Goal: Task Accomplishment & Management: Manage account settings

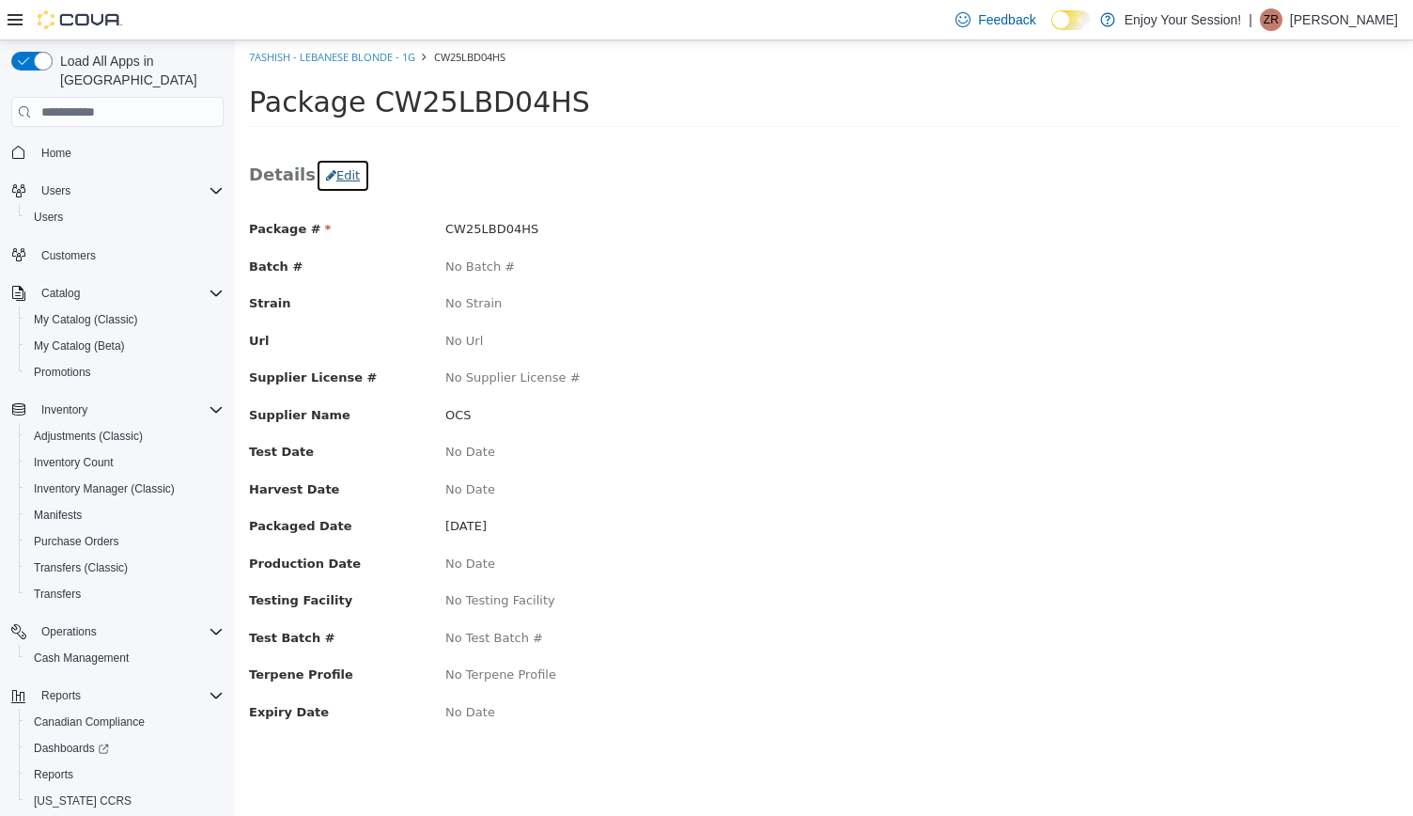
click at [340, 187] on button "Edit" at bounding box center [343, 176] width 55 height 34
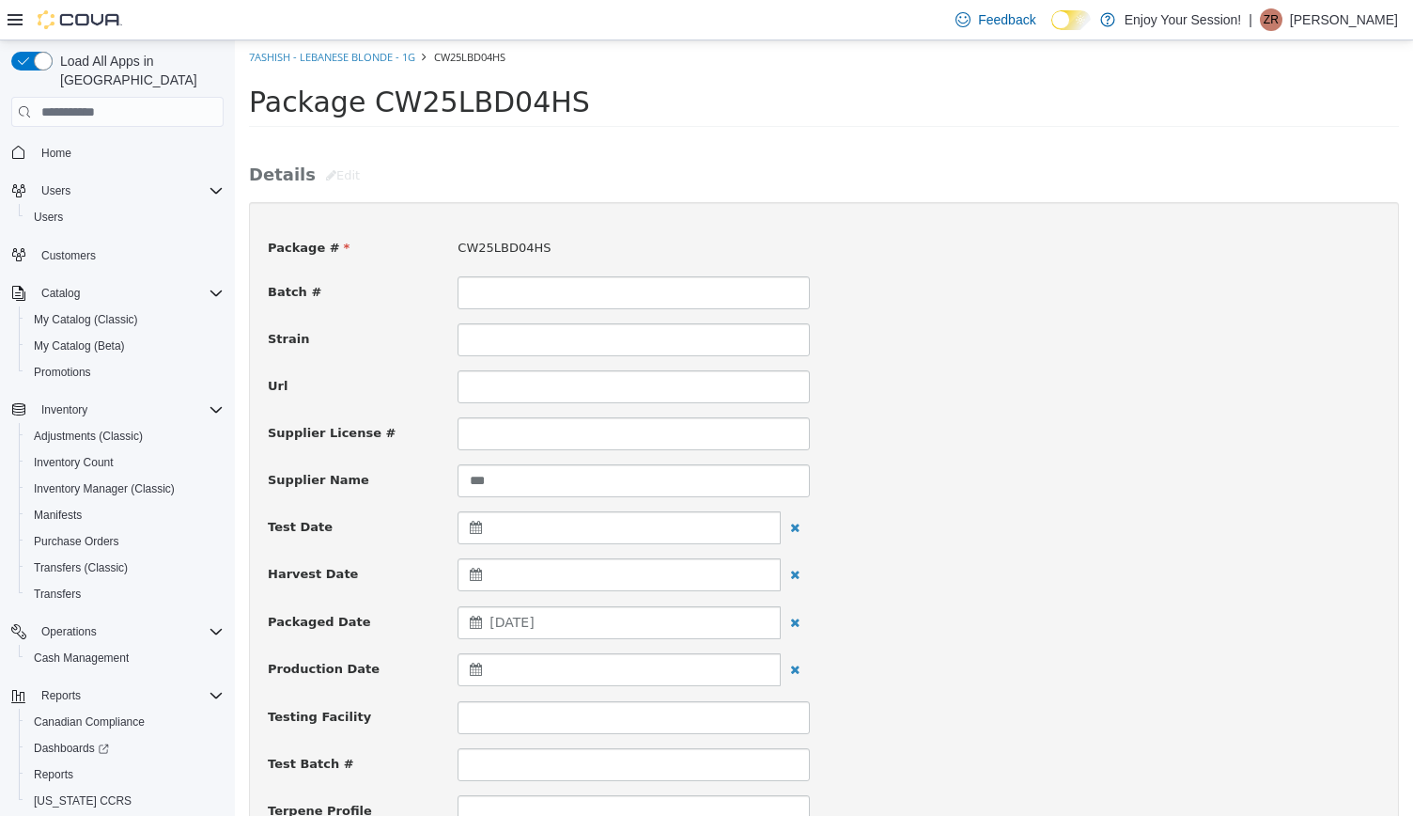
click at [584, 610] on div "July 27, 2025" at bounding box center [619, 622] width 323 height 33
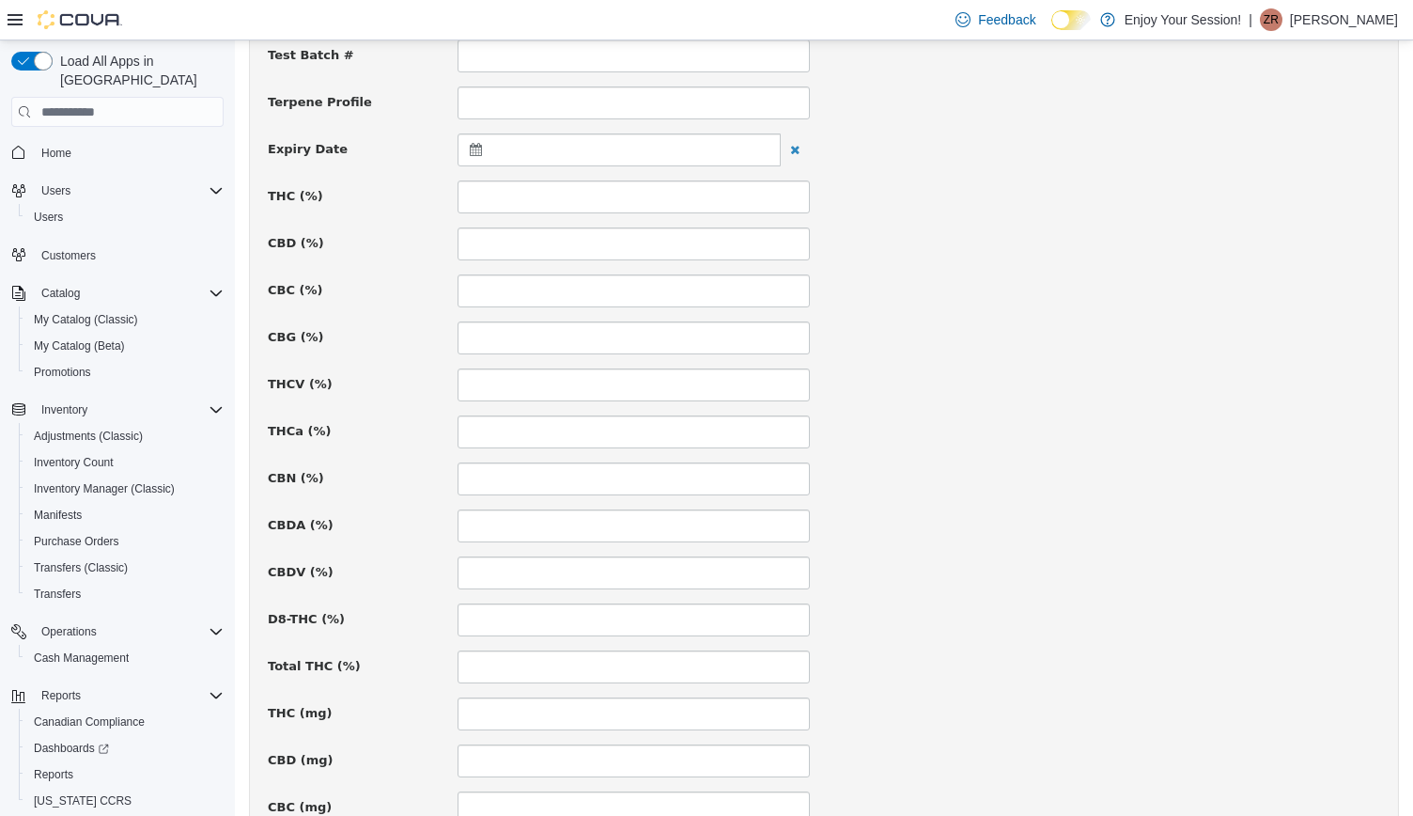
scroll to position [1225, 0]
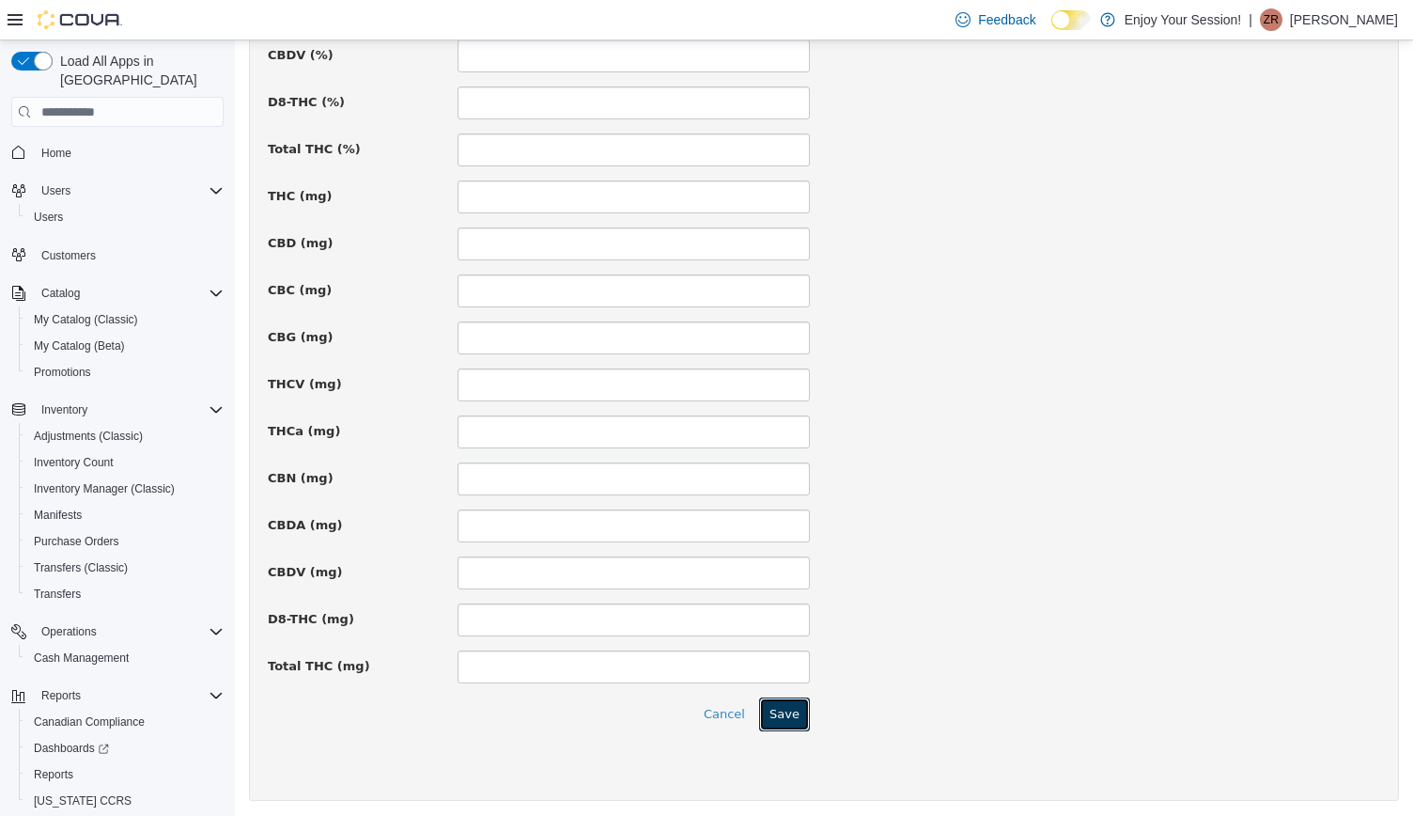
click at [775, 712] on button "Save" at bounding box center [784, 714] width 51 height 34
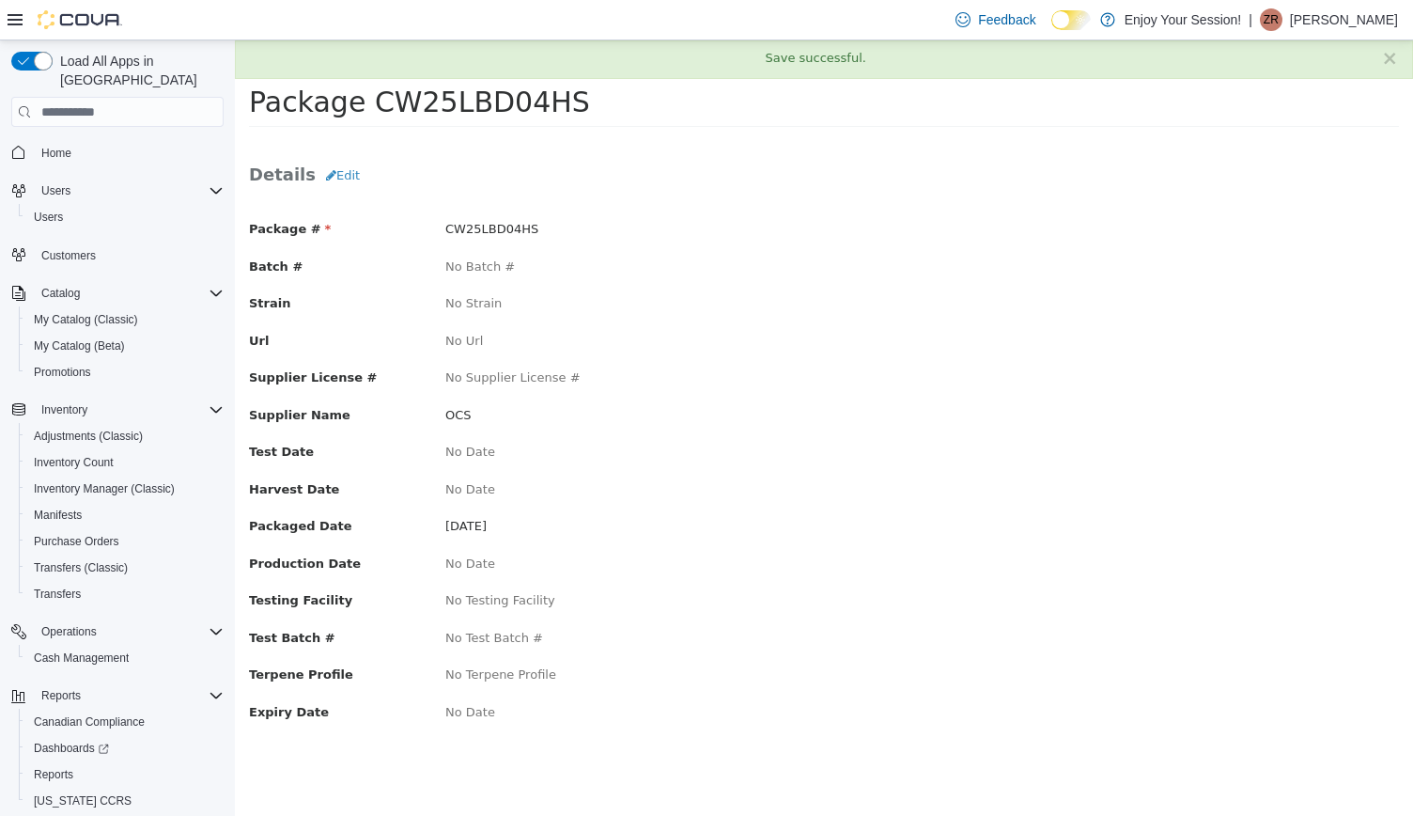
scroll to position [0, 0]
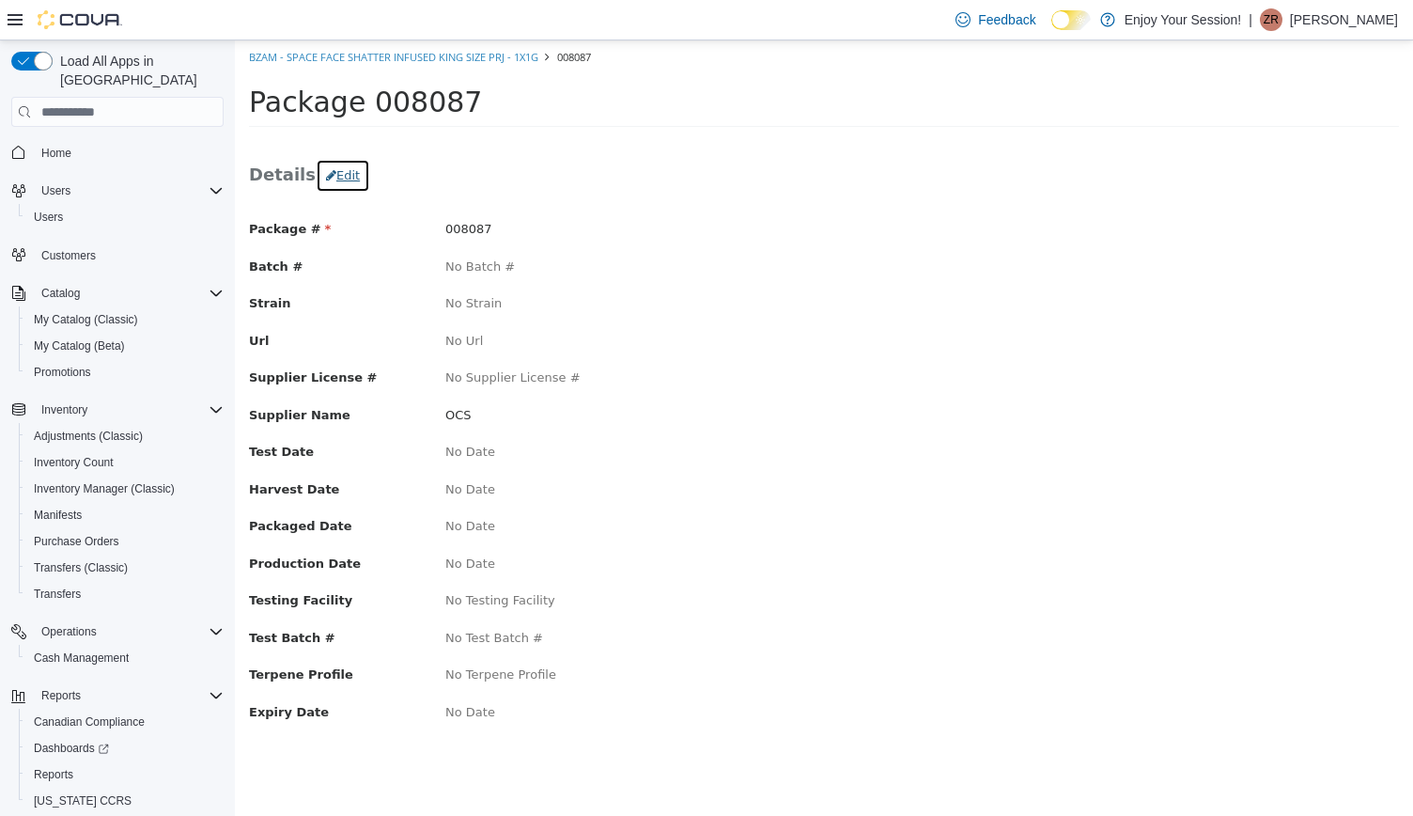
click at [335, 179] on button "Edit" at bounding box center [343, 176] width 55 height 34
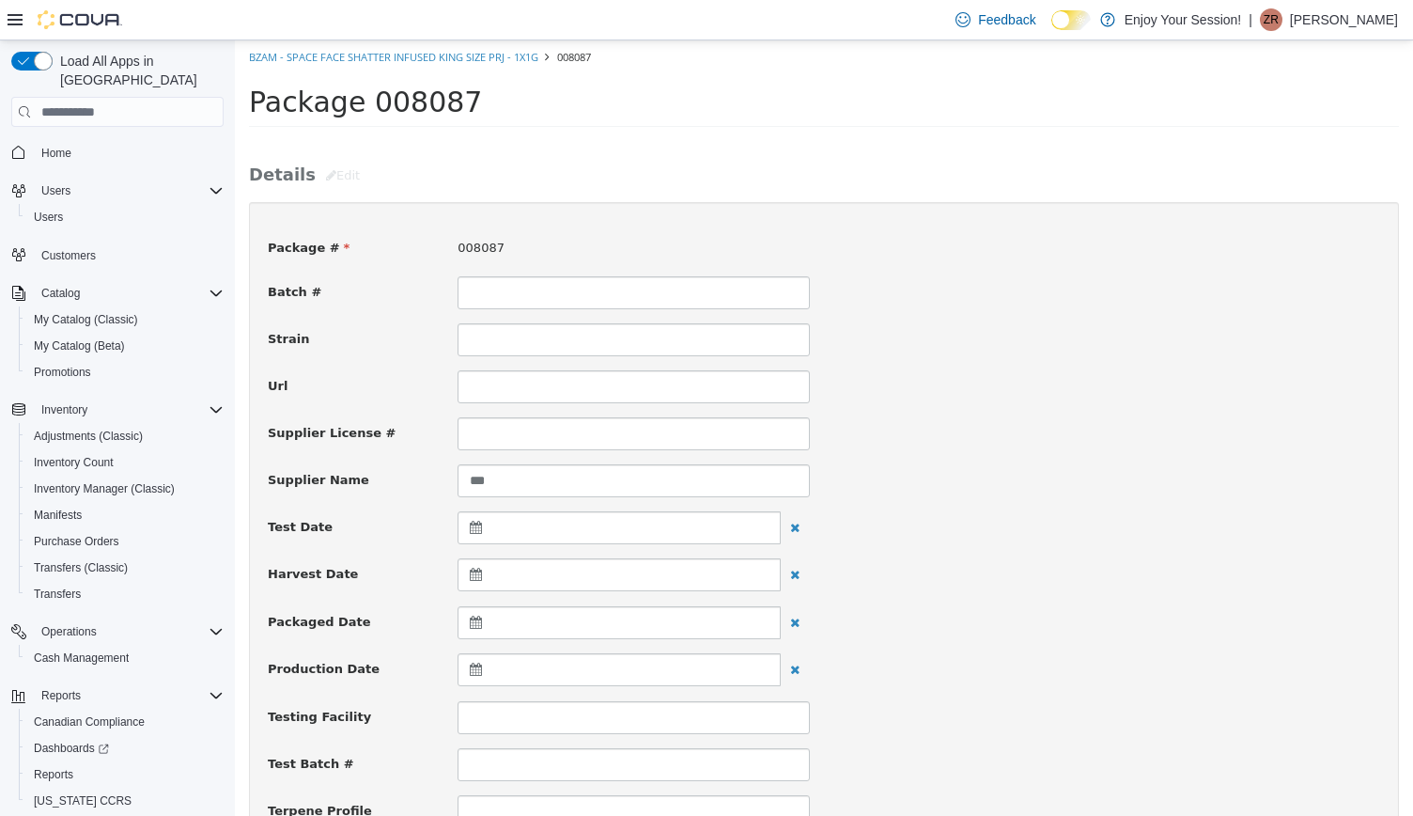
click at [523, 625] on div at bounding box center [619, 622] width 323 height 33
click at [471, 666] on th at bounding box center [479, 668] width 30 height 33
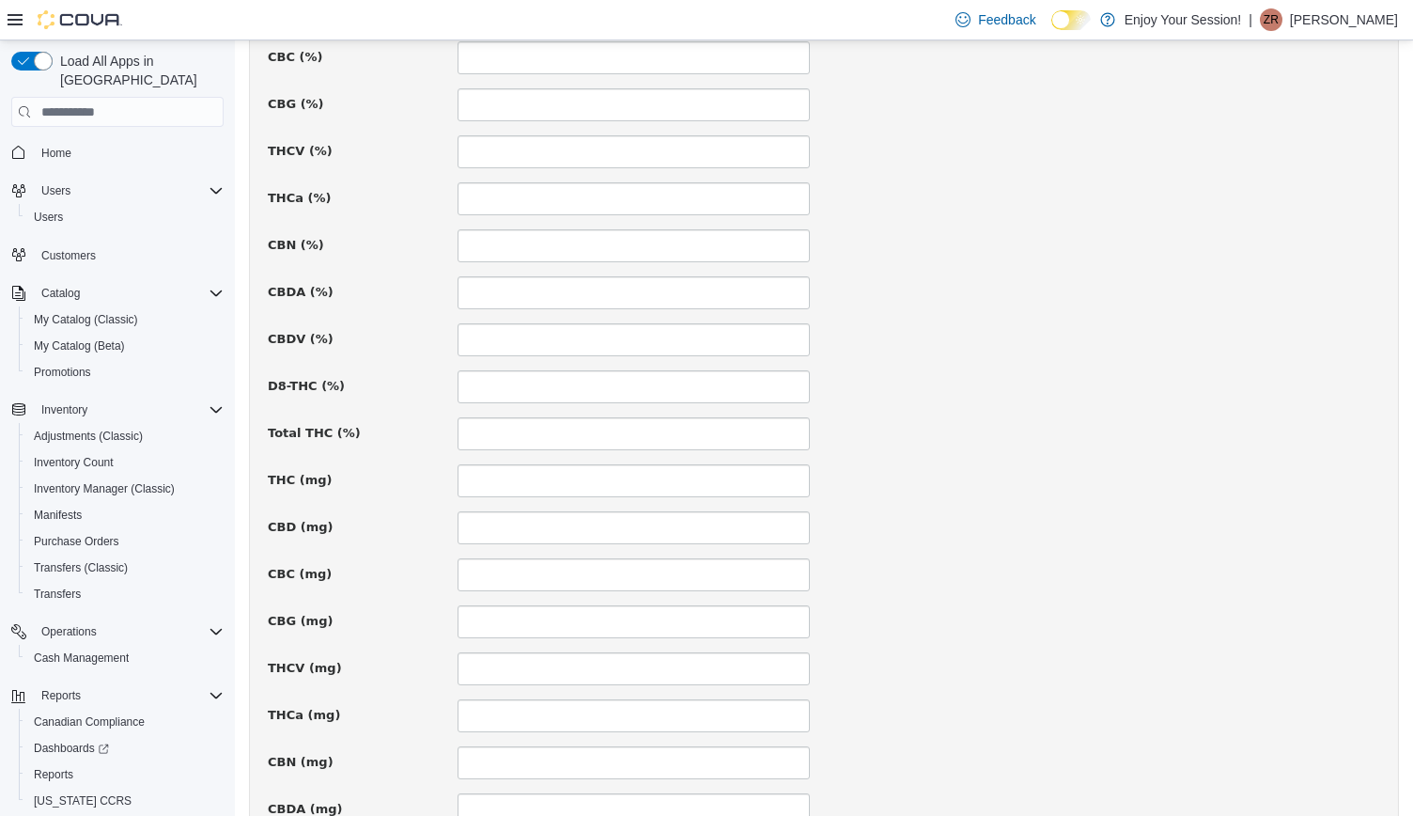
scroll to position [1225, 0]
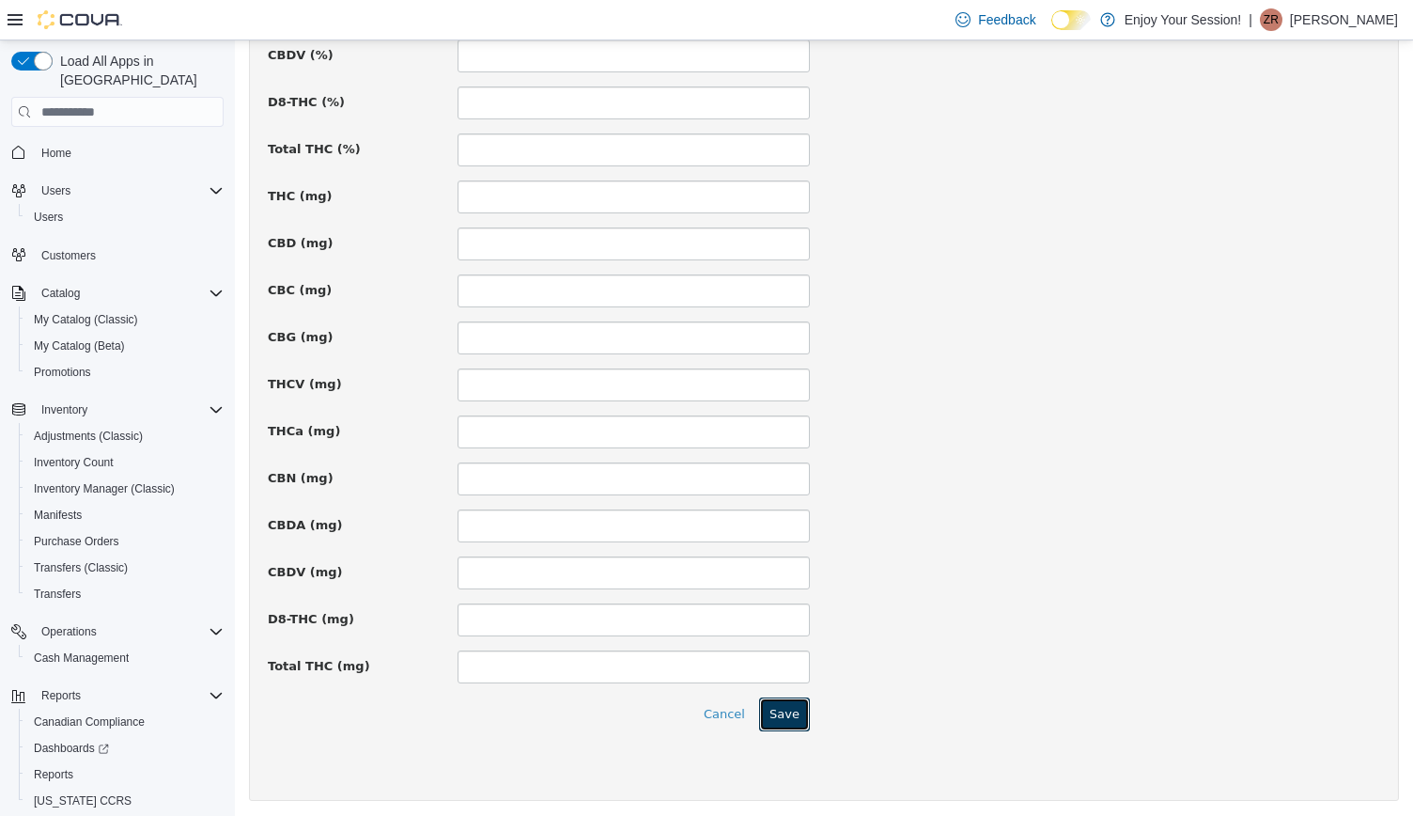
click at [772, 717] on button "Save" at bounding box center [784, 714] width 51 height 34
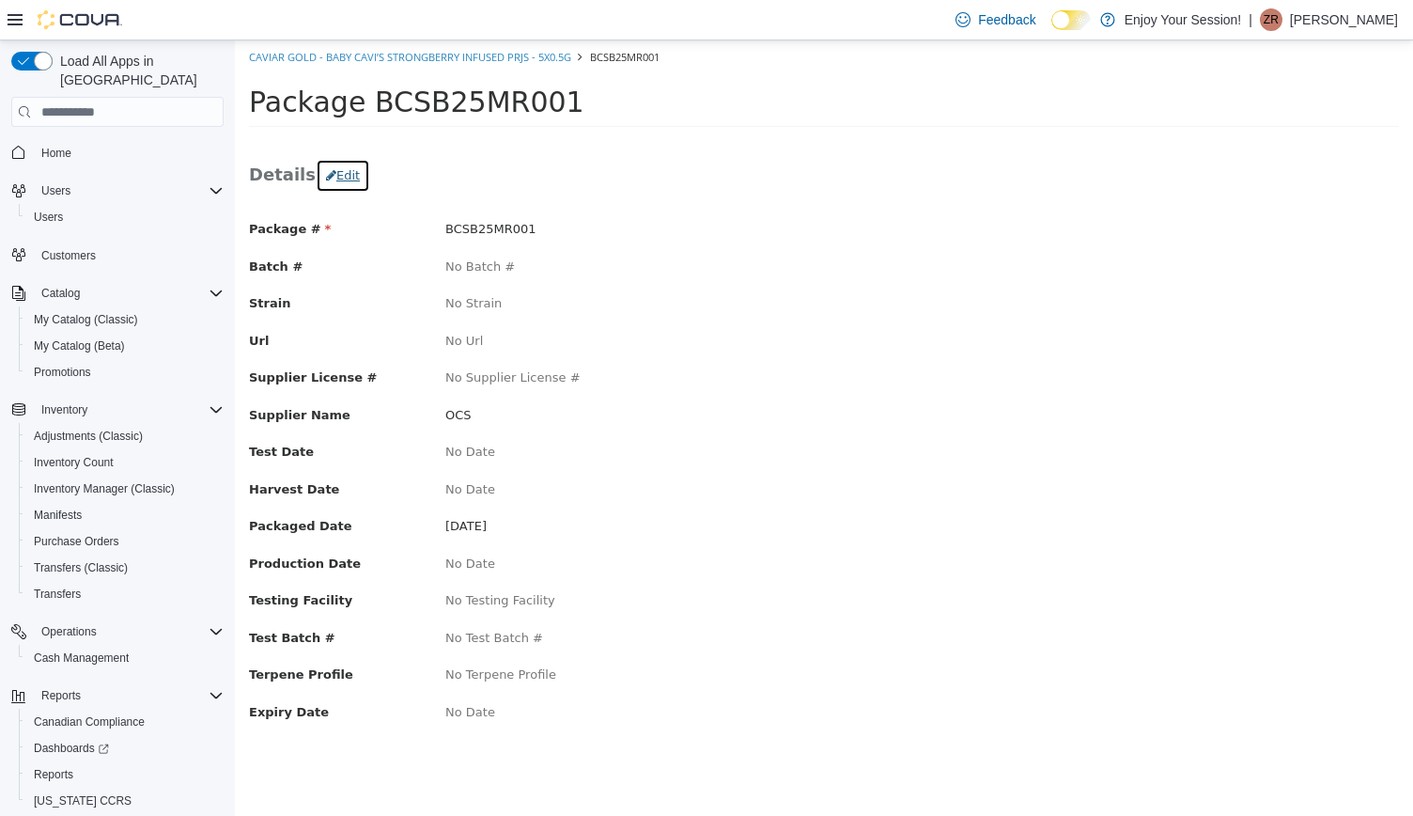
click at [344, 179] on button "Edit" at bounding box center [343, 176] width 55 height 34
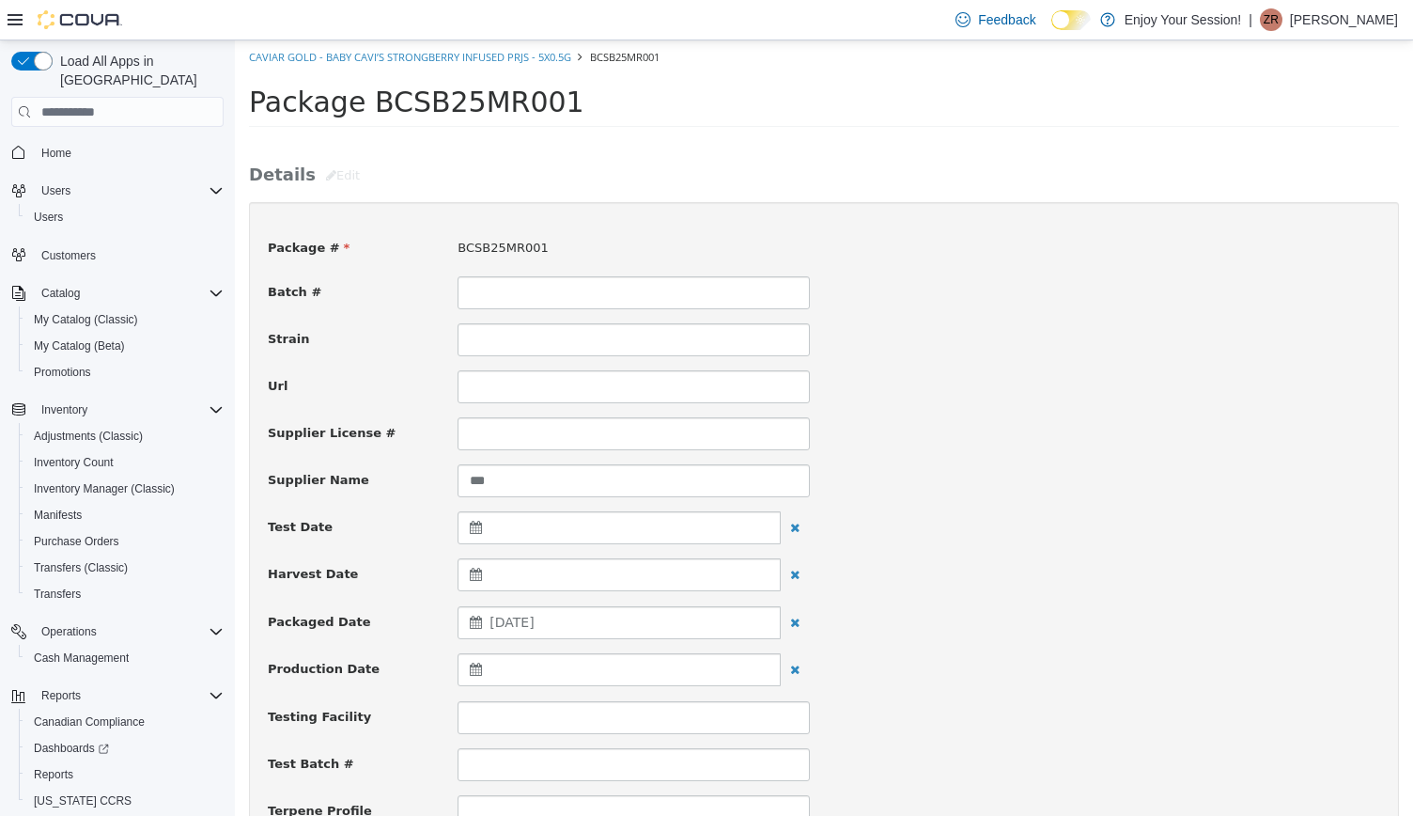
click at [600, 623] on div "July 21, 2025" at bounding box center [619, 622] width 323 height 33
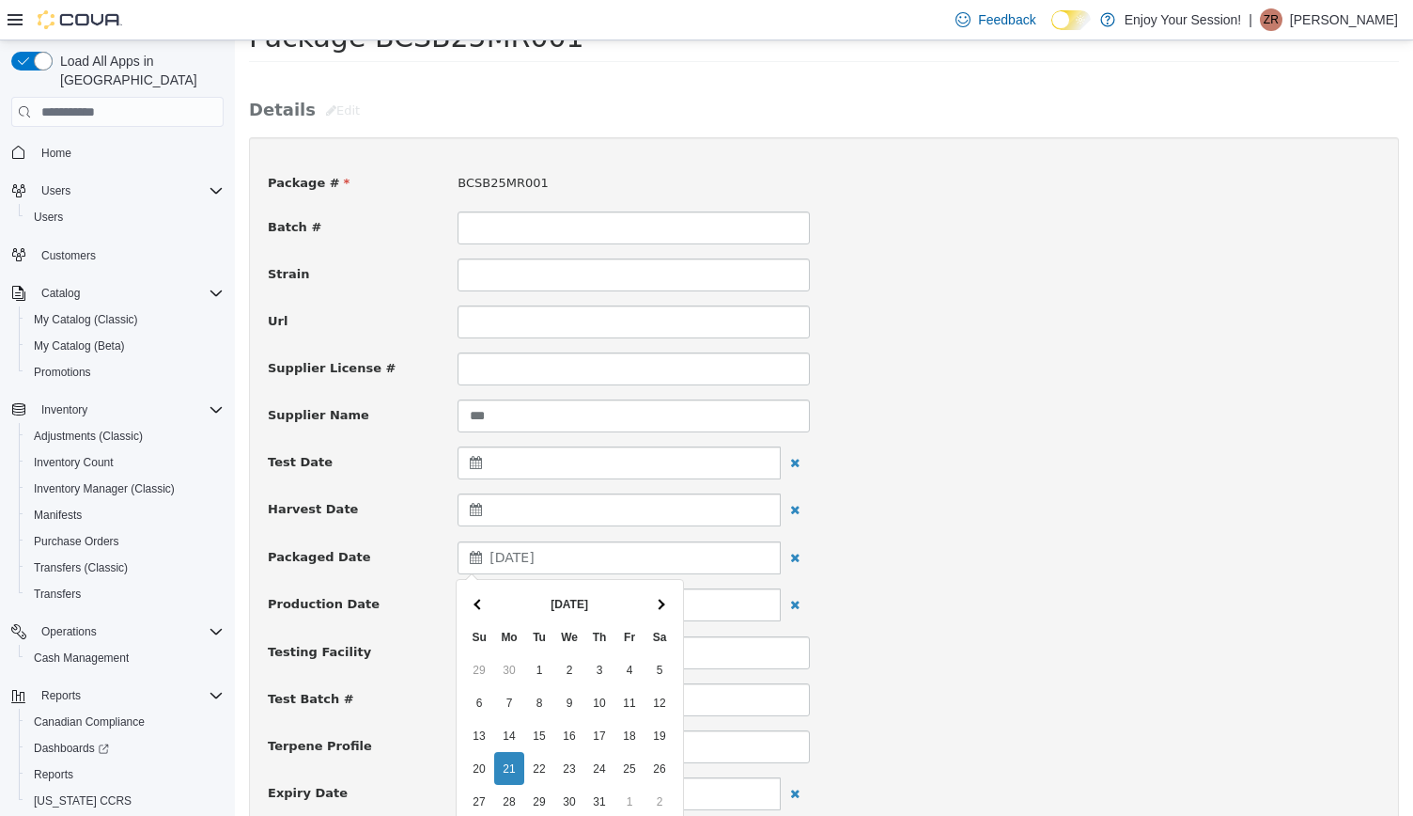
scroll to position [70, 0]
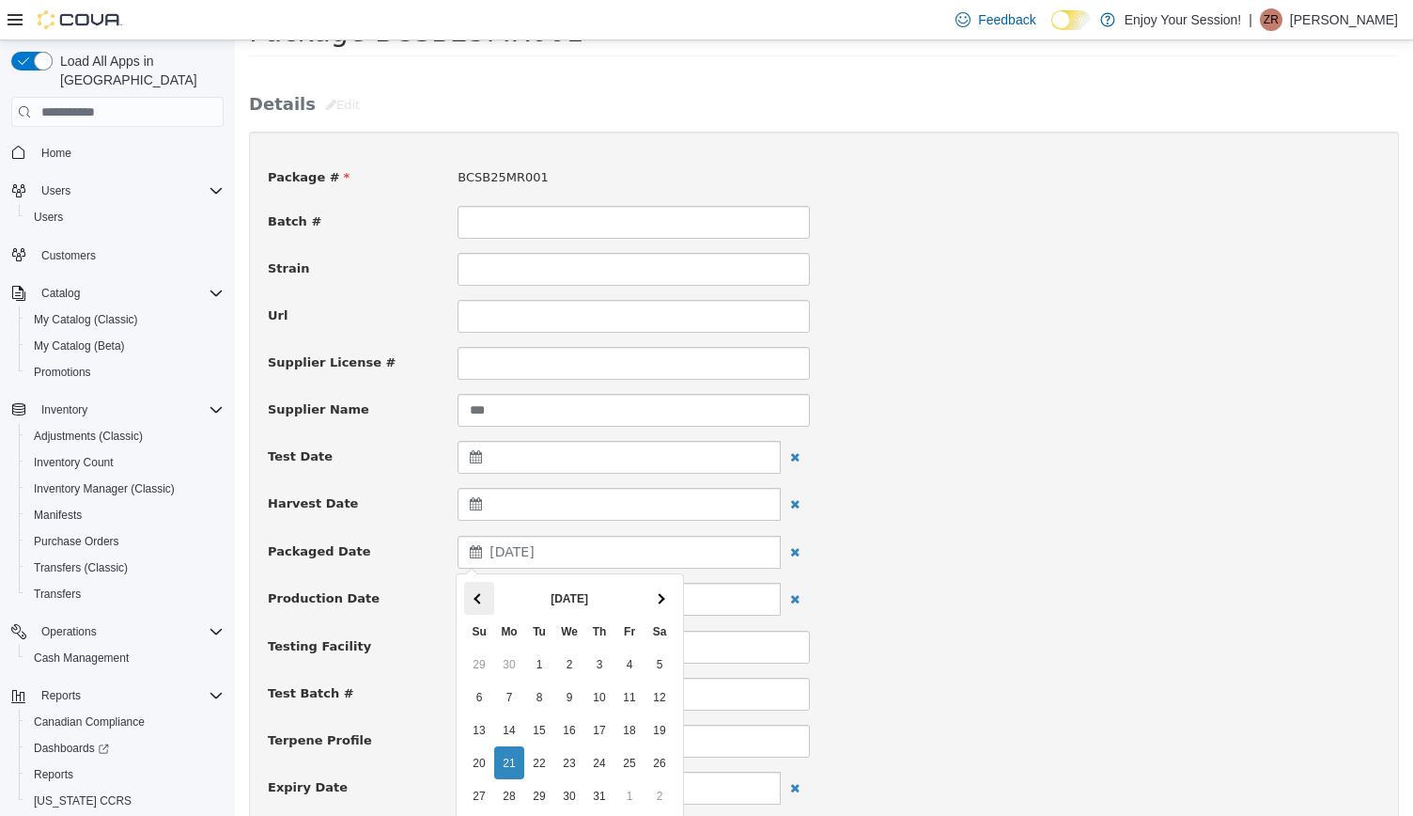
click at [470, 601] on th at bounding box center [479, 598] width 30 height 33
click at [467, 605] on th at bounding box center [479, 598] width 30 height 33
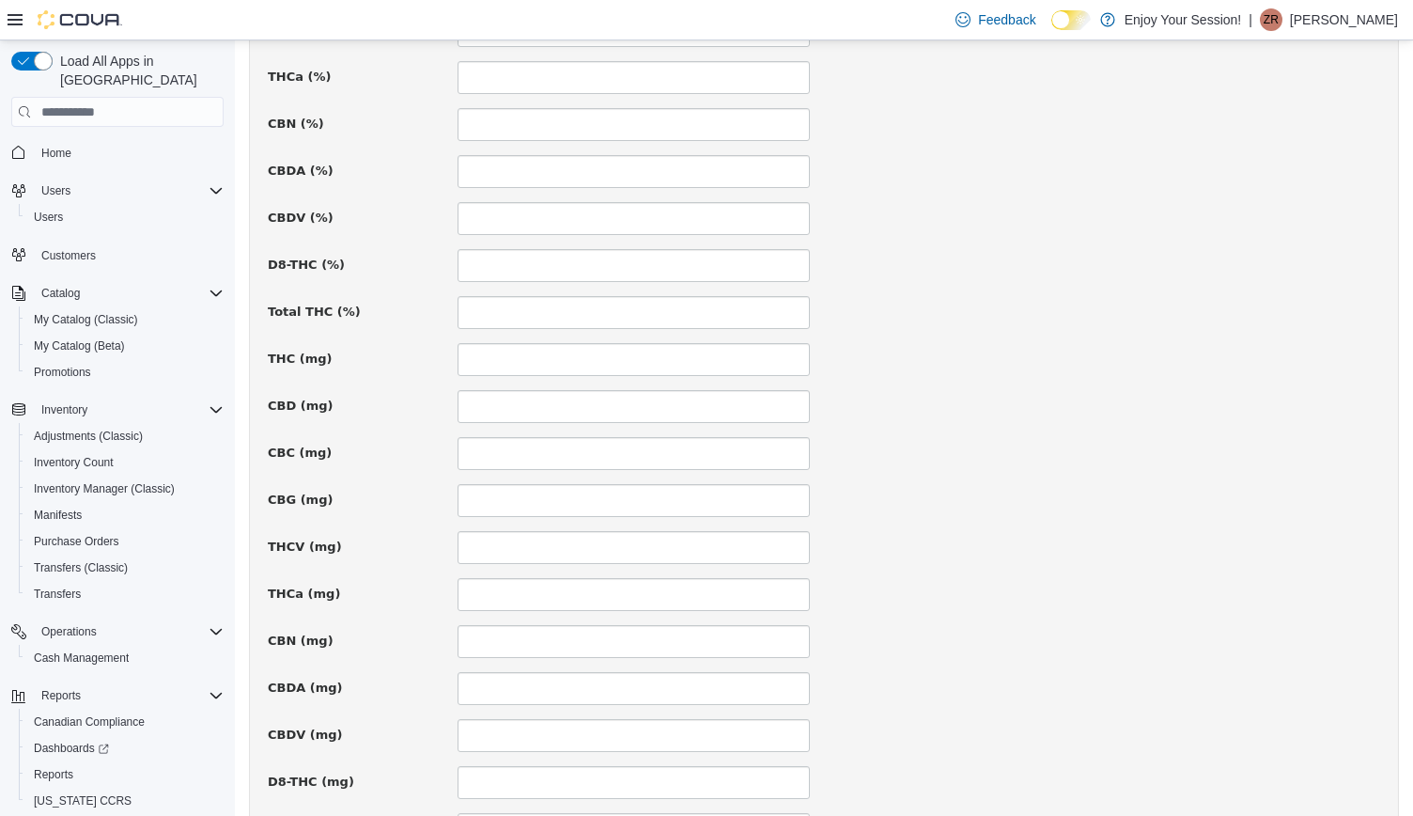
scroll to position [1225, 0]
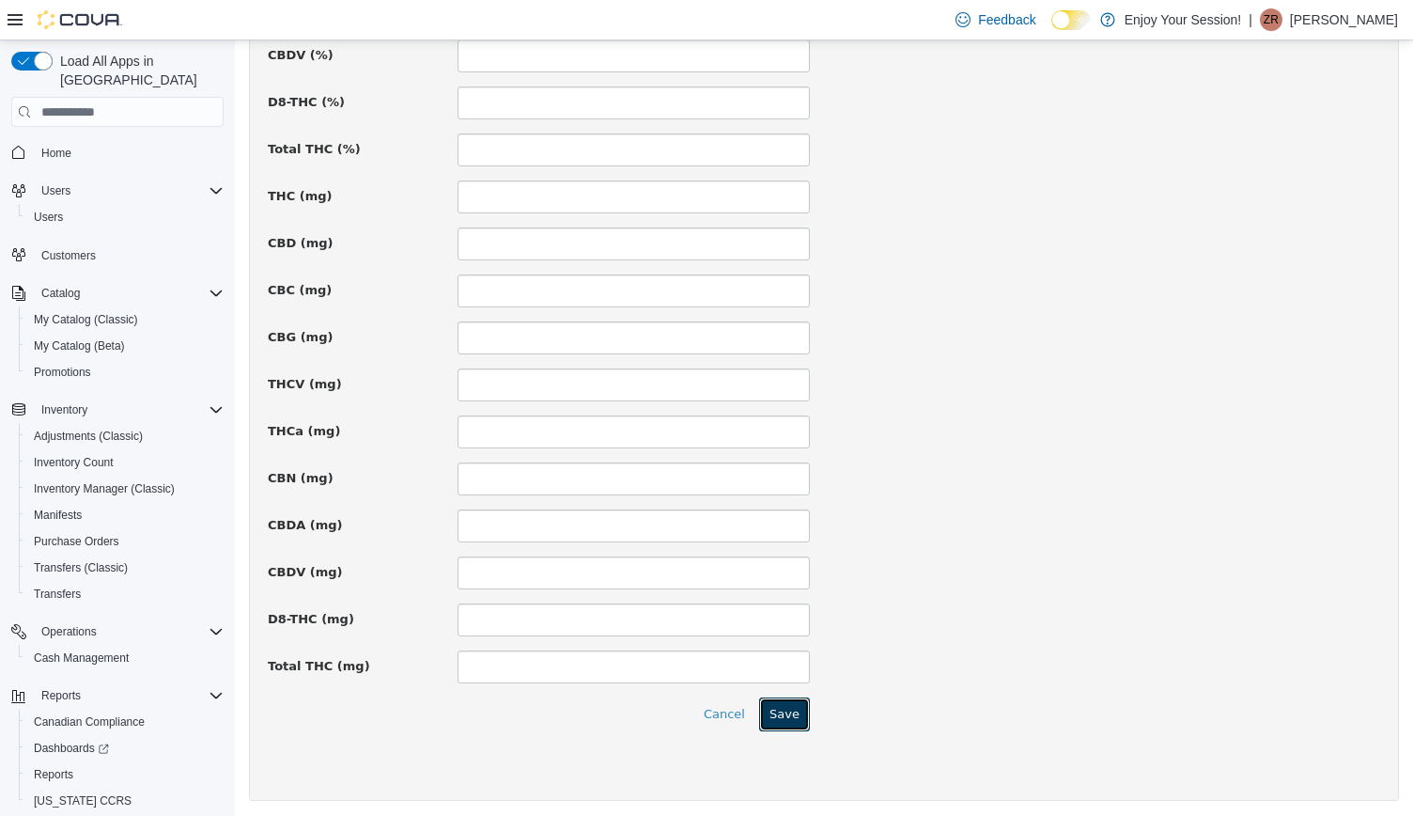
click at [789, 713] on button "Save" at bounding box center [784, 714] width 51 height 34
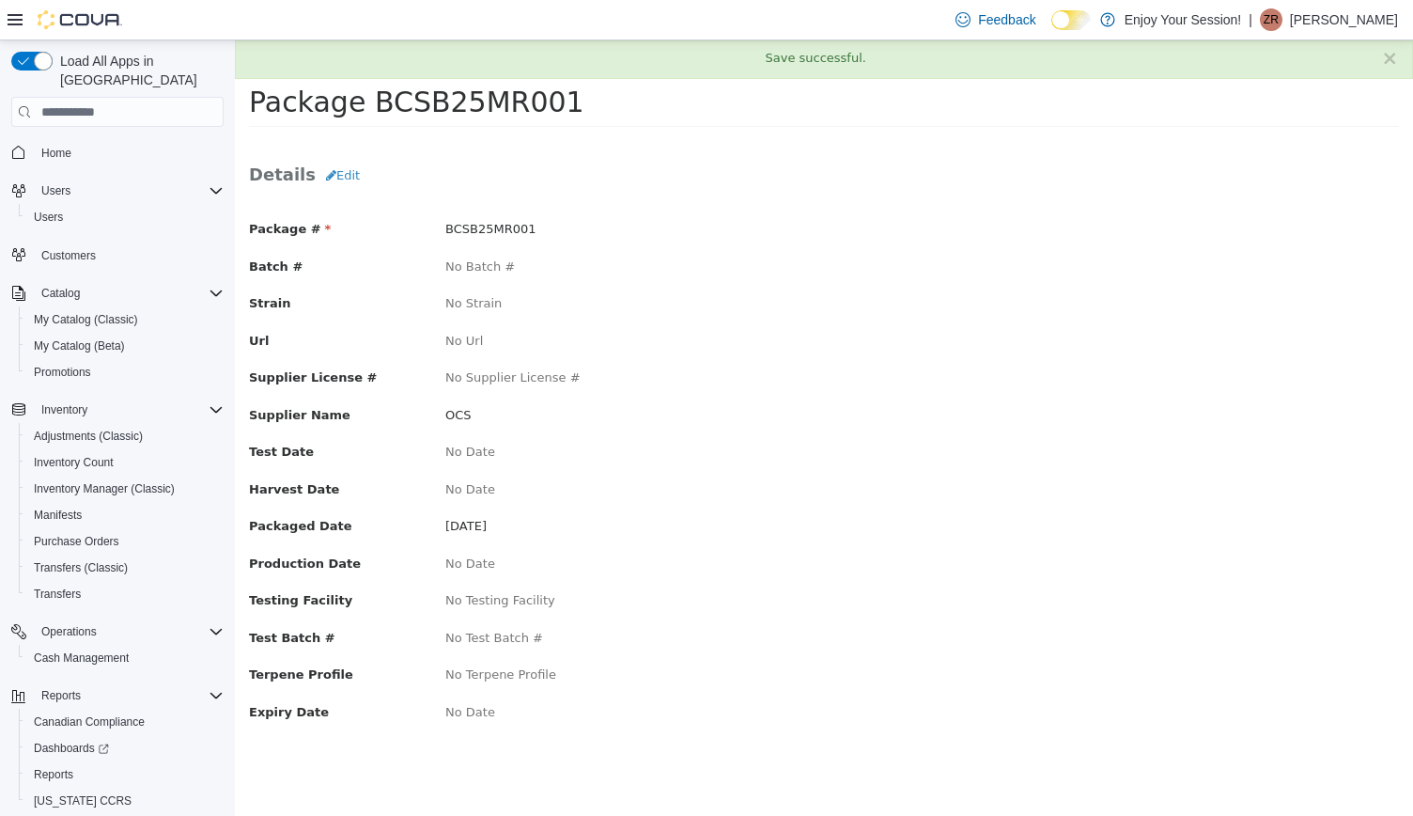
scroll to position [0, 0]
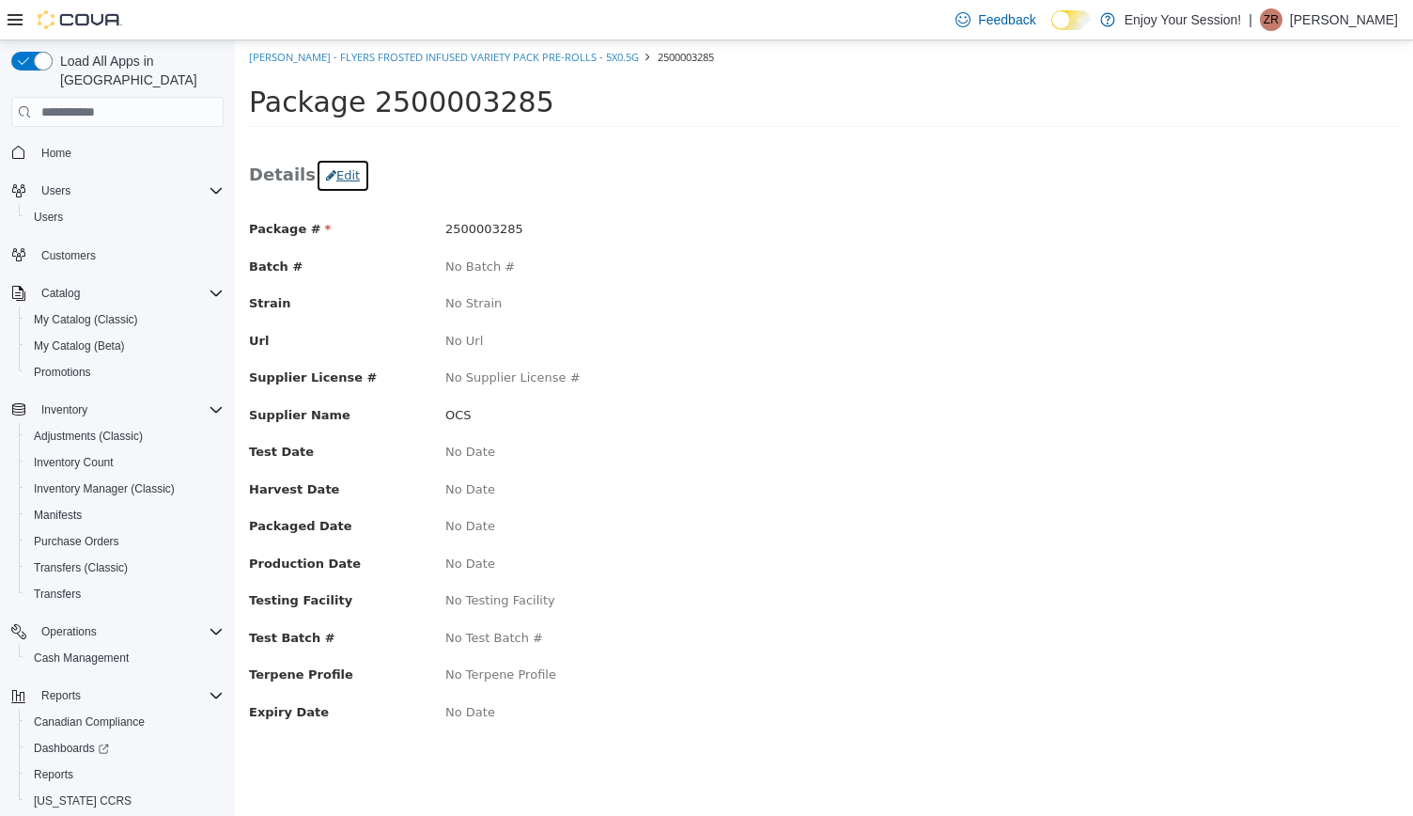
click at [335, 172] on button "Edit" at bounding box center [343, 176] width 55 height 34
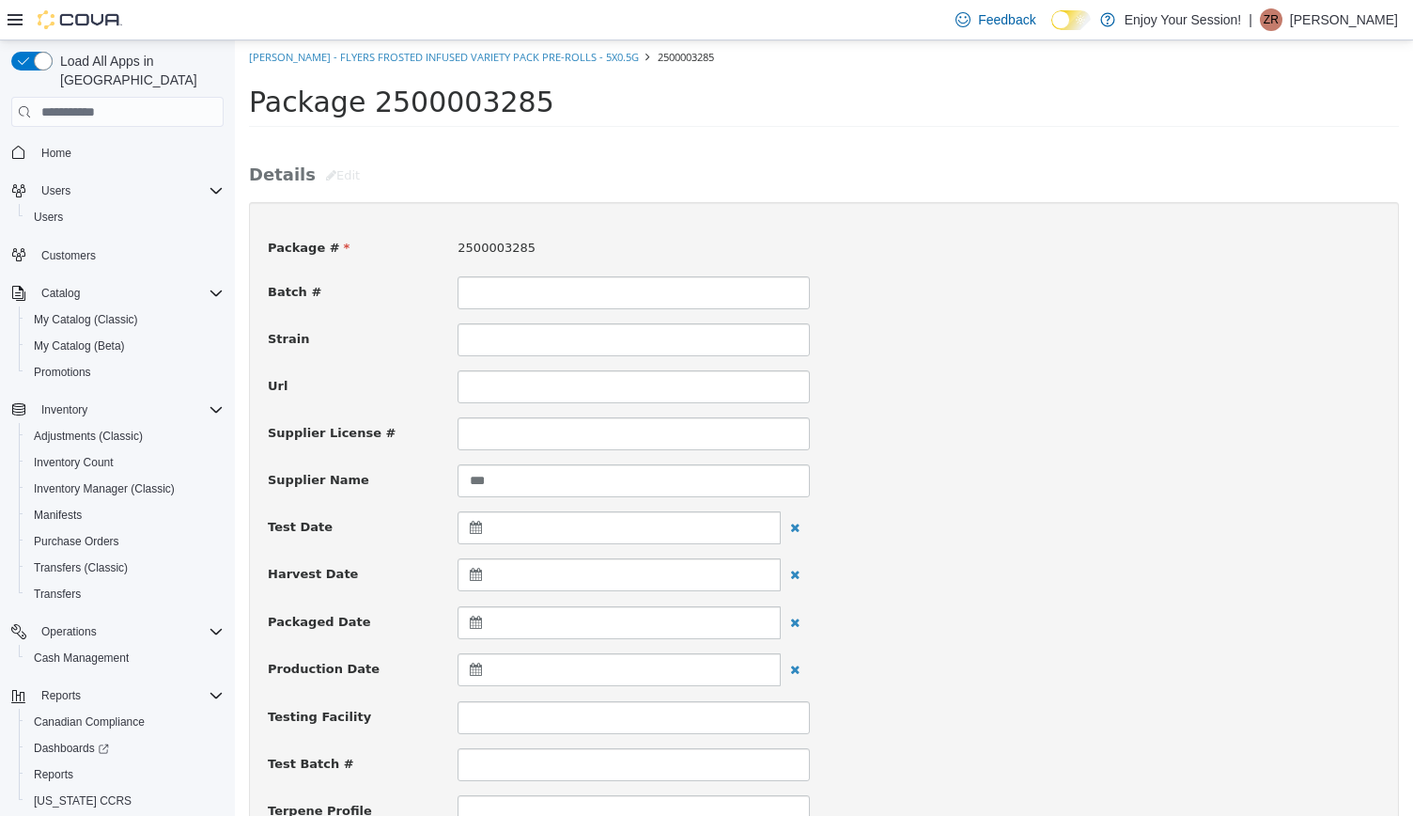
click at [510, 619] on div at bounding box center [619, 622] width 323 height 33
click at [489, 669] on th at bounding box center [479, 668] width 30 height 33
click at [483, 669] on th at bounding box center [479, 668] width 30 height 33
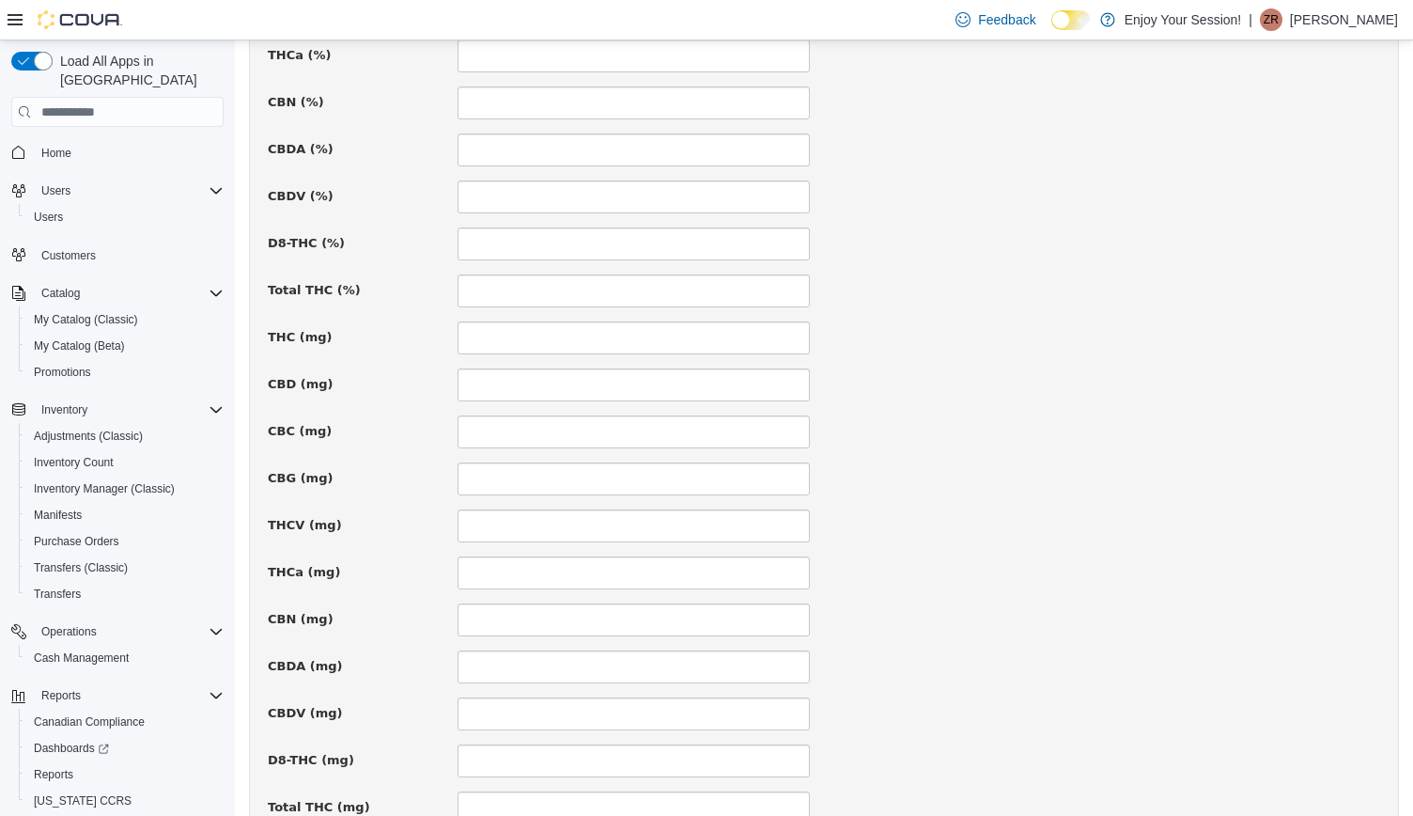
scroll to position [1125, 0]
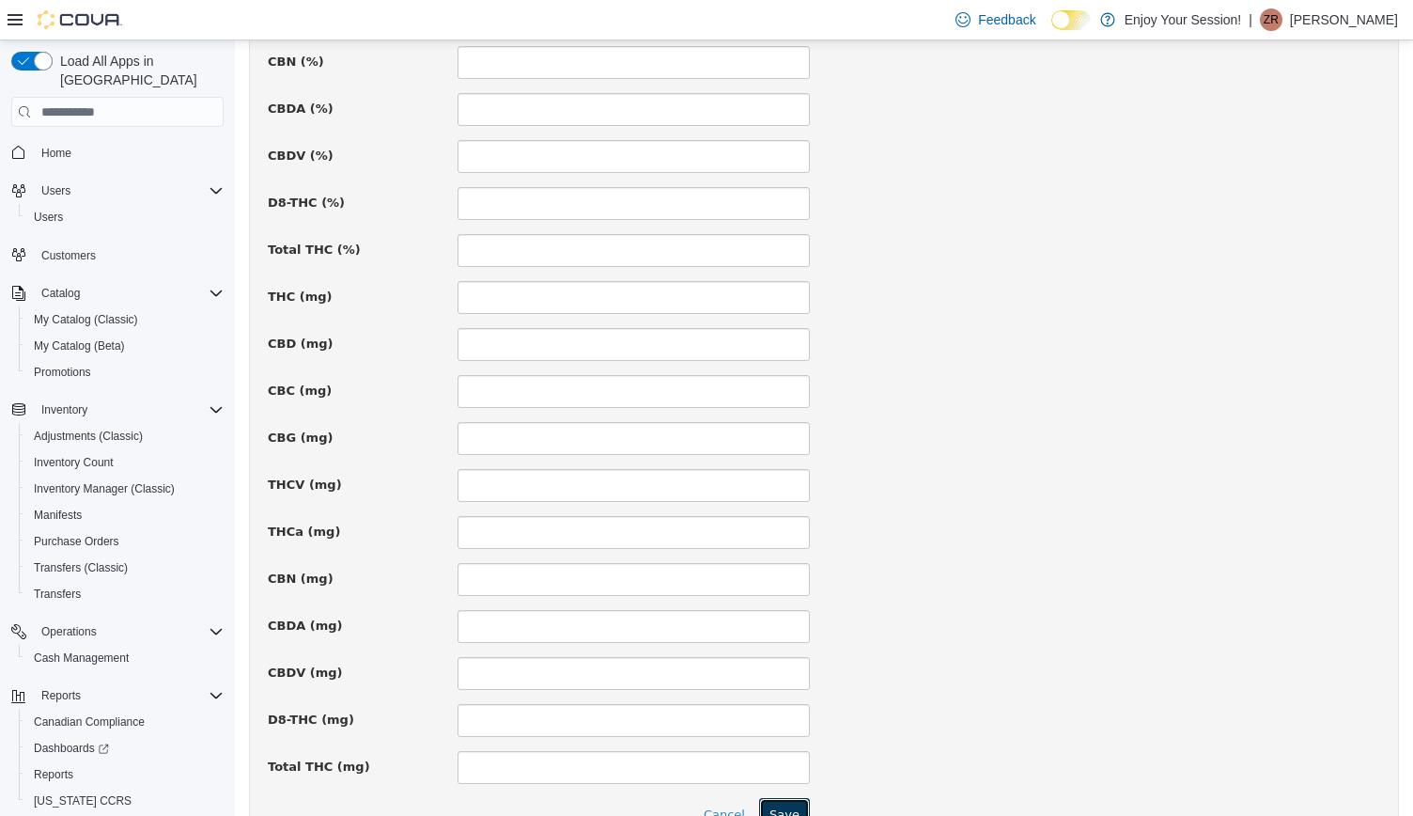
click at [789, 803] on button "Save" at bounding box center [784, 815] width 51 height 34
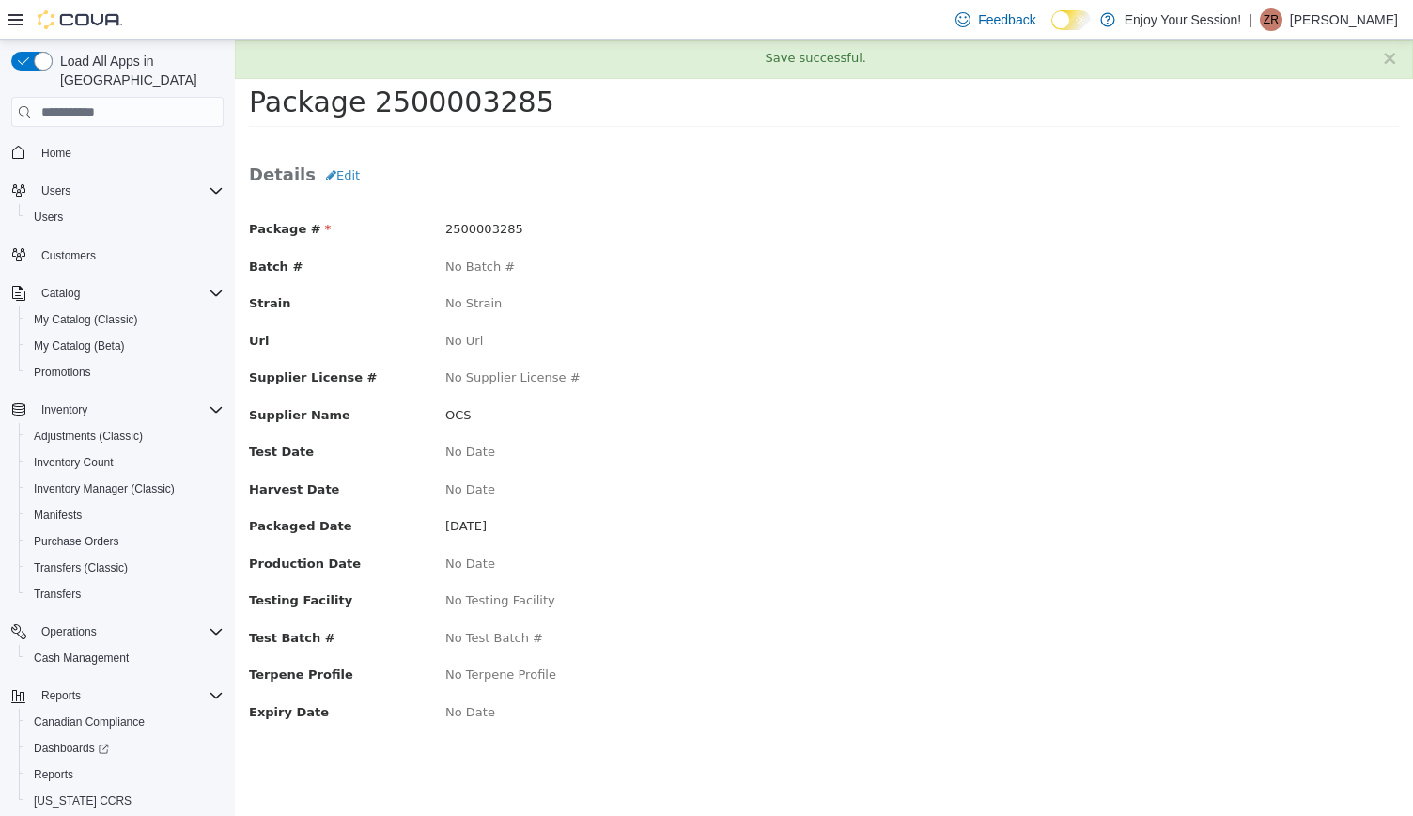
scroll to position [0, 0]
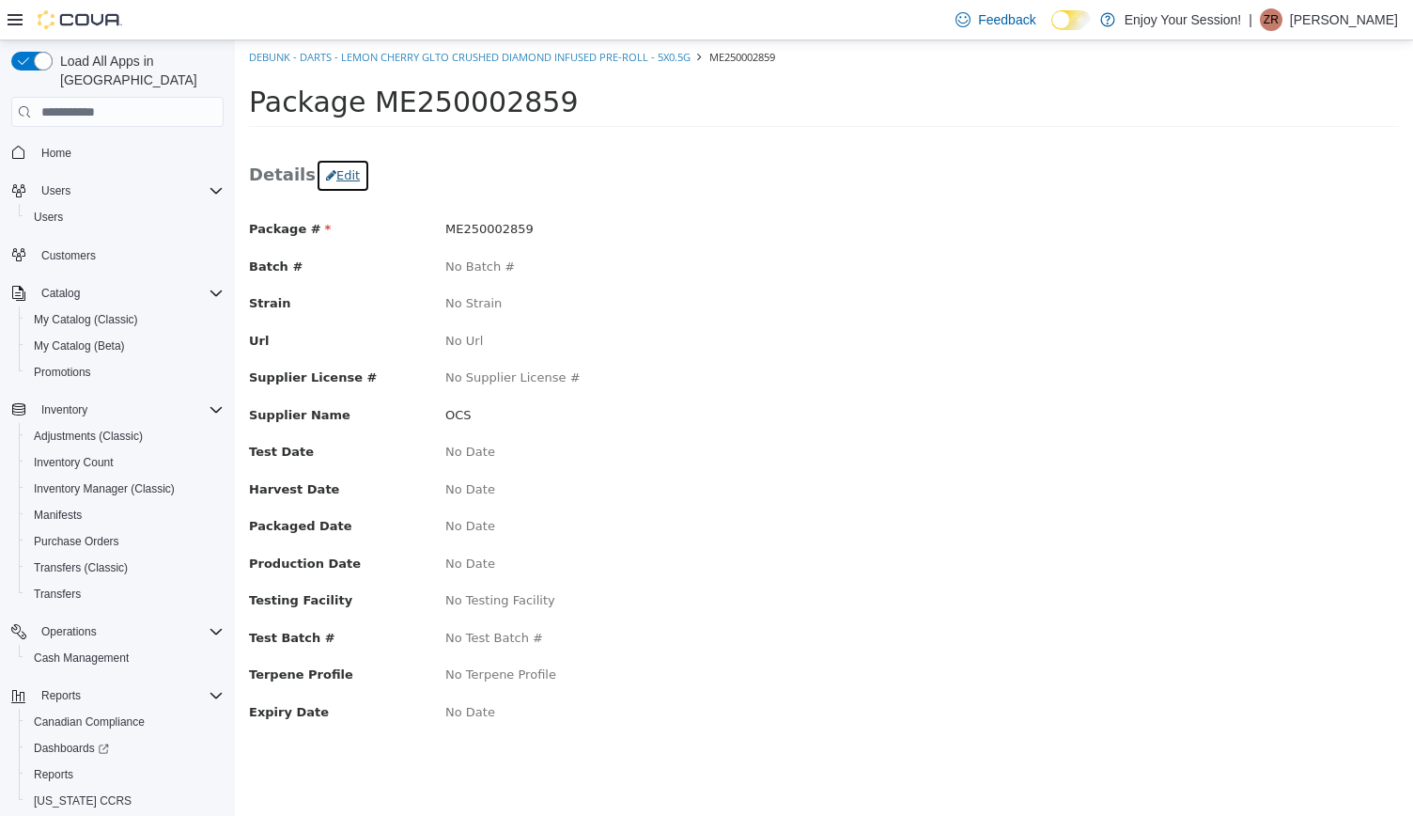
click at [338, 176] on button "Edit" at bounding box center [343, 176] width 55 height 34
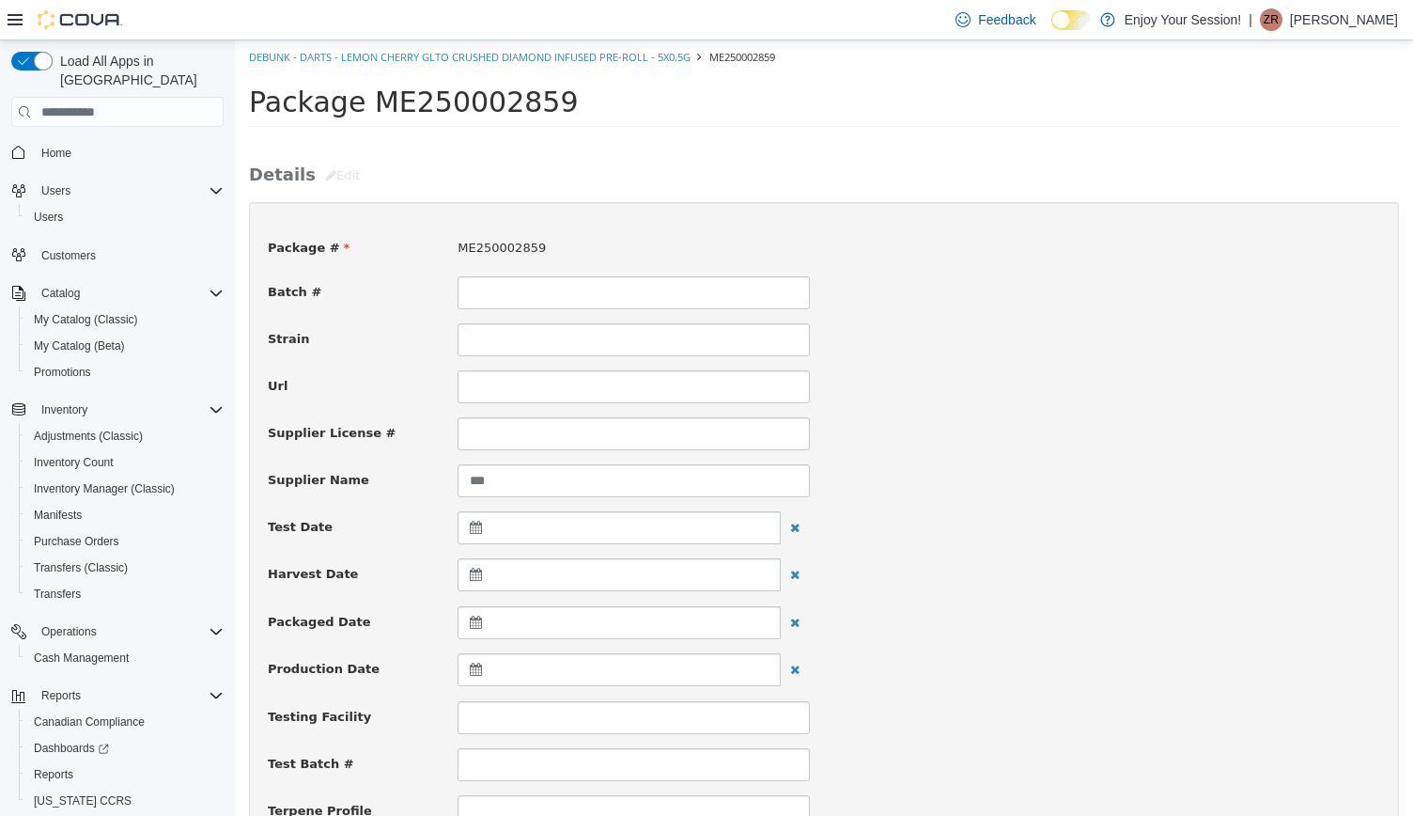
click at [538, 621] on div at bounding box center [619, 622] width 323 height 33
click at [472, 664] on th at bounding box center [479, 668] width 30 height 33
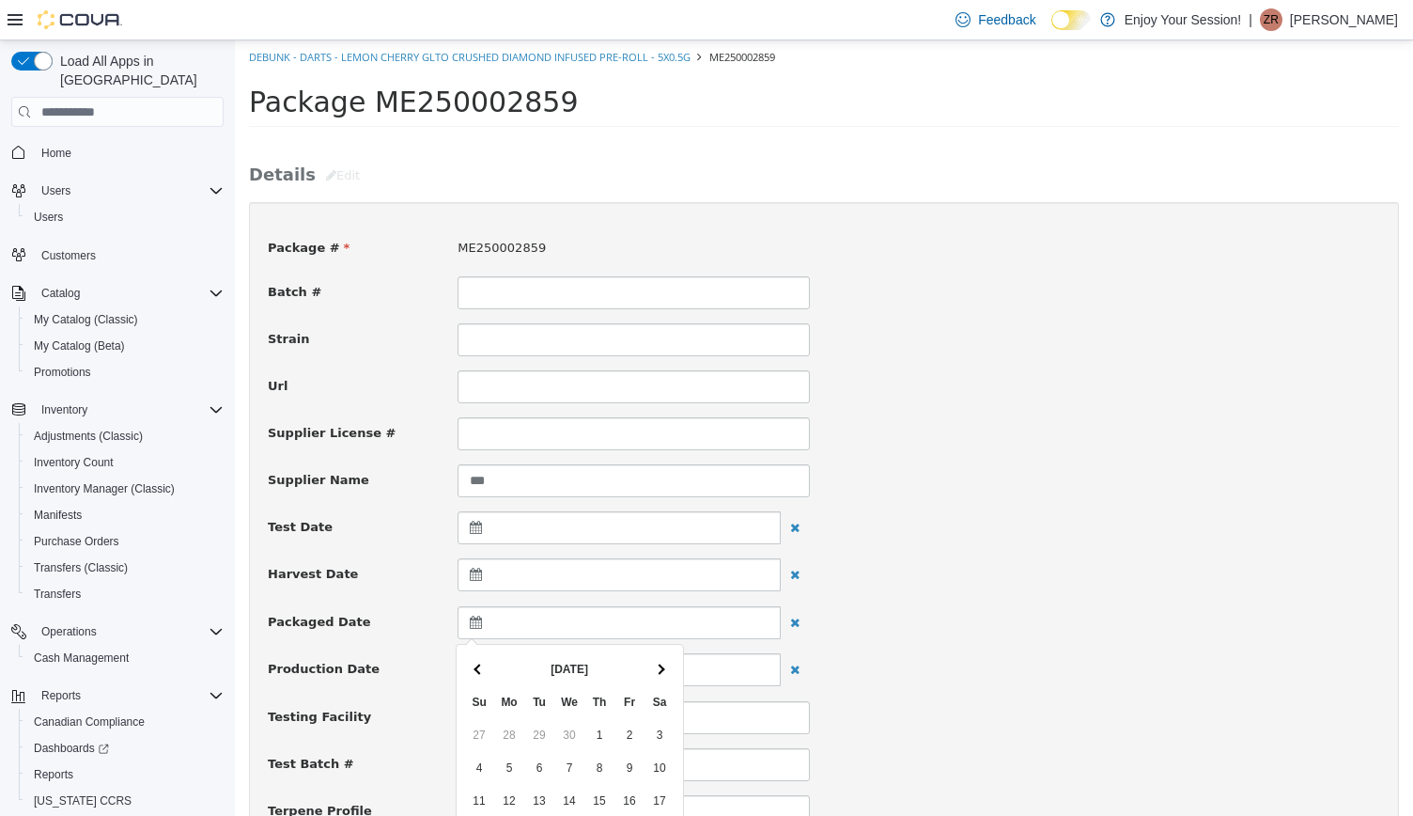
click at [472, 664] on th at bounding box center [479, 668] width 30 height 33
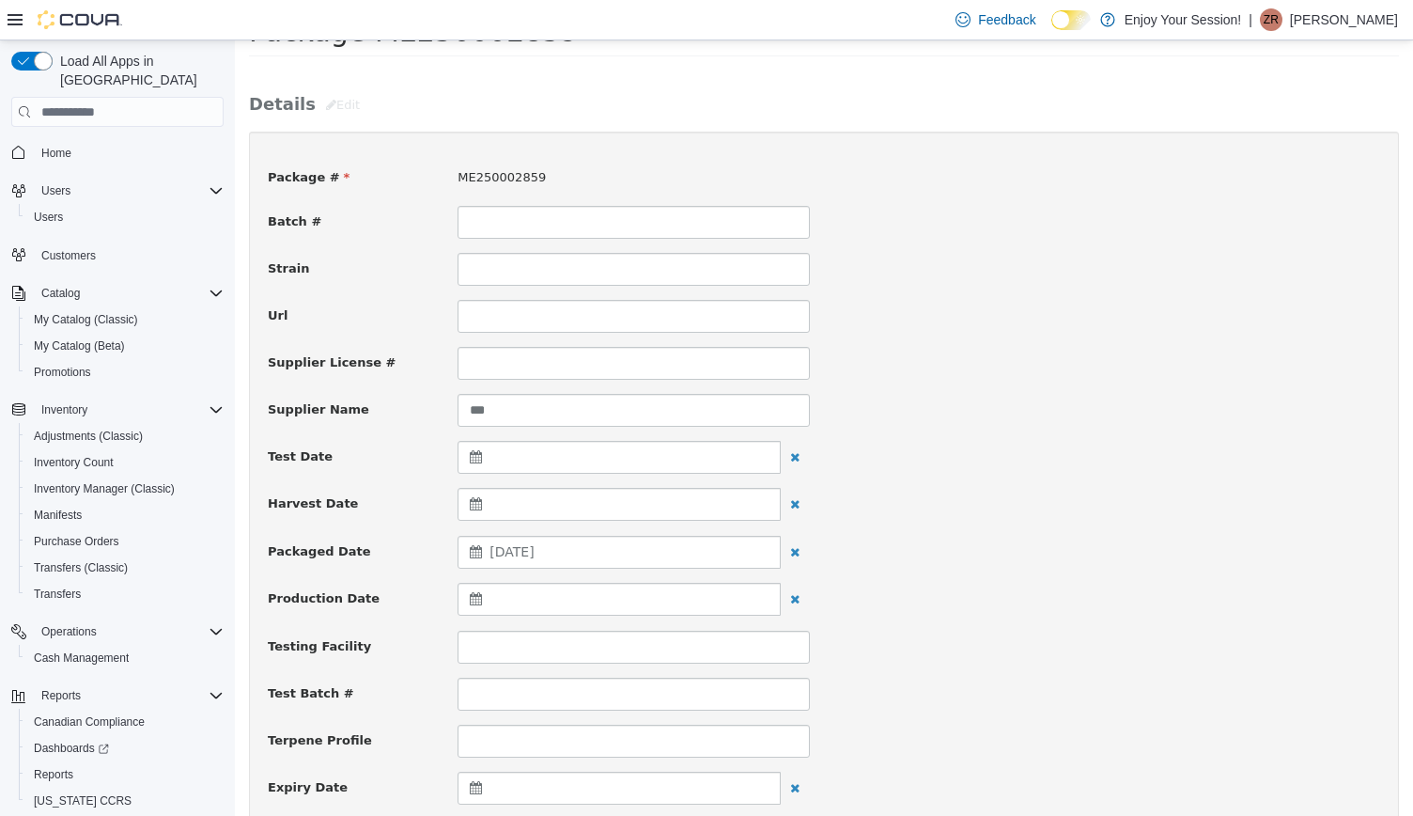
drag, startPoint x: 600, startPoint y: 735, endPoint x: 940, endPoint y: 709, distance: 341.2
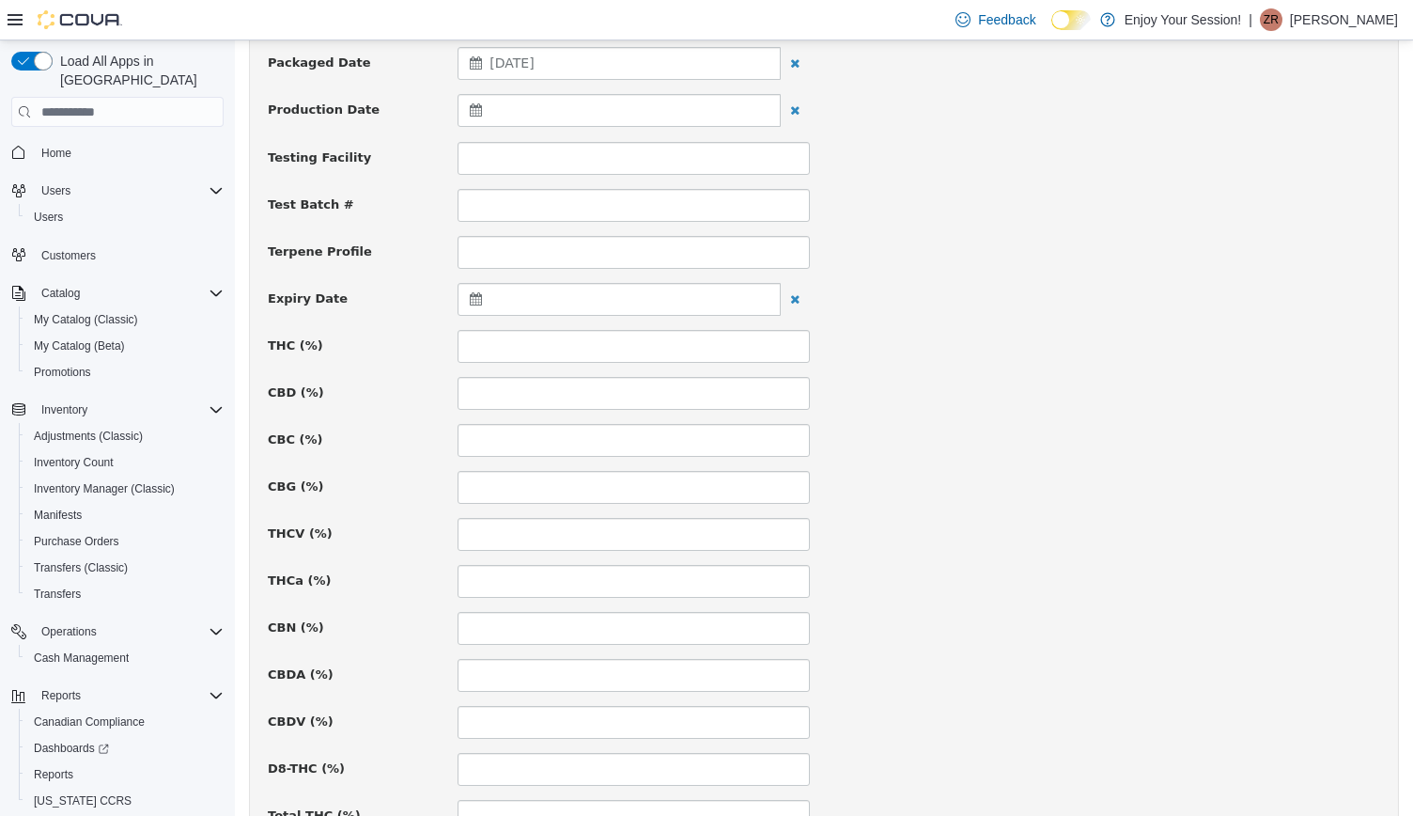
scroll to position [1225, 0]
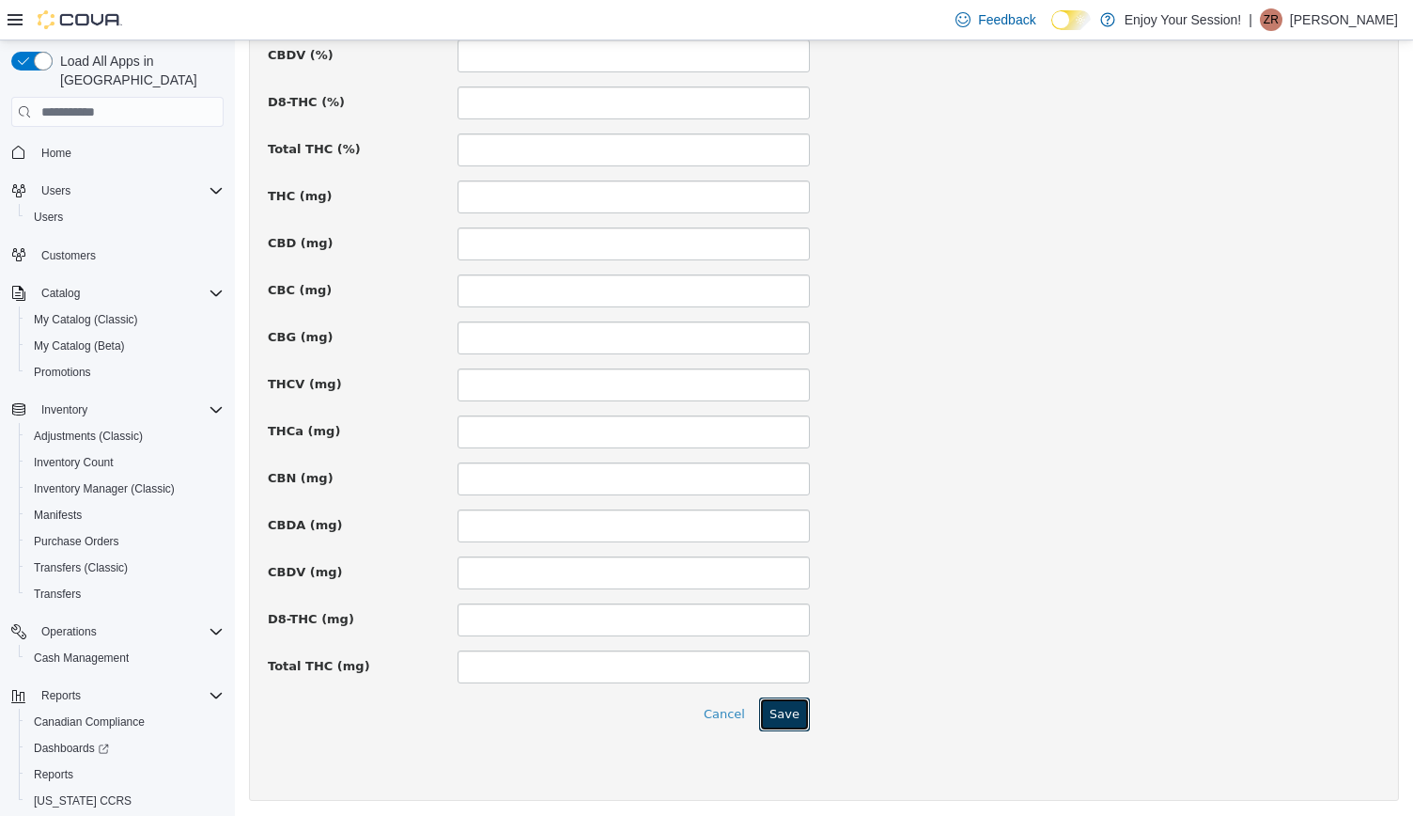
click at [777, 706] on button "Save" at bounding box center [784, 714] width 51 height 34
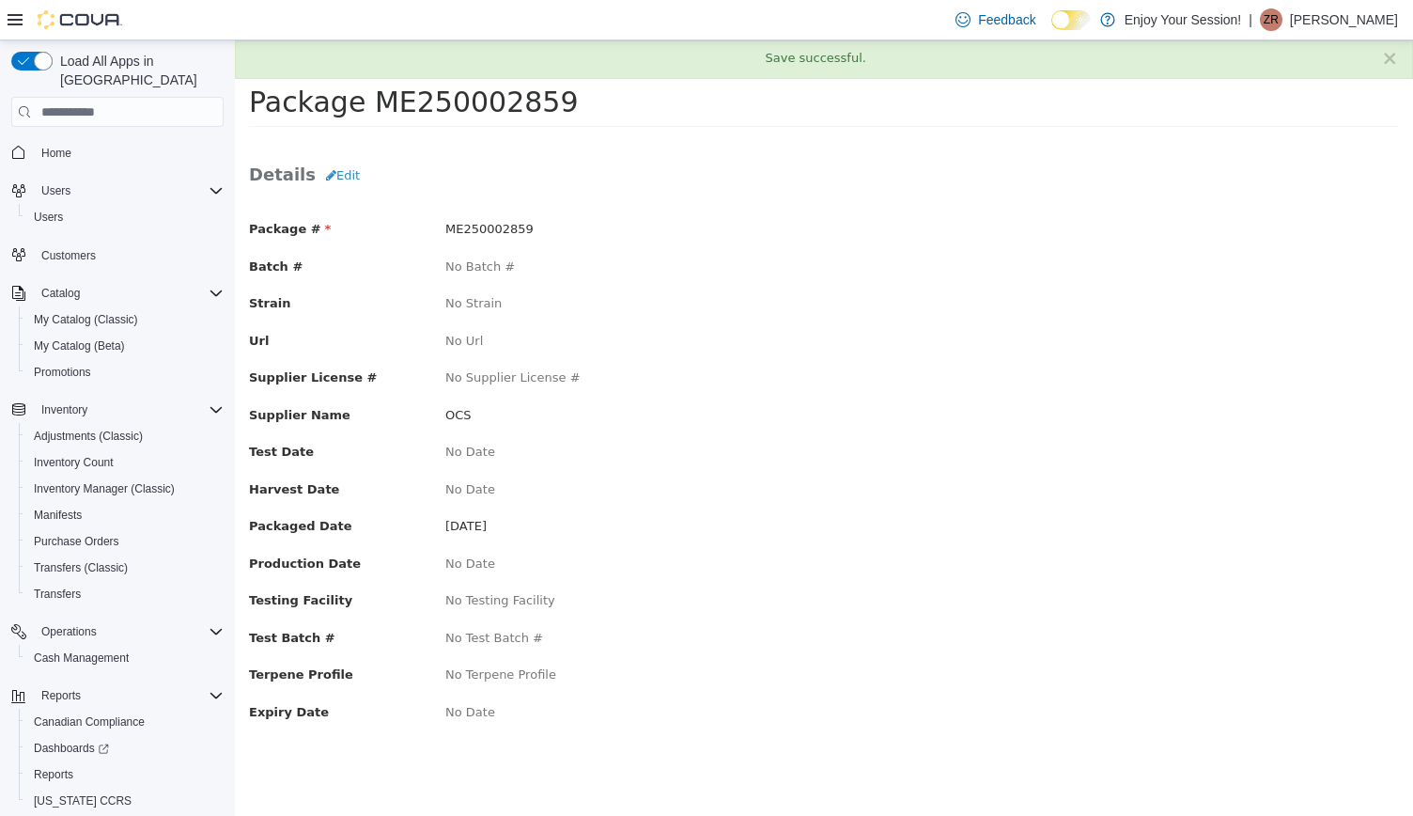
scroll to position [0, 0]
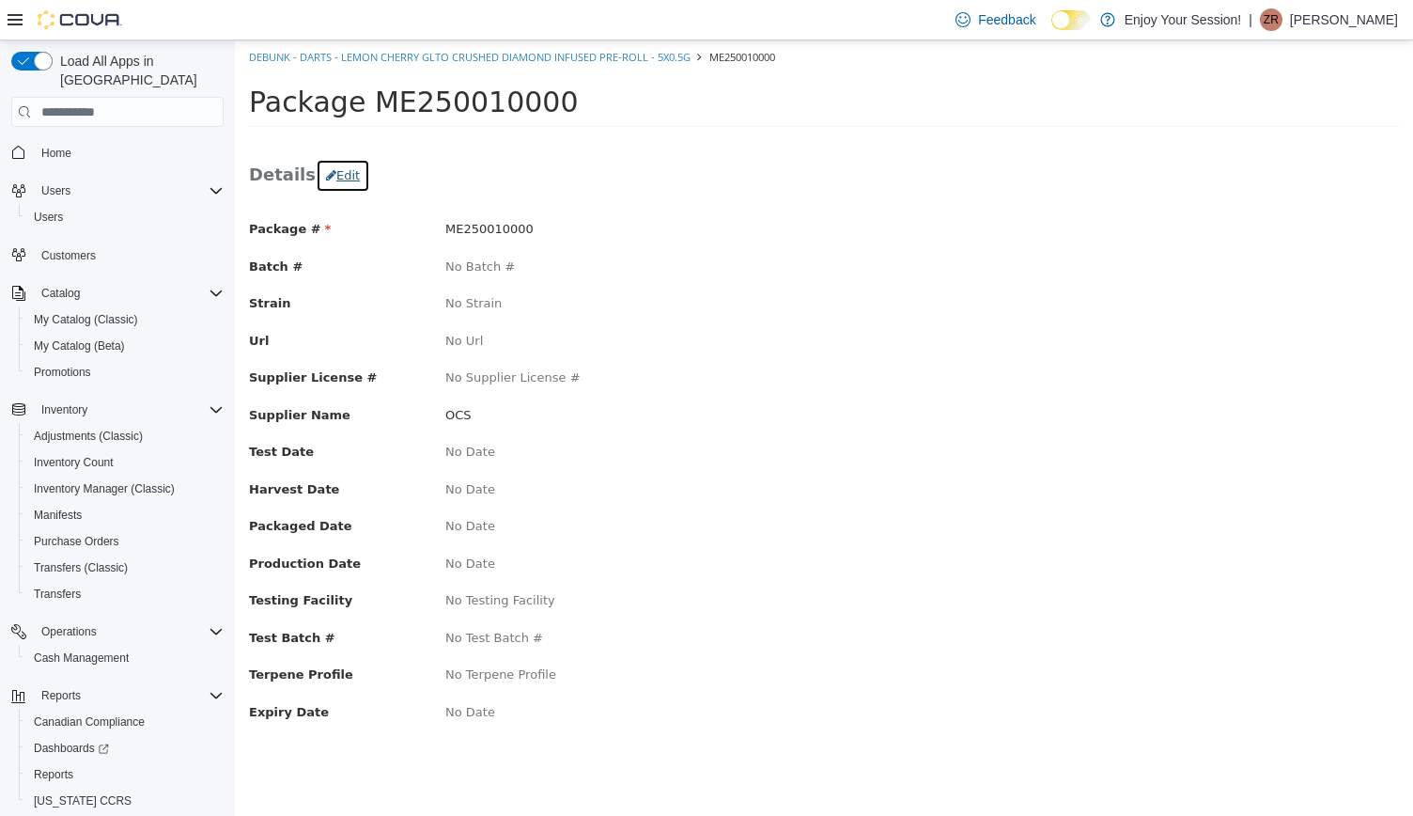
click at [340, 170] on button "Edit" at bounding box center [343, 176] width 55 height 34
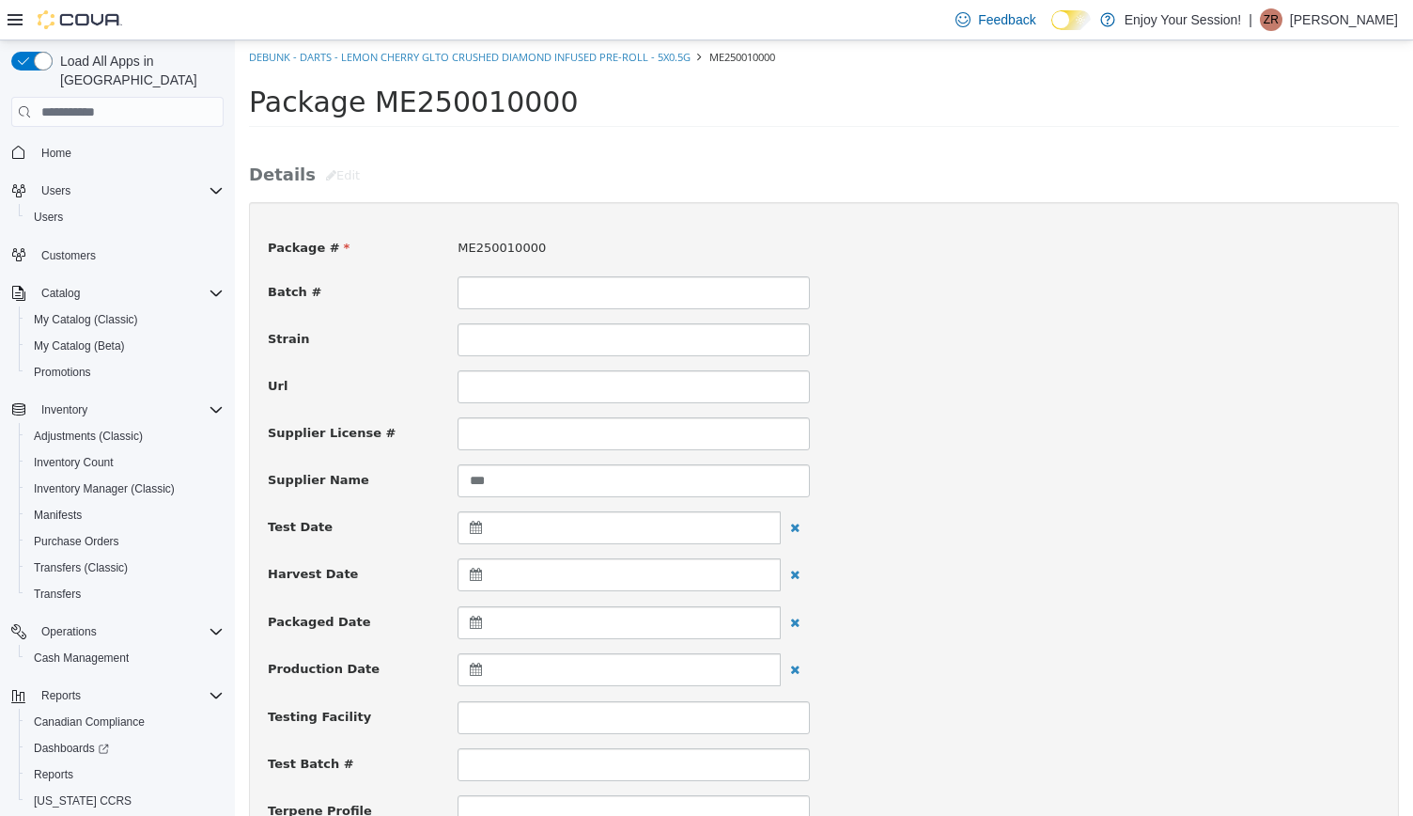
click at [509, 616] on div at bounding box center [619, 622] width 323 height 33
click at [474, 662] on th at bounding box center [479, 668] width 30 height 33
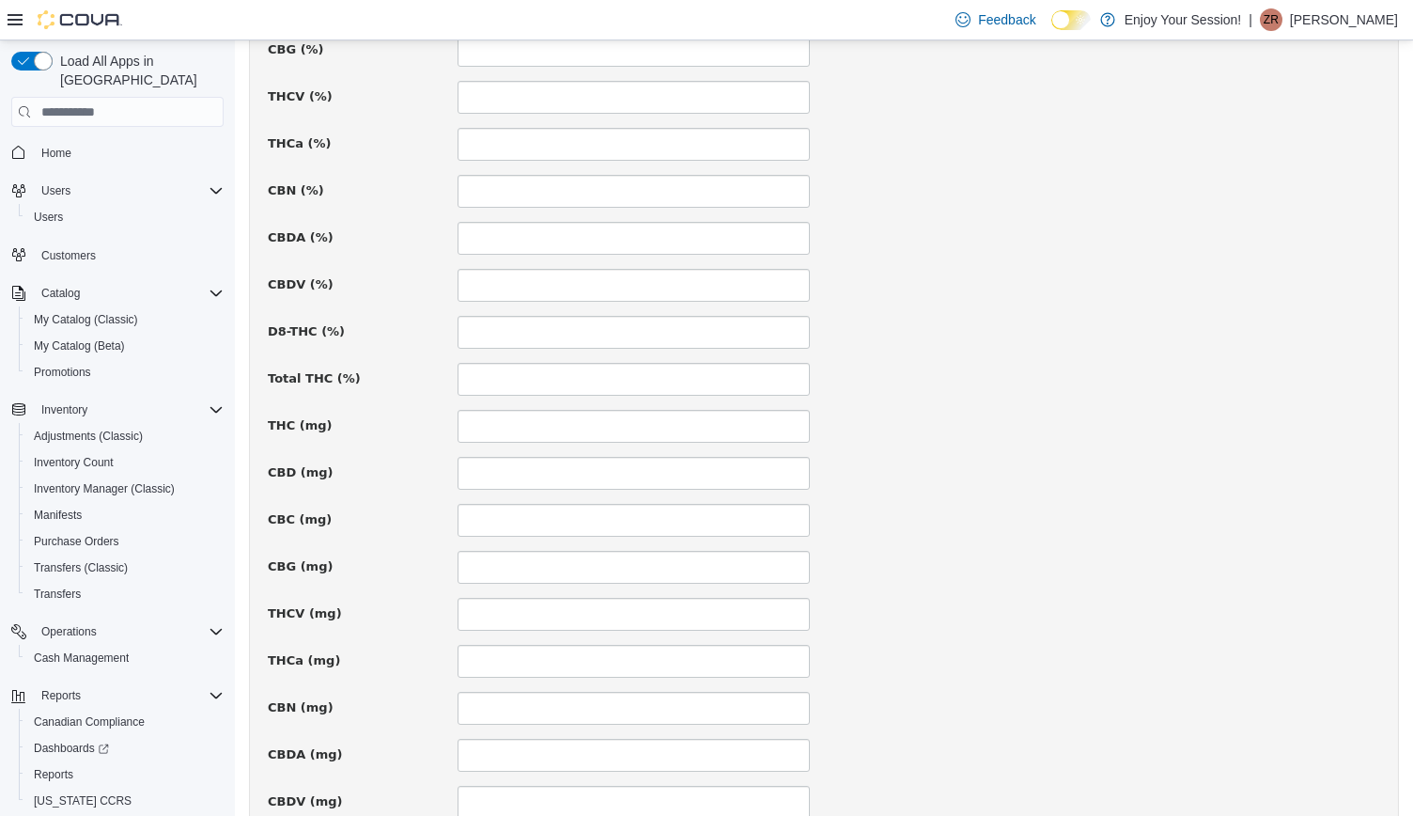
scroll to position [1225, 0]
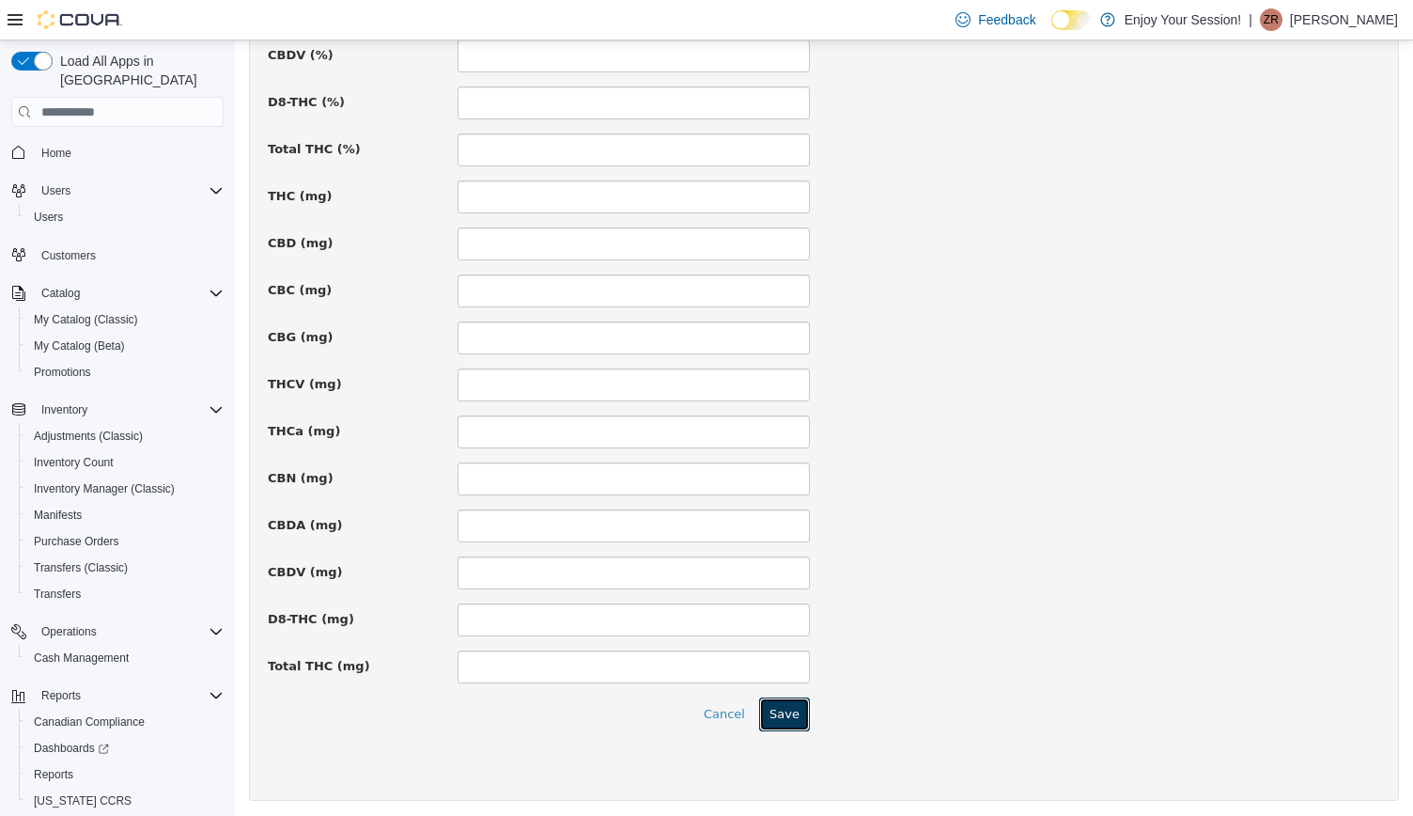
click at [780, 710] on button "Save" at bounding box center [784, 714] width 51 height 34
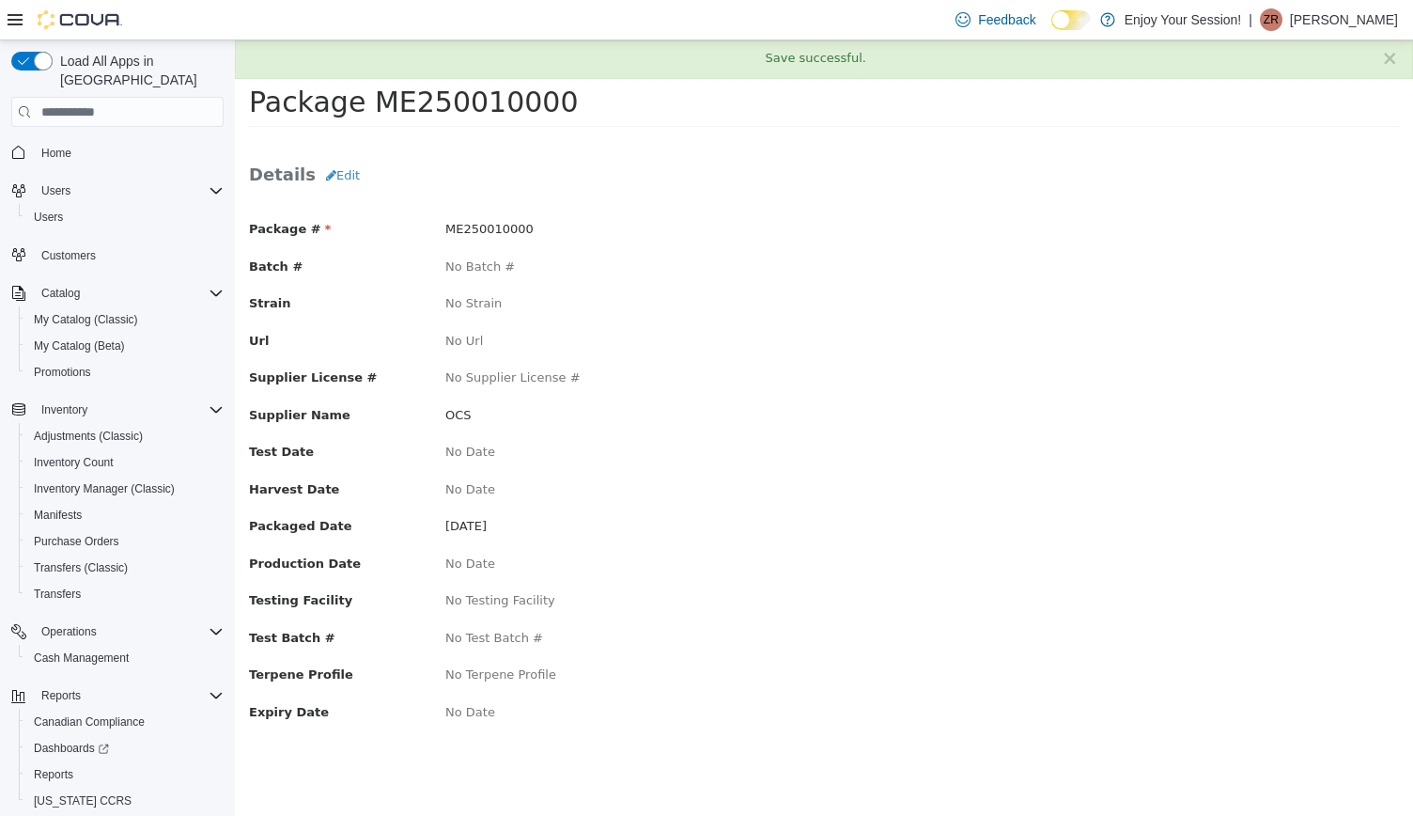
scroll to position [0, 0]
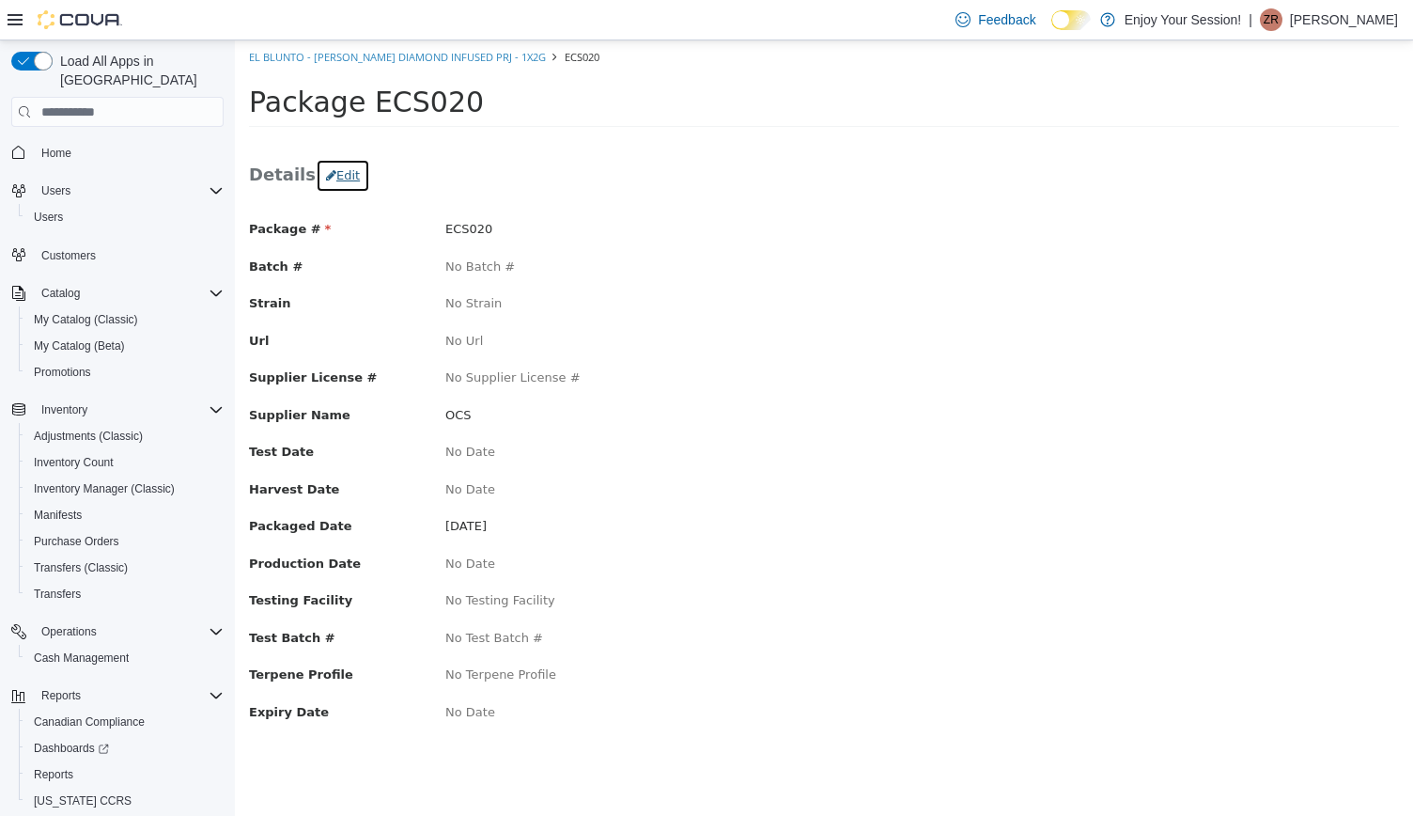
click at [325, 176] on button "Edit" at bounding box center [343, 176] width 55 height 34
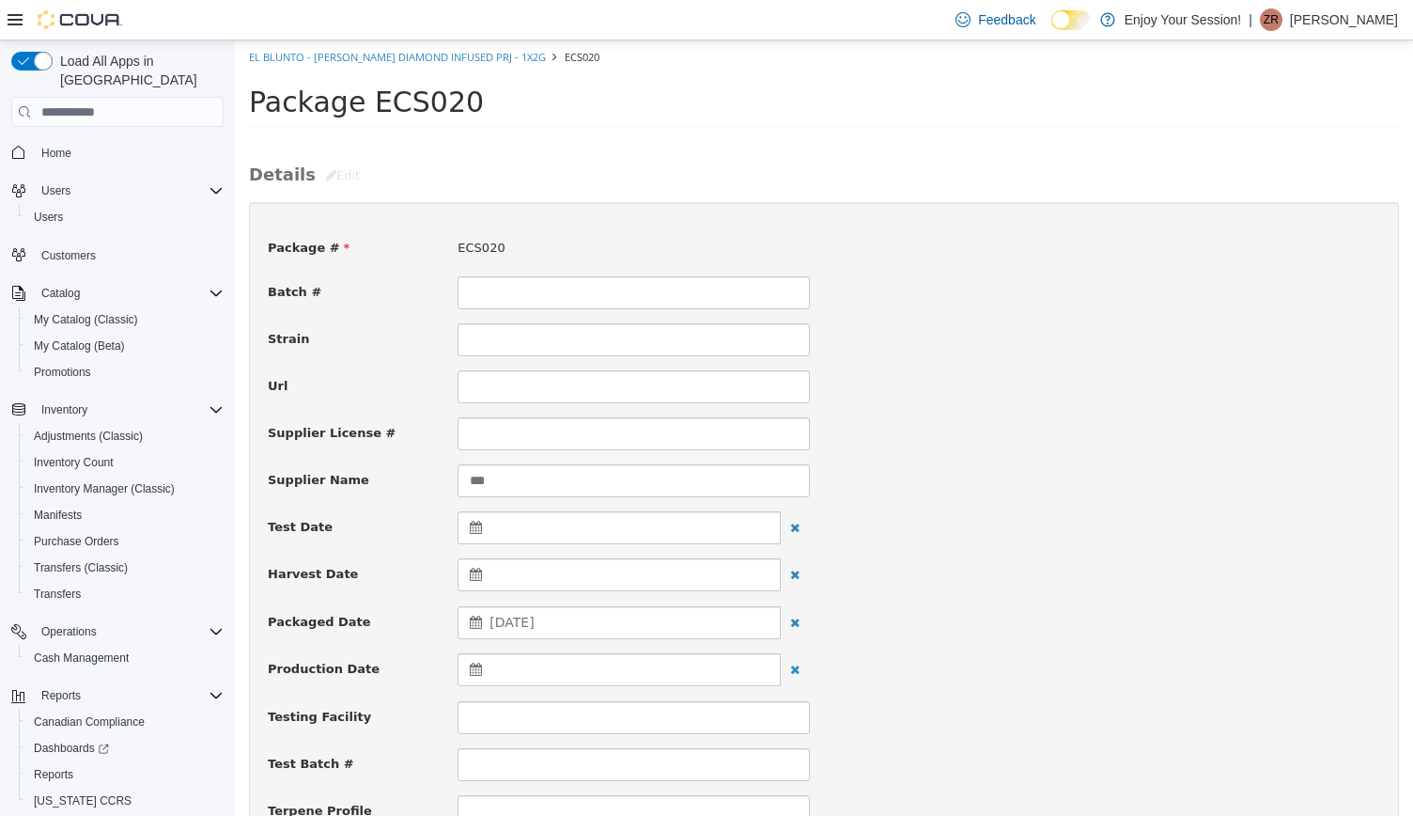
click at [534, 628] on span "December 26, 2024" at bounding box center [512, 622] width 44 height 15
click at [464, 668] on th at bounding box center [479, 668] width 30 height 33
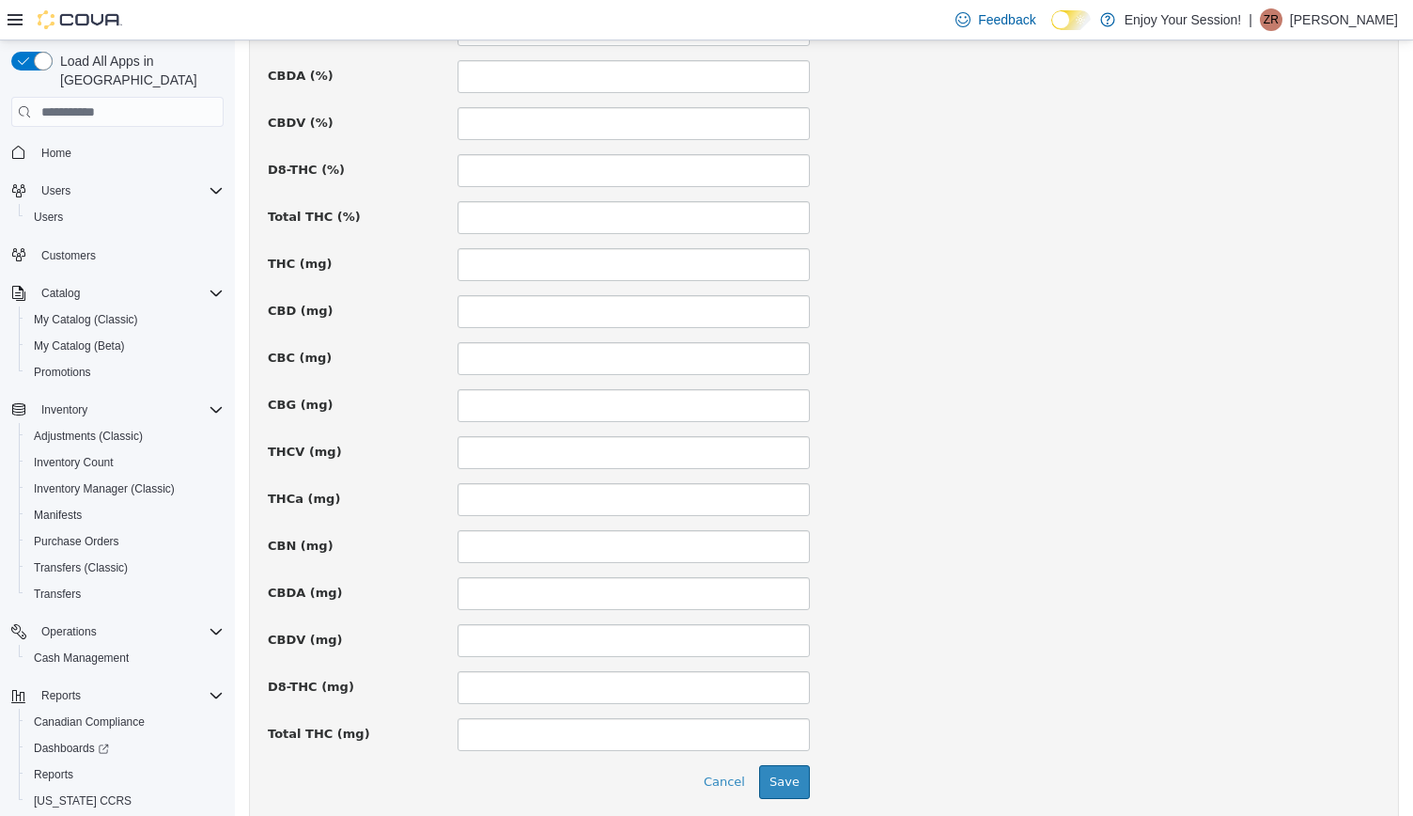
scroll to position [1225, 0]
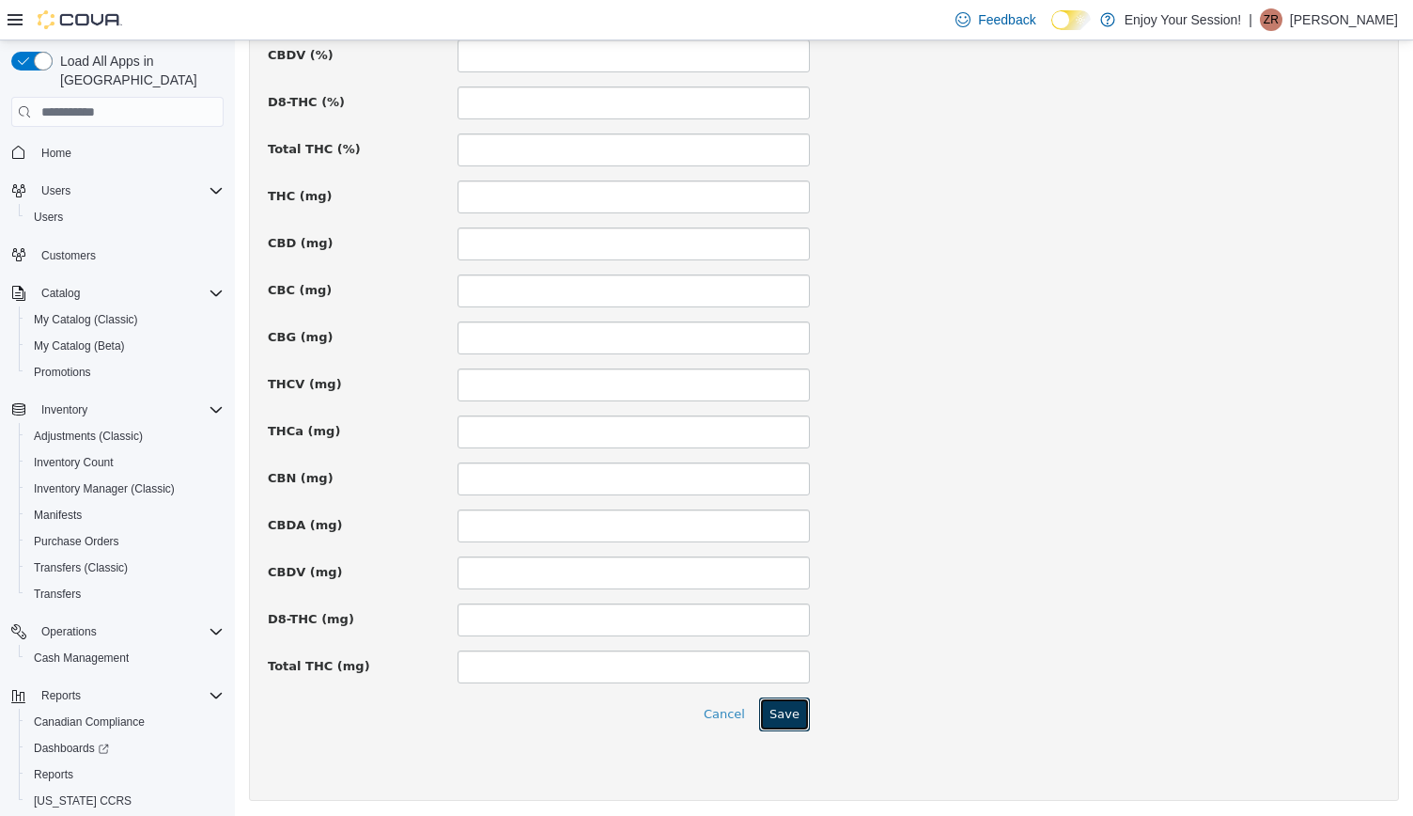
click at [787, 716] on button "Save" at bounding box center [784, 714] width 51 height 34
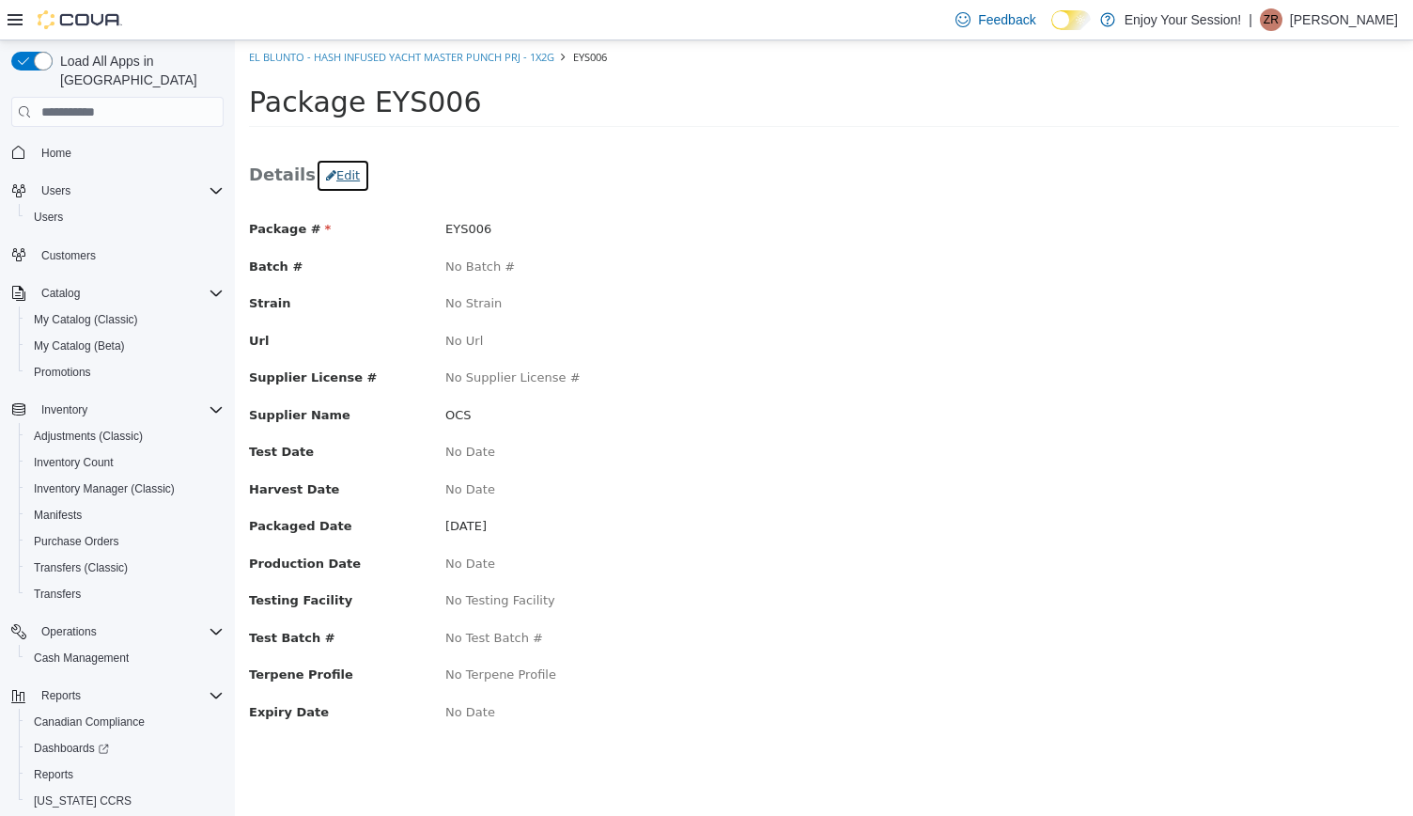
click at [348, 175] on button "Edit" at bounding box center [343, 176] width 55 height 34
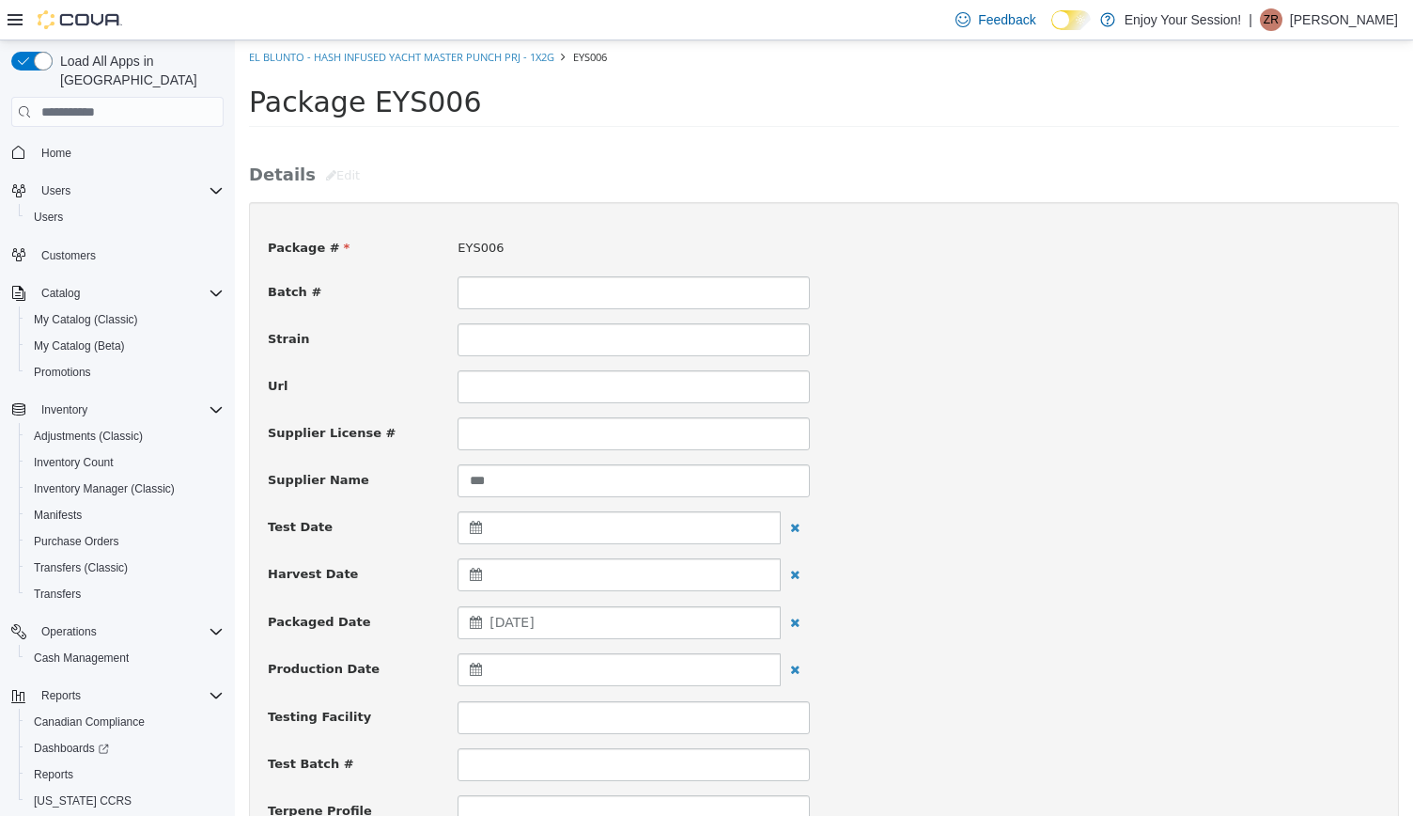
click at [579, 622] on div "[DATE]" at bounding box center [619, 622] width 323 height 33
click at [477, 661] on th at bounding box center [479, 668] width 30 height 33
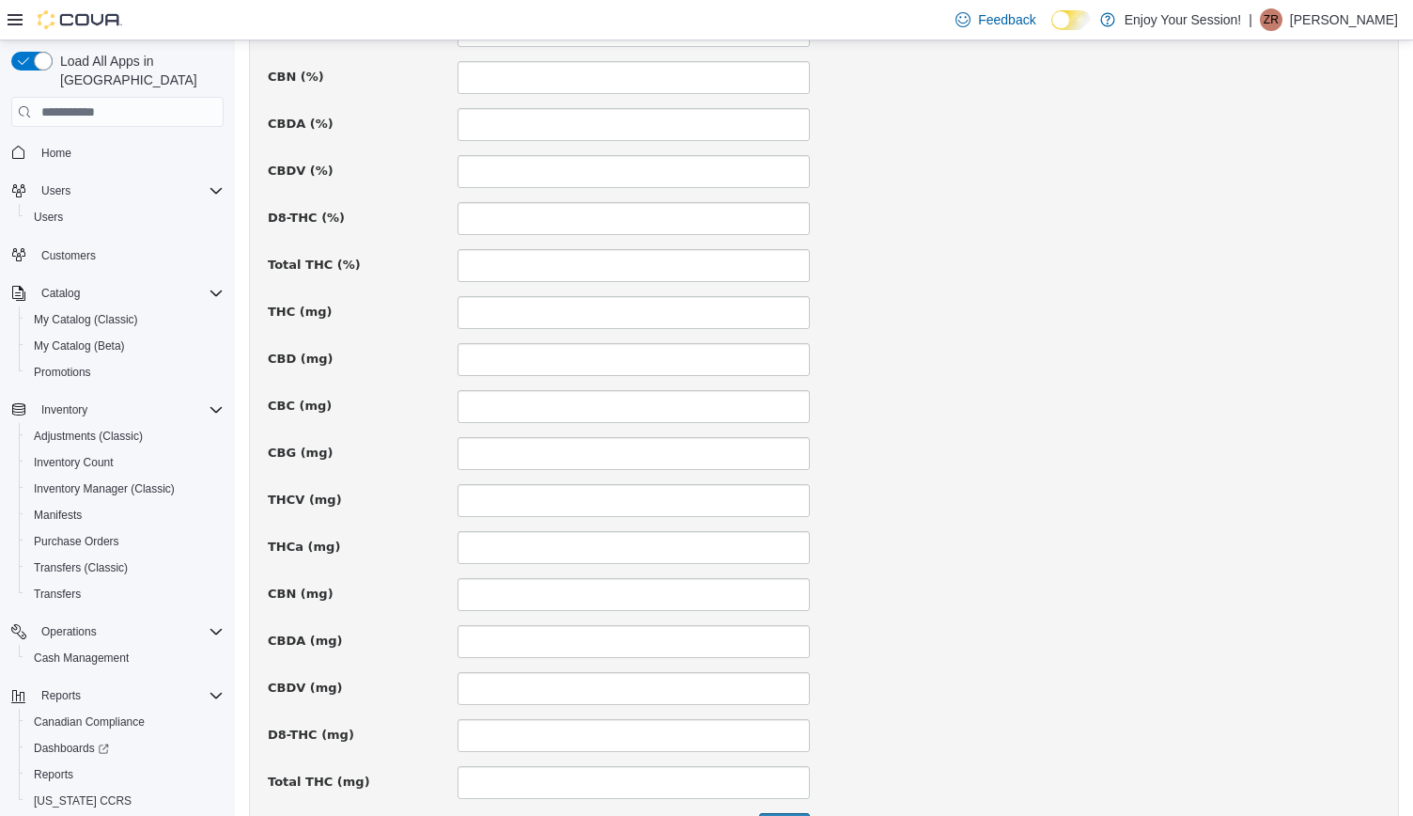
scroll to position [1225, 0]
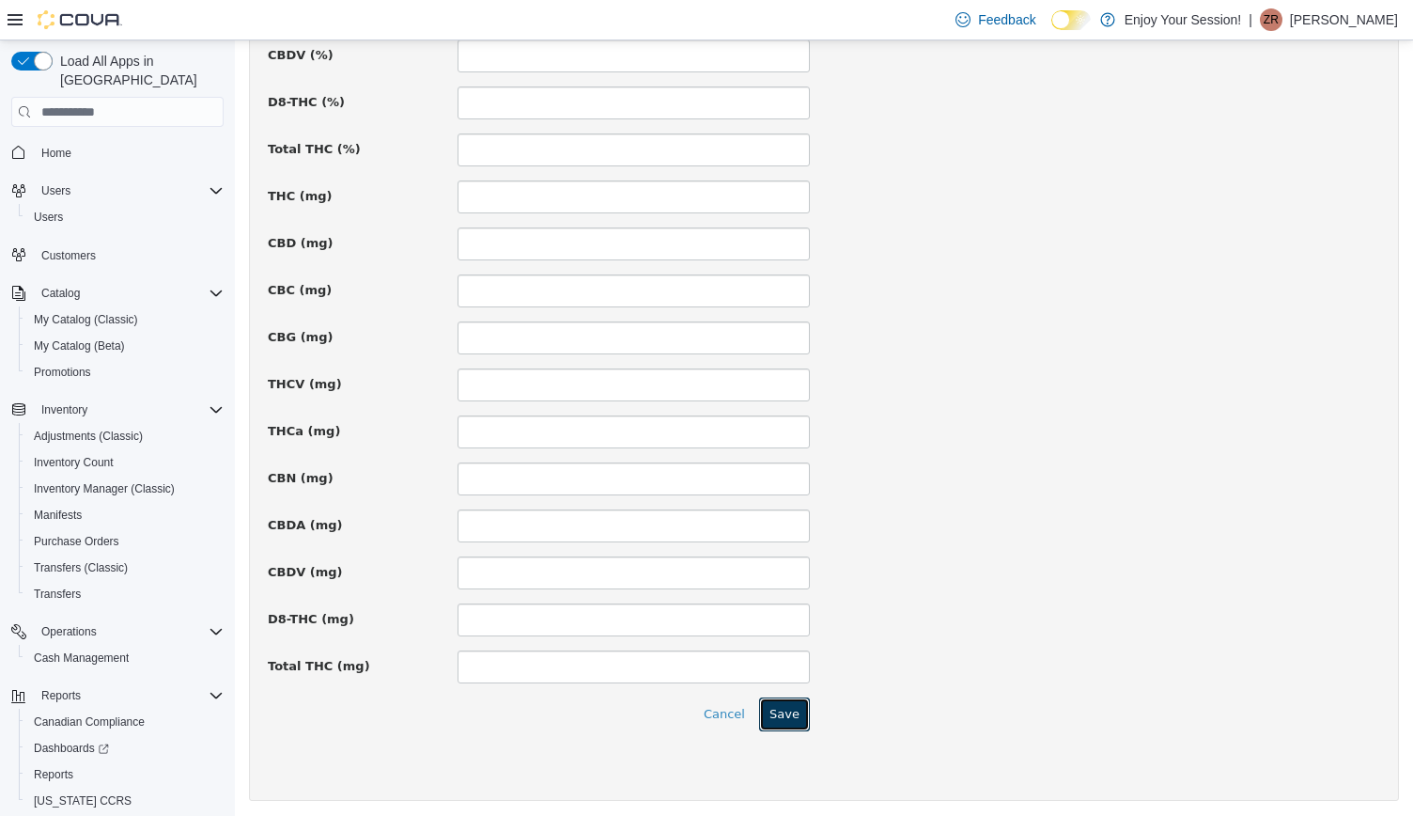
click at [774, 705] on button "Save" at bounding box center [784, 714] width 51 height 34
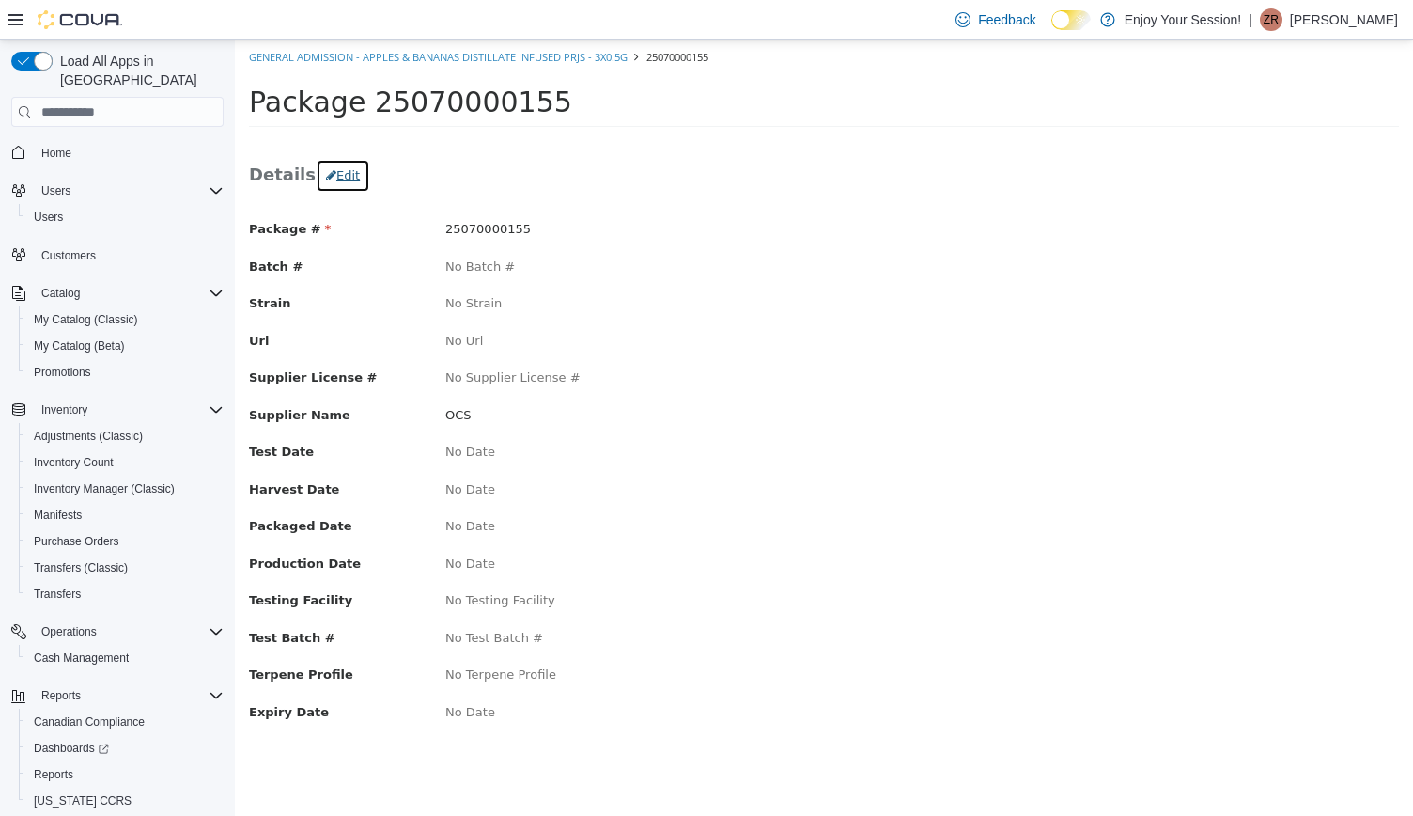
click at [348, 173] on button "Edit" at bounding box center [343, 176] width 55 height 34
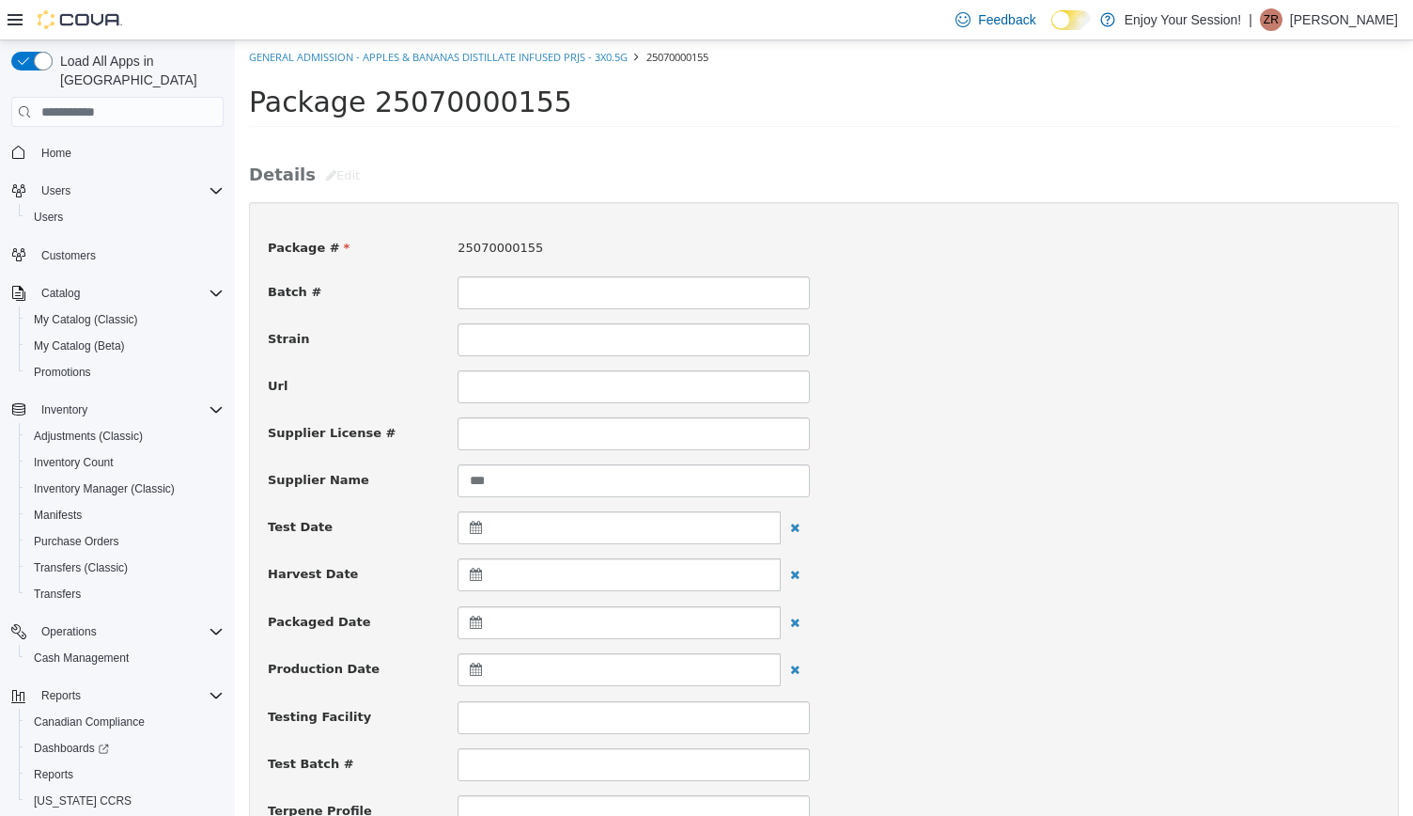
click at [581, 623] on div at bounding box center [619, 622] width 323 height 33
click at [467, 666] on th at bounding box center [479, 668] width 30 height 33
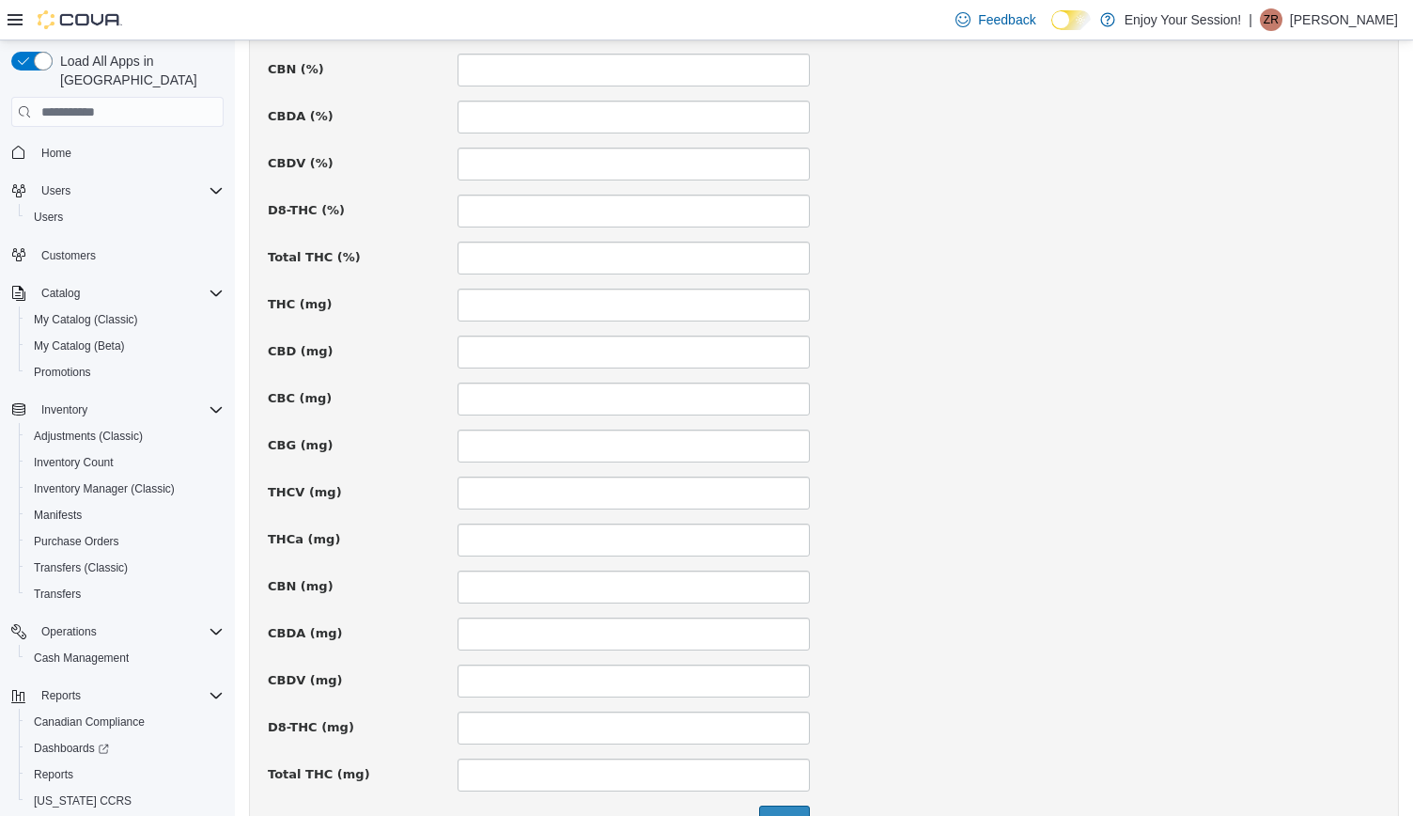
scroll to position [1225, 0]
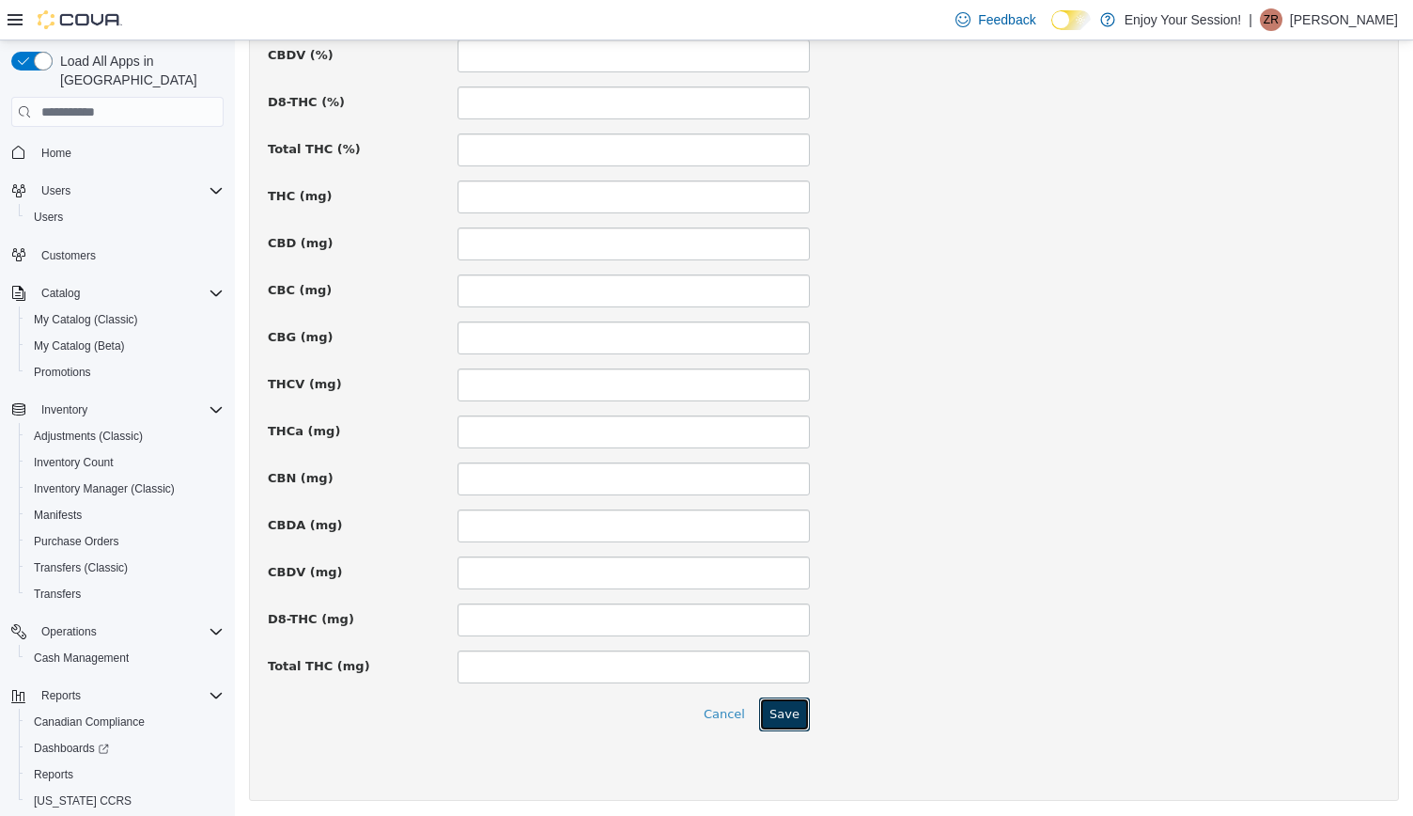
click at [780, 709] on button "Save" at bounding box center [784, 714] width 51 height 34
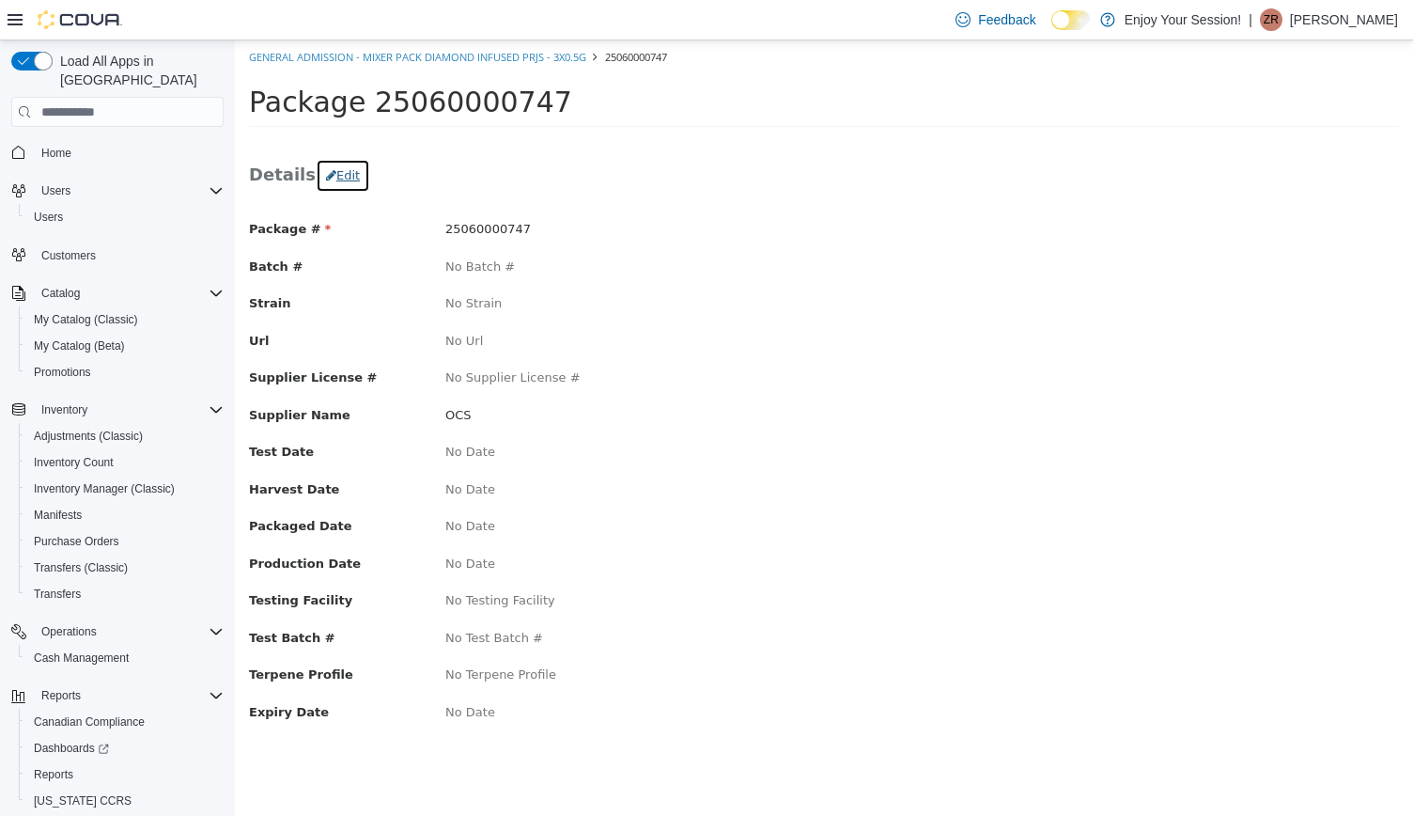
click at [334, 179] on button "Edit" at bounding box center [343, 176] width 55 height 34
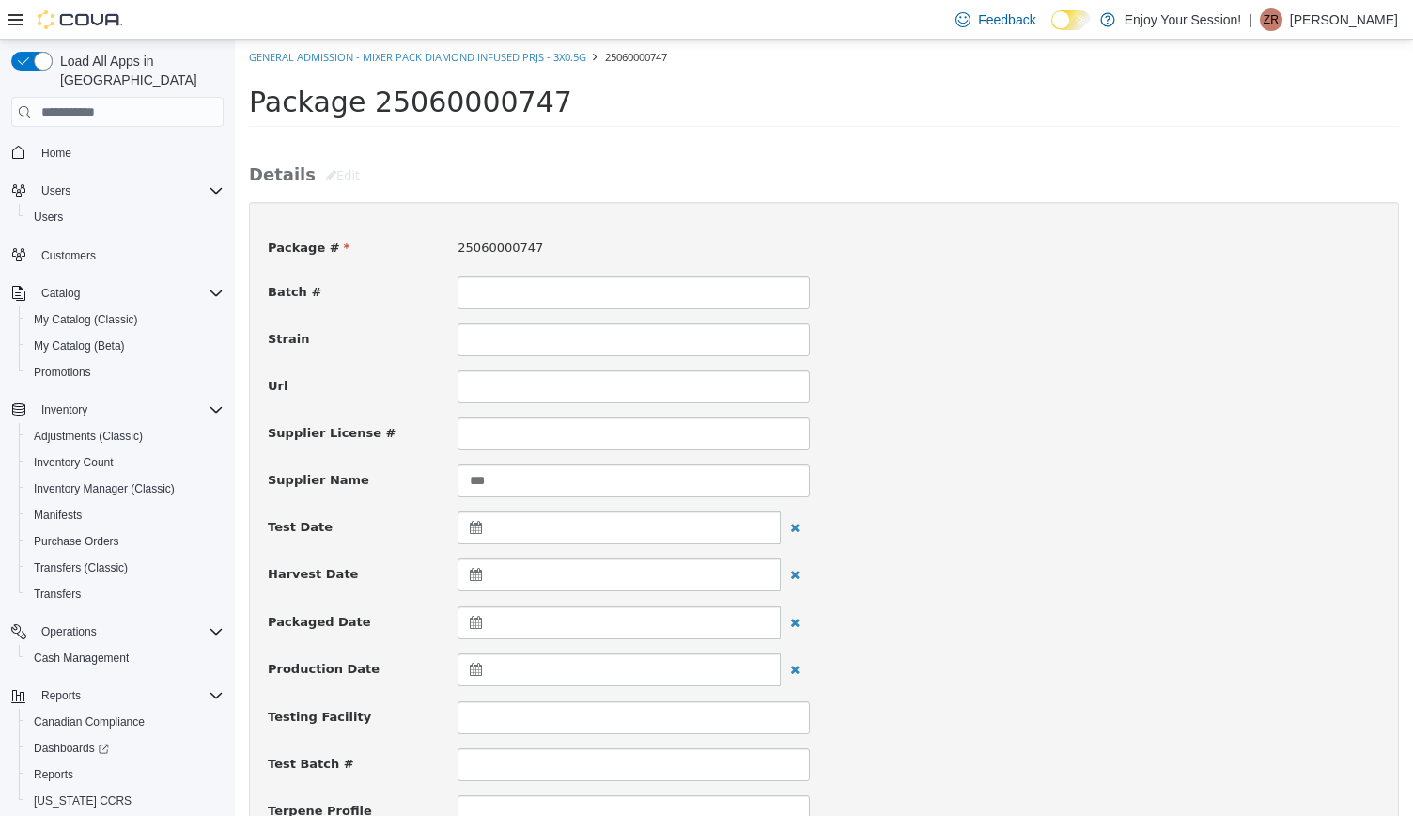
click at [503, 617] on div at bounding box center [619, 622] width 323 height 33
click at [475, 663] on th at bounding box center [479, 668] width 30 height 33
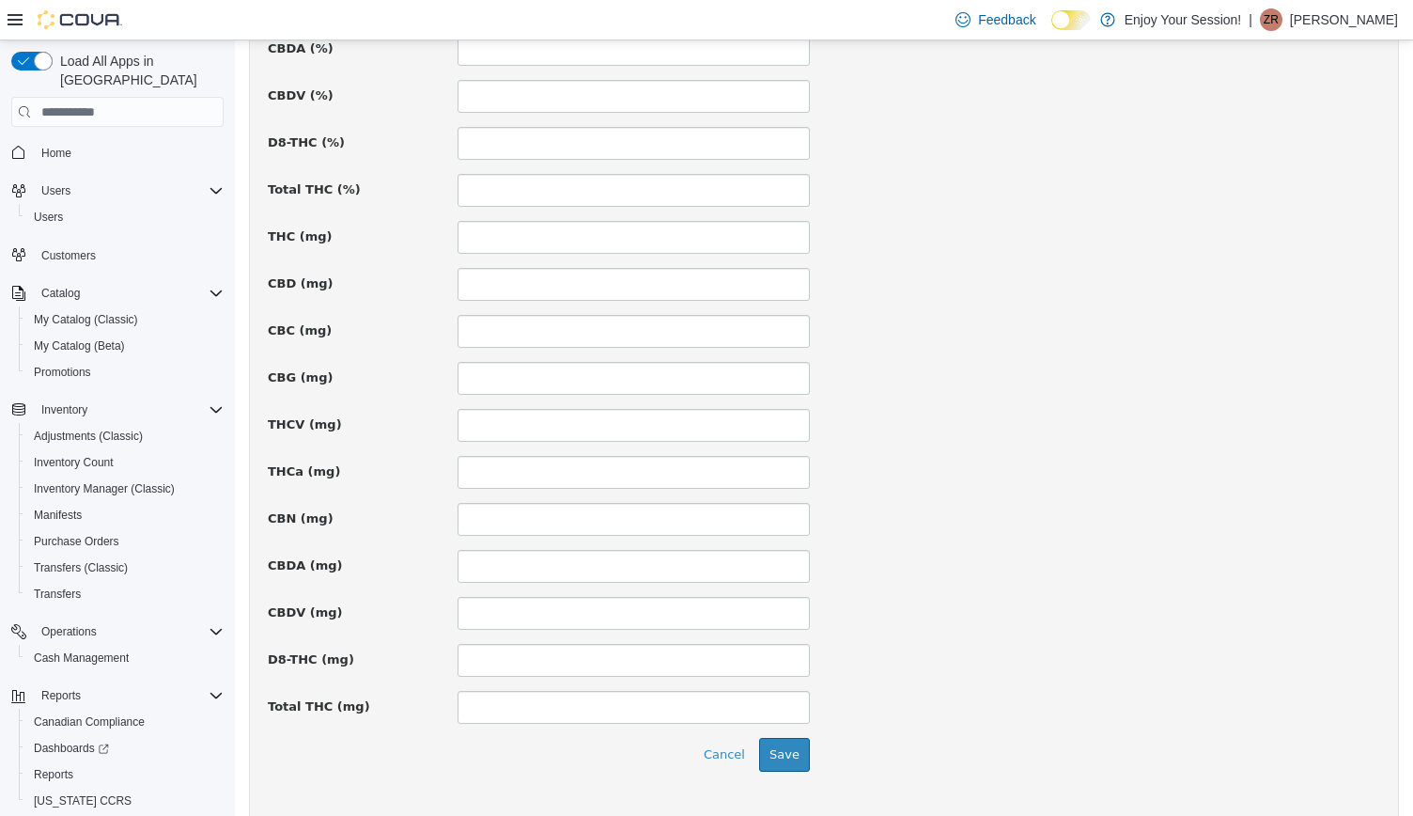
scroll to position [1225, 0]
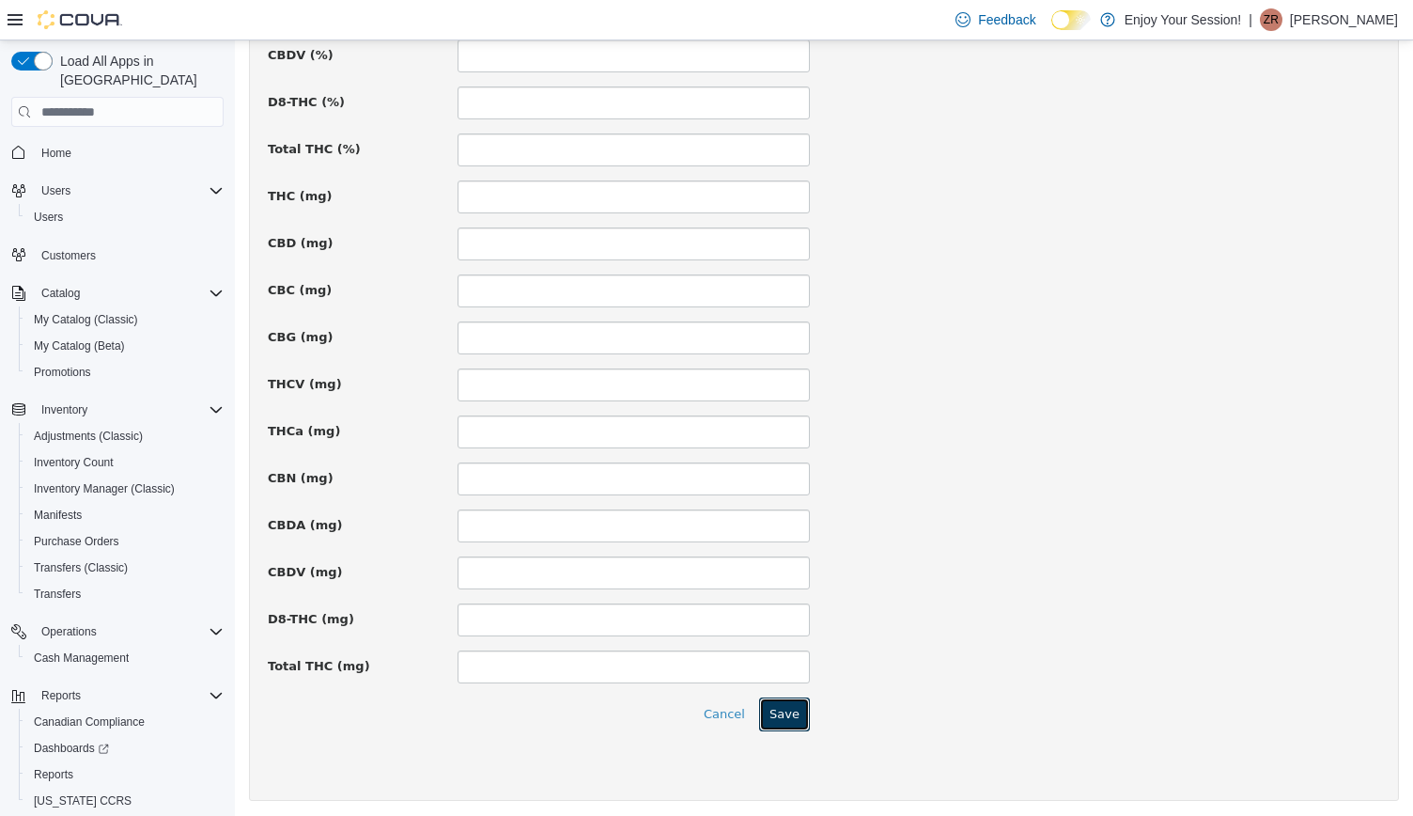
click at [787, 702] on button "Save" at bounding box center [784, 714] width 51 height 34
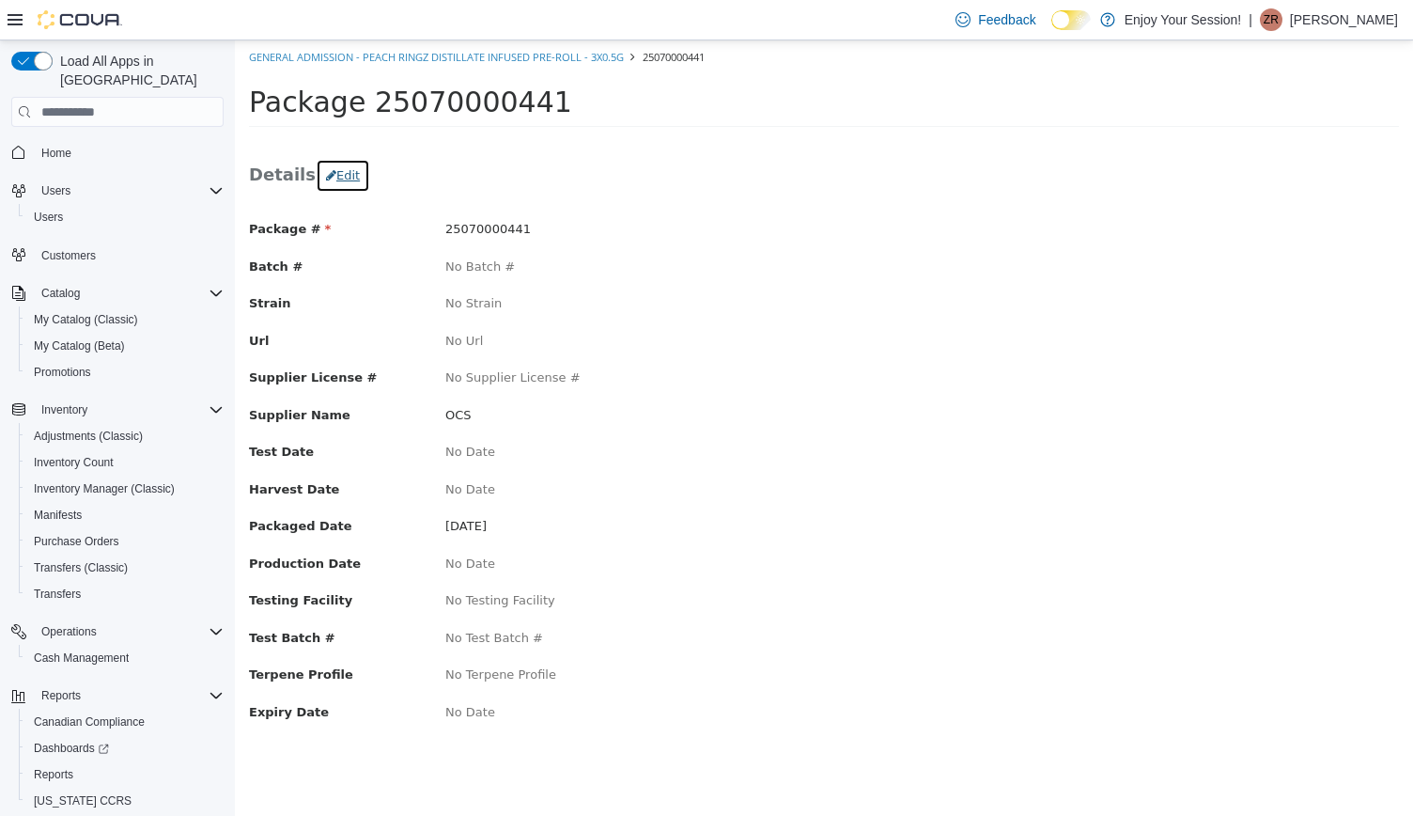
click at [340, 179] on button "Edit" at bounding box center [343, 176] width 55 height 34
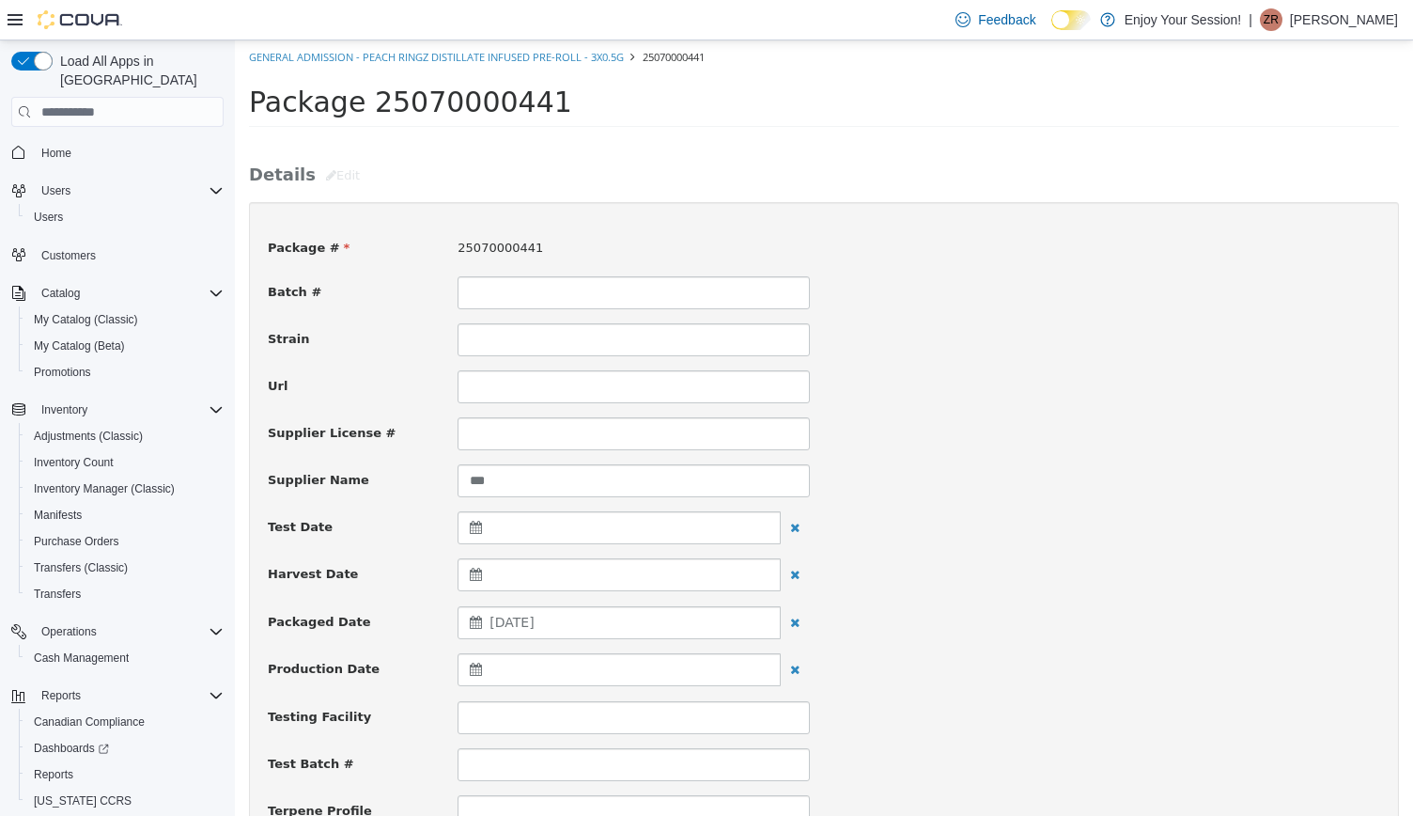
click at [534, 623] on span "July 30, 2025" at bounding box center [512, 622] width 44 height 15
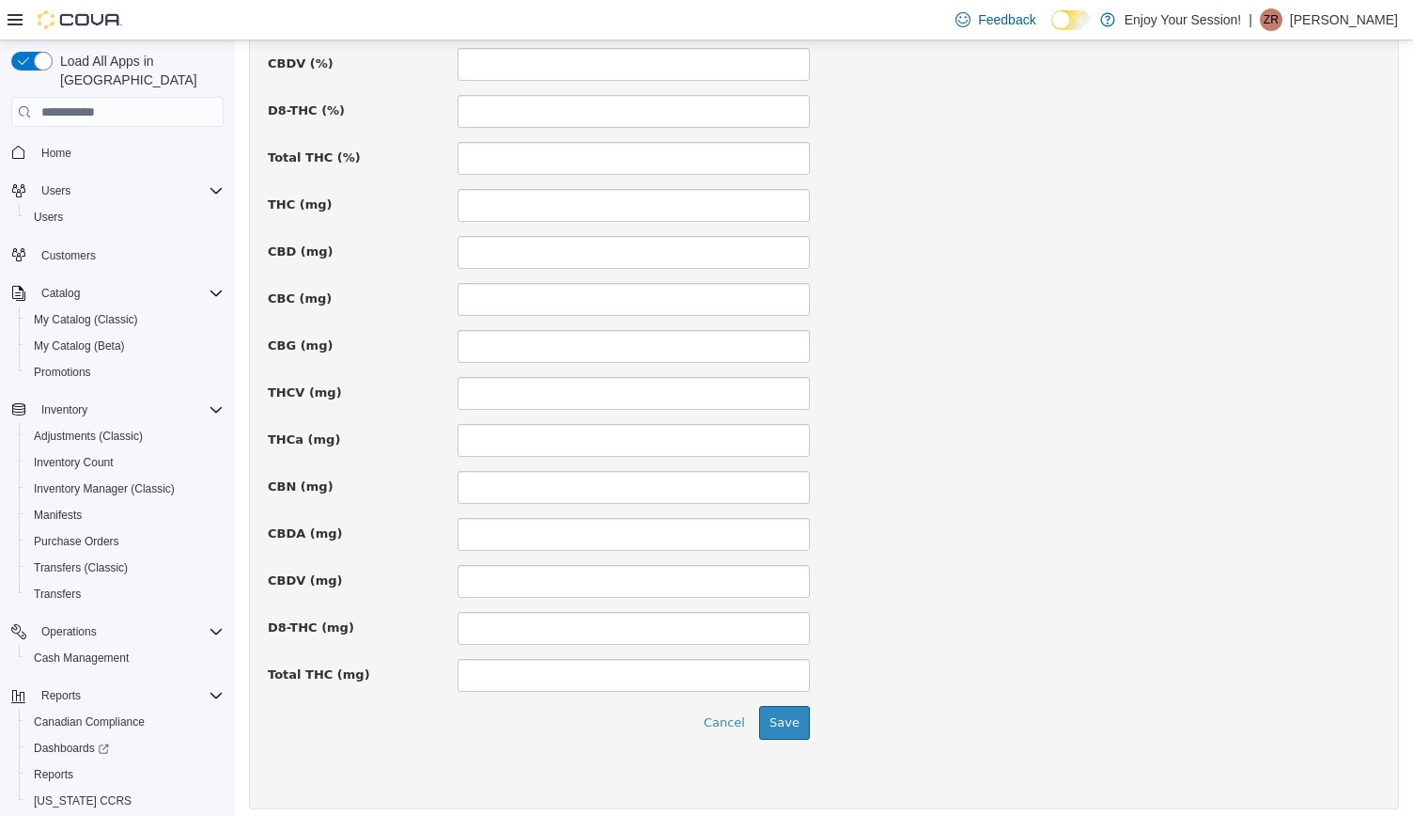
scroll to position [1225, 0]
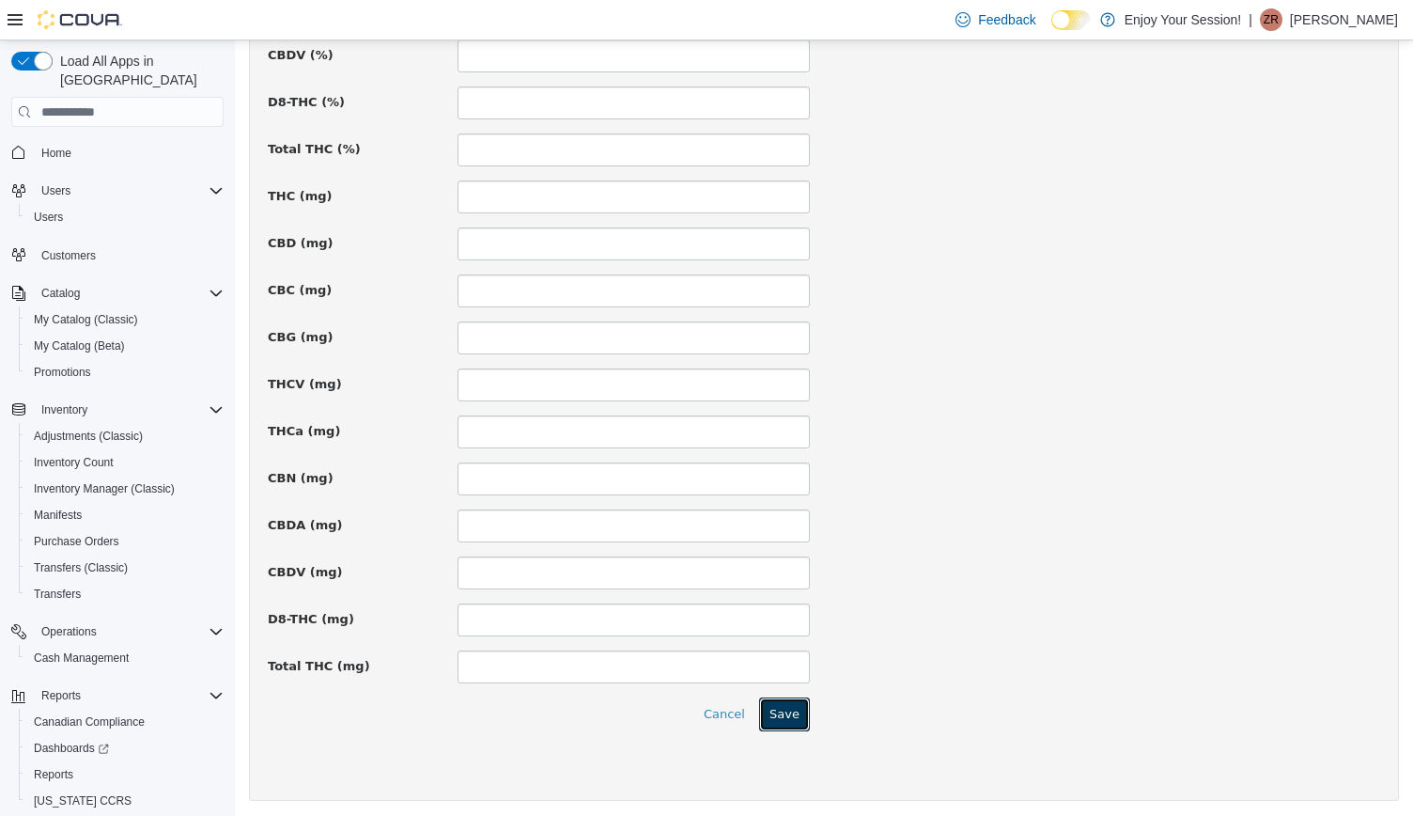
click at [778, 710] on button "Save" at bounding box center [784, 714] width 51 height 34
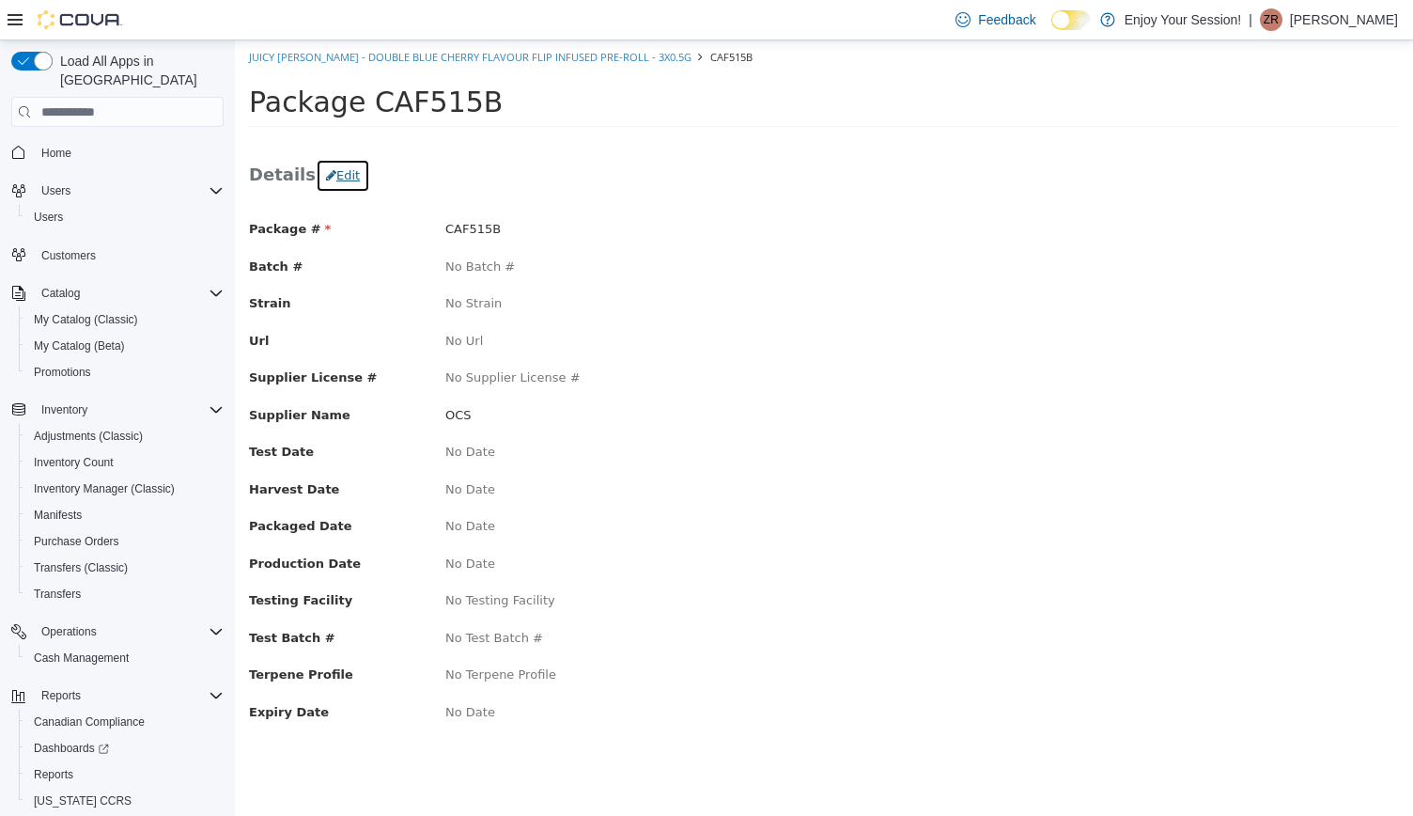
click at [336, 170] on button "Edit" at bounding box center [343, 176] width 55 height 34
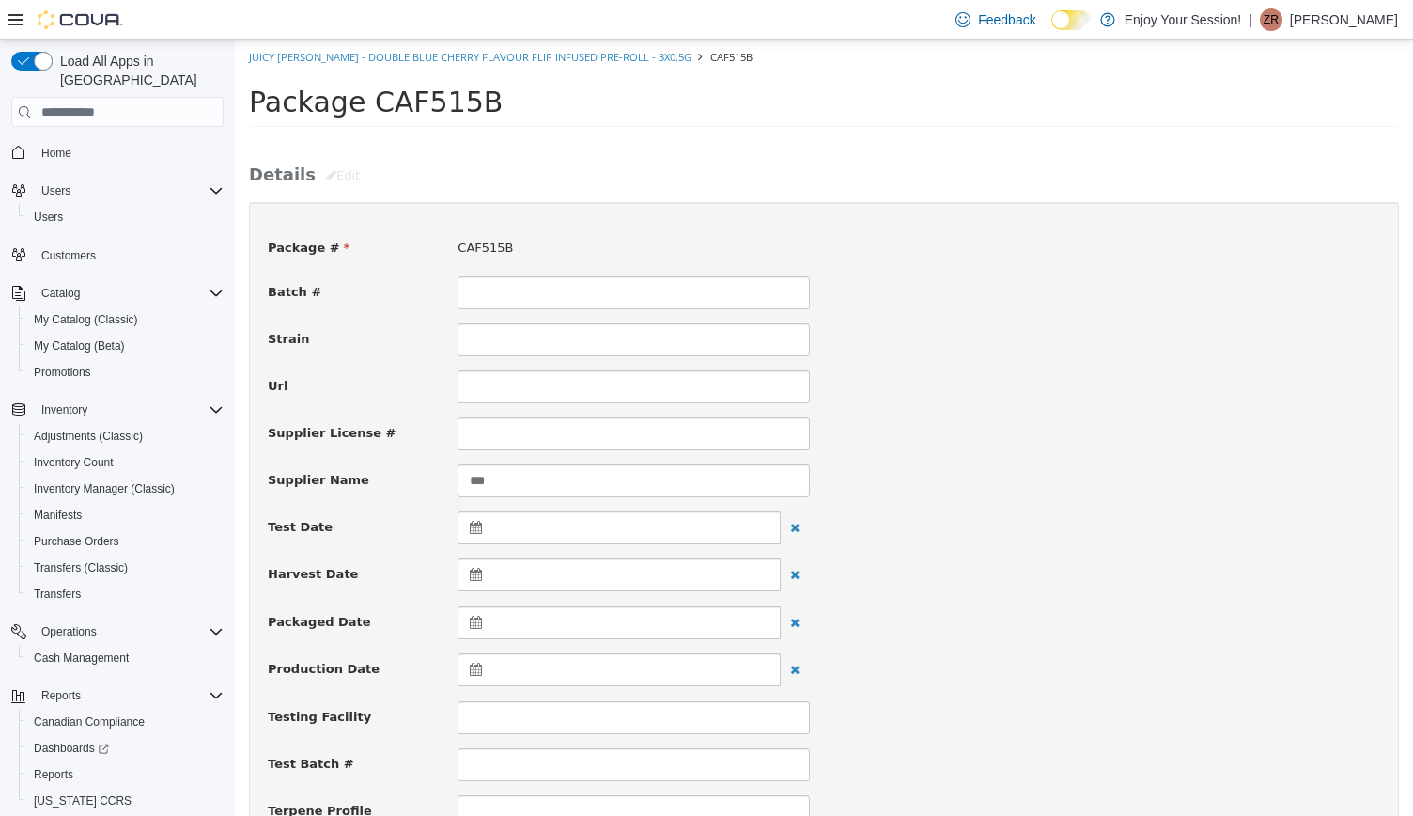
click at [525, 628] on div at bounding box center [619, 622] width 323 height 33
click at [472, 657] on th at bounding box center [479, 668] width 30 height 33
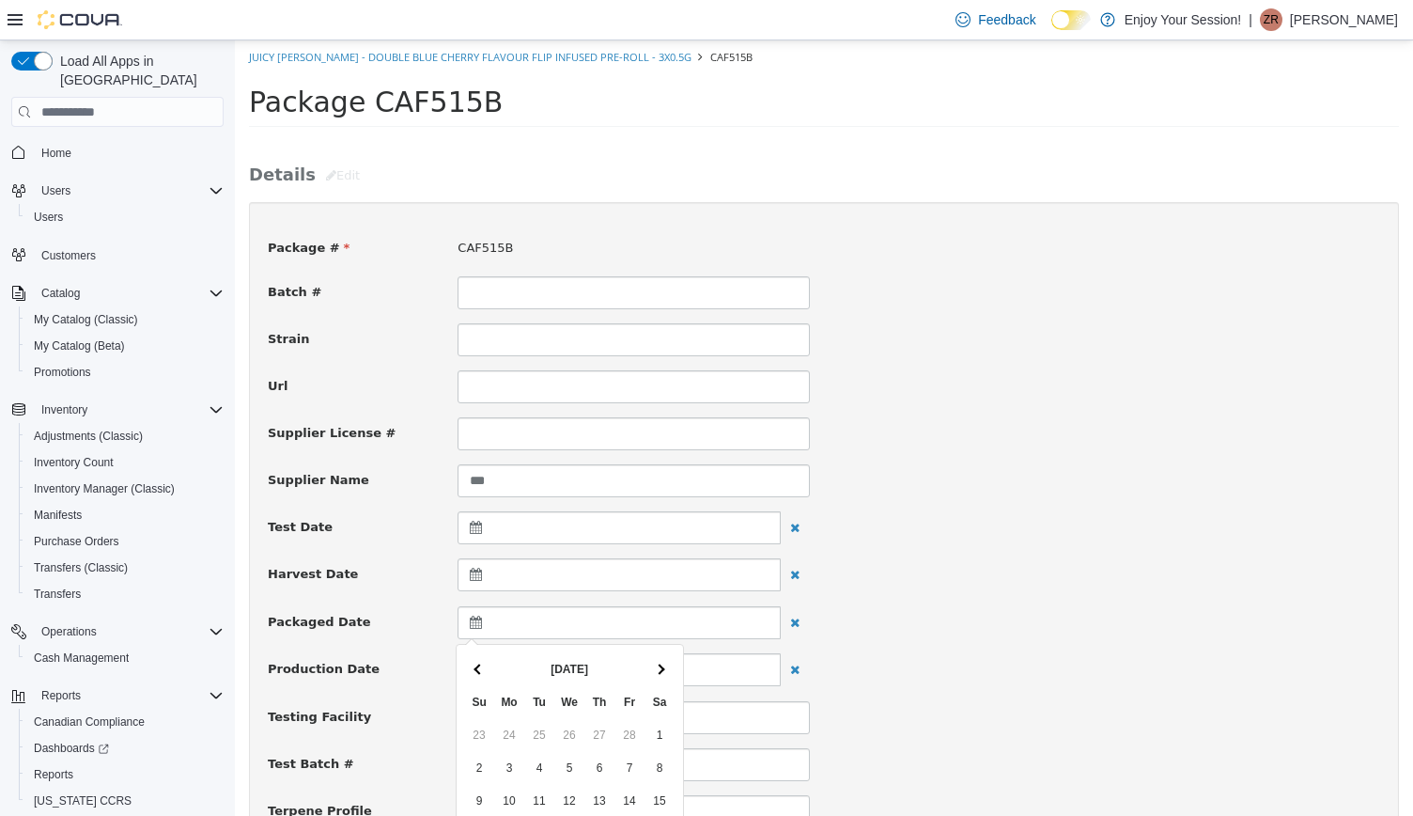
click at [472, 657] on th at bounding box center [479, 668] width 30 height 33
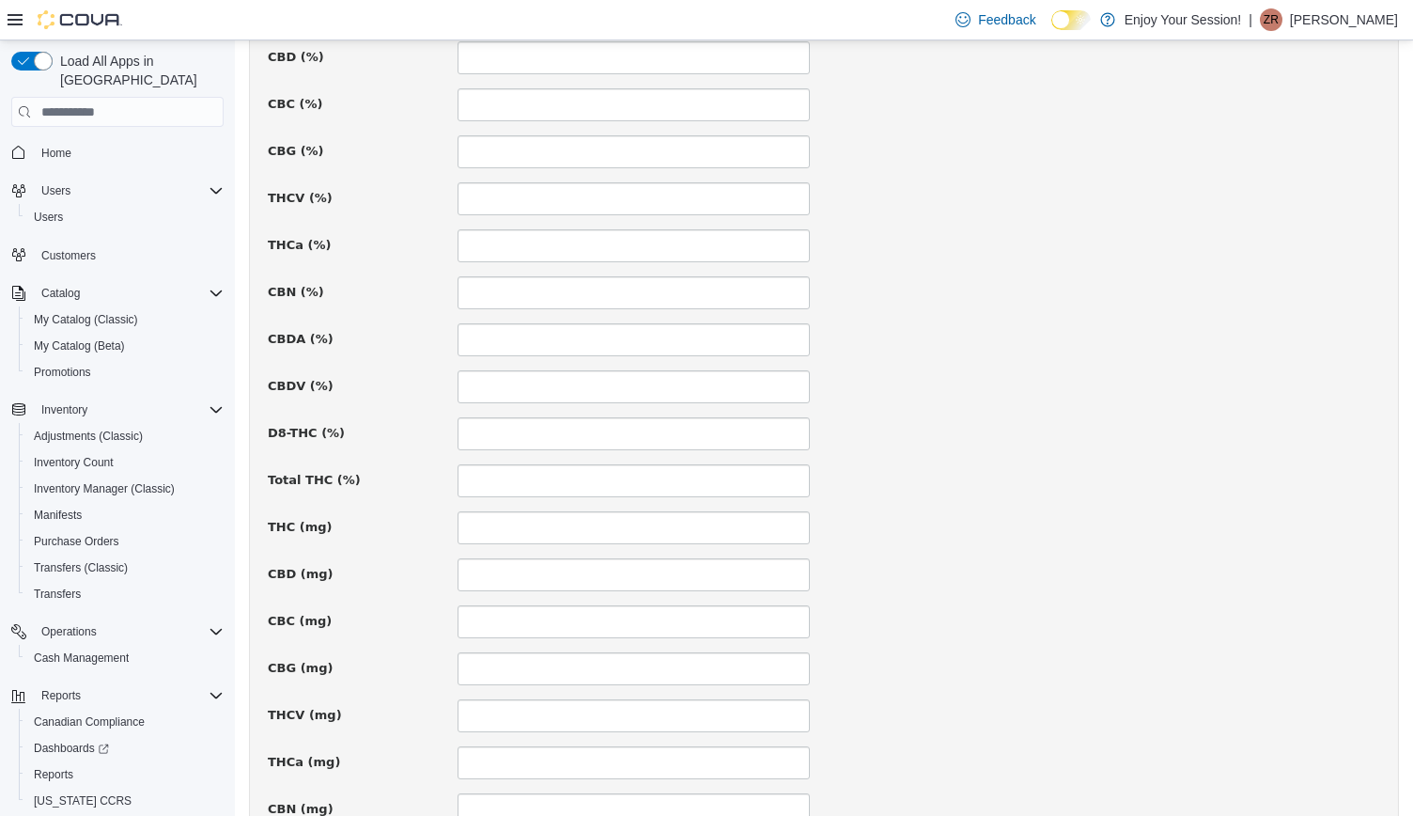
scroll to position [1225, 0]
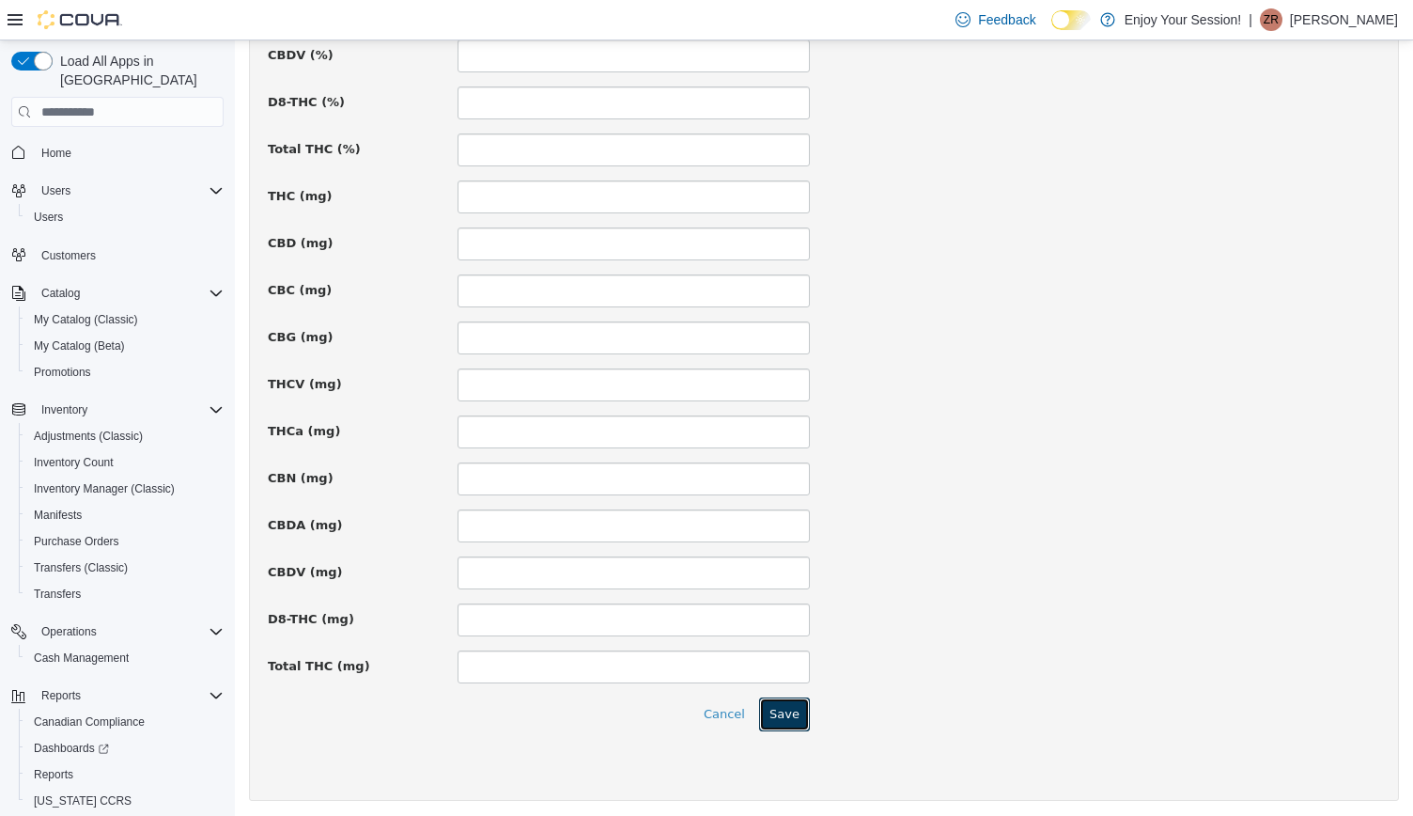
click at [791, 707] on button "Save" at bounding box center [784, 714] width 51 height 34
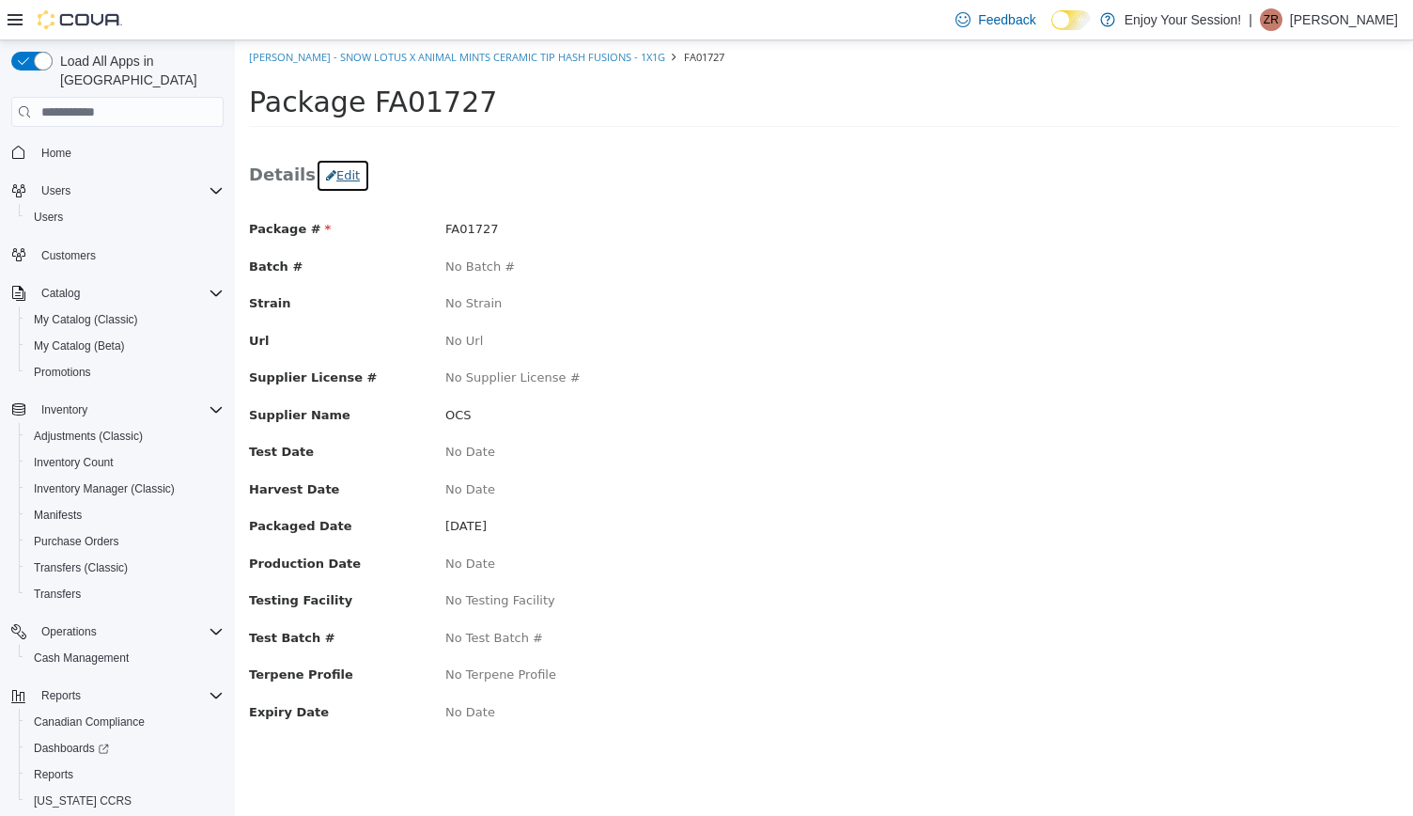
click at [328, 176] on button "Edit" at bounding box center [343, 176] width 55 height 34
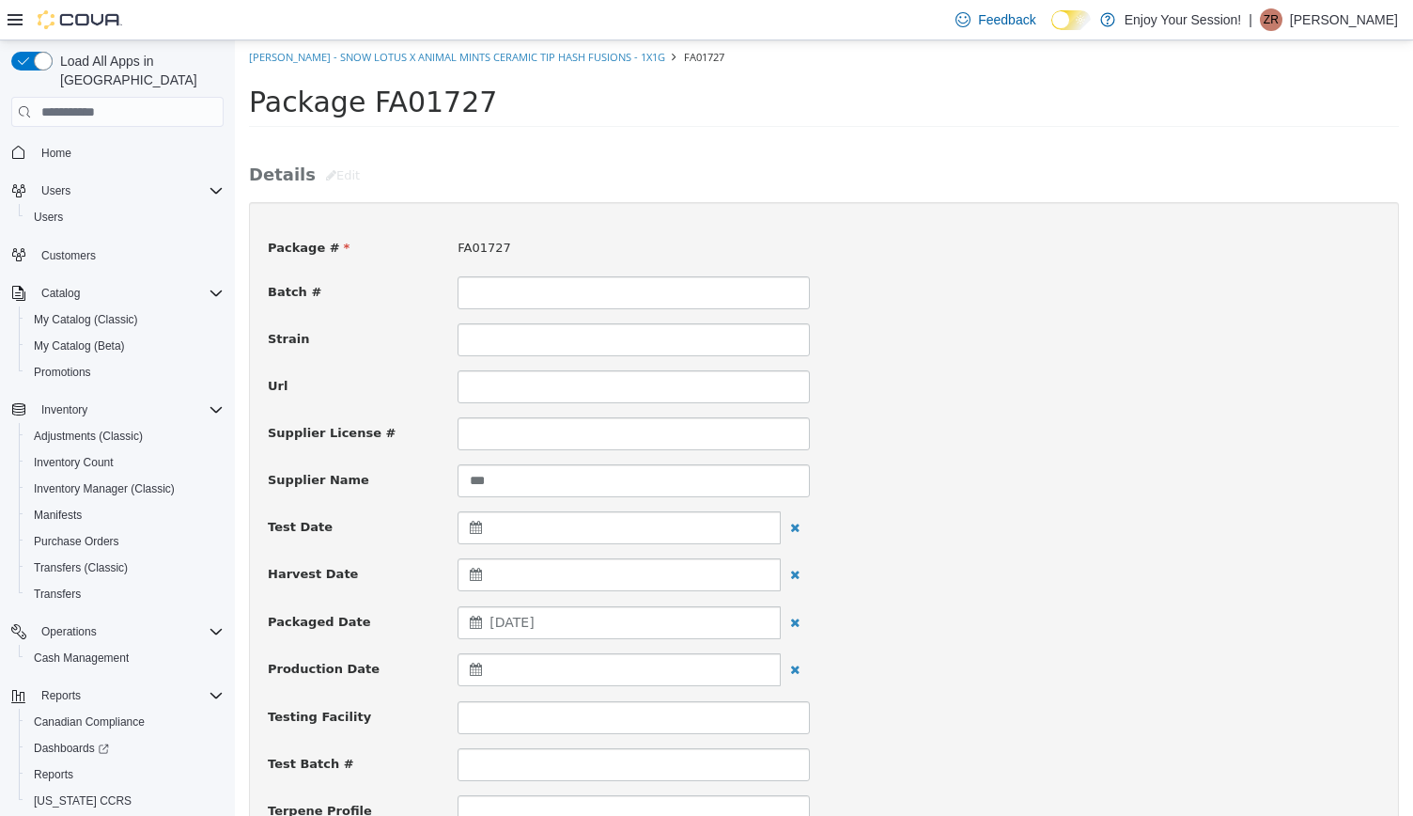
click at [534, 626] on span "August 20, 2024" at bounding box center [512, 622] width 44 height 15
click at [669, 657] on th at bounding box center [660, 668] width 30 height 33
click at [661, 661] on th at bounding box center [660, 668] width 30 height 33
click at [468, 660] on th at bounding box center [479, 668] width 30 height 33
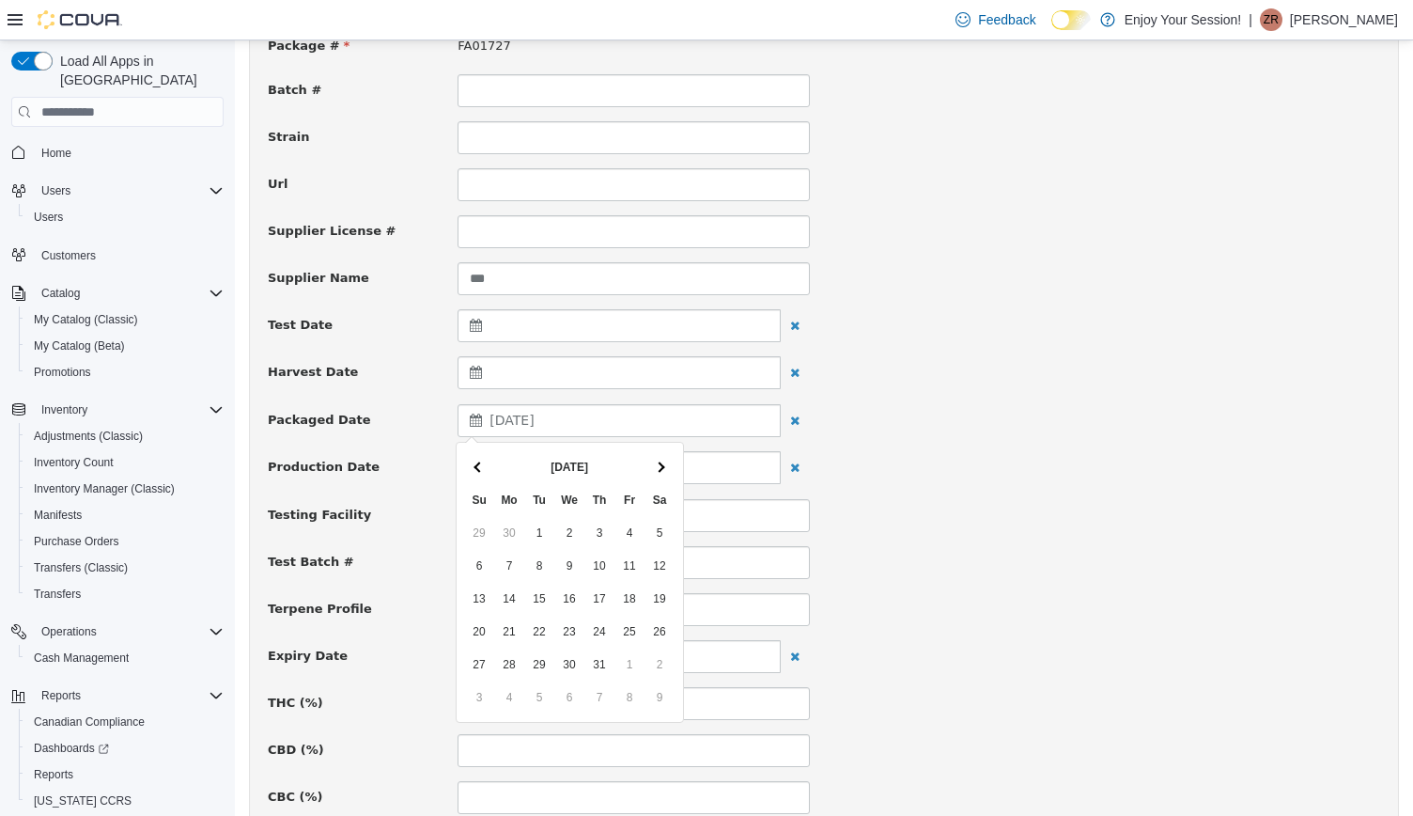
scroll to position [203, 0]
click at [606, 415] on div "October 12, 2024" at bounding box center [619, 419] width 323 height 33
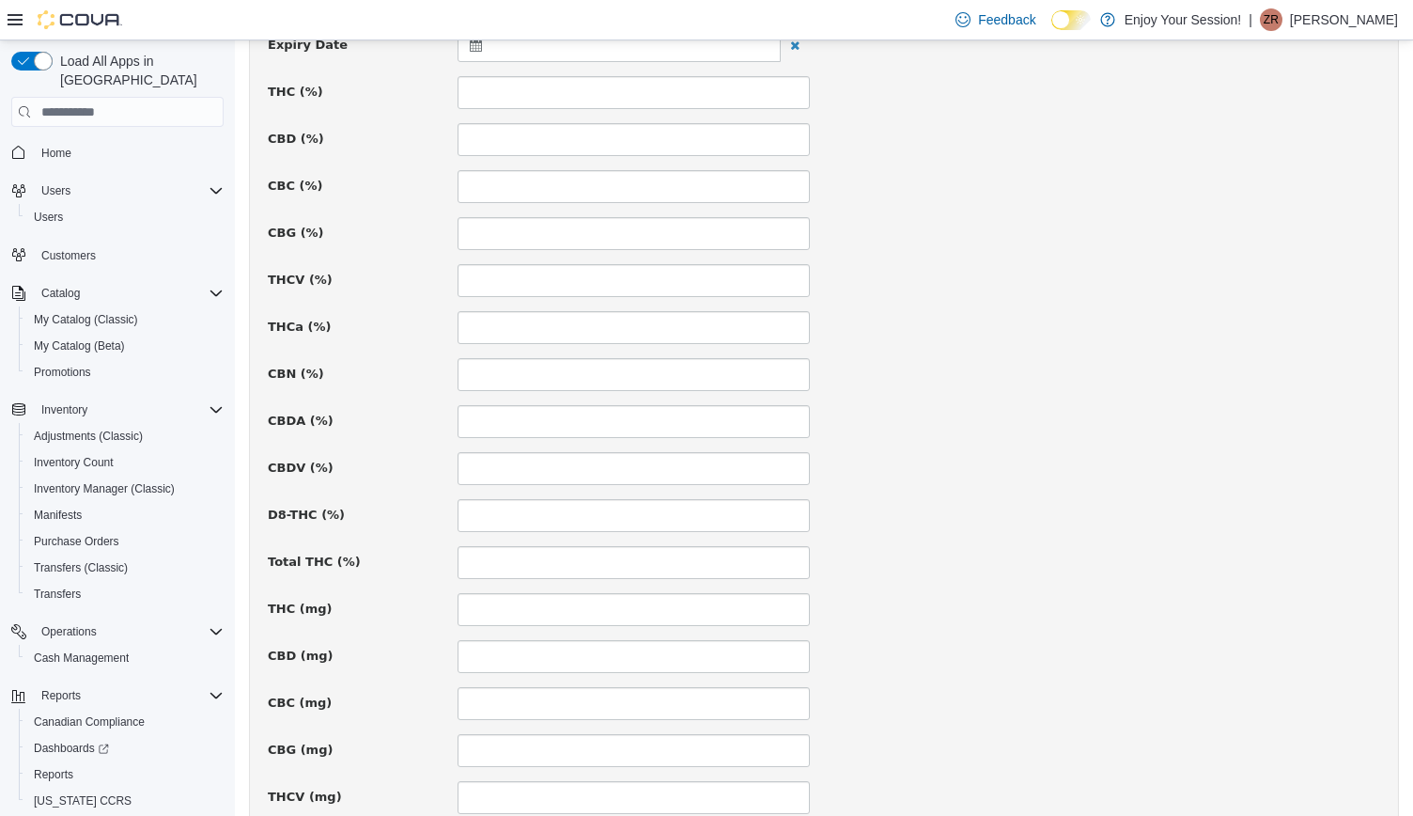
scroll to position [1225, 0]
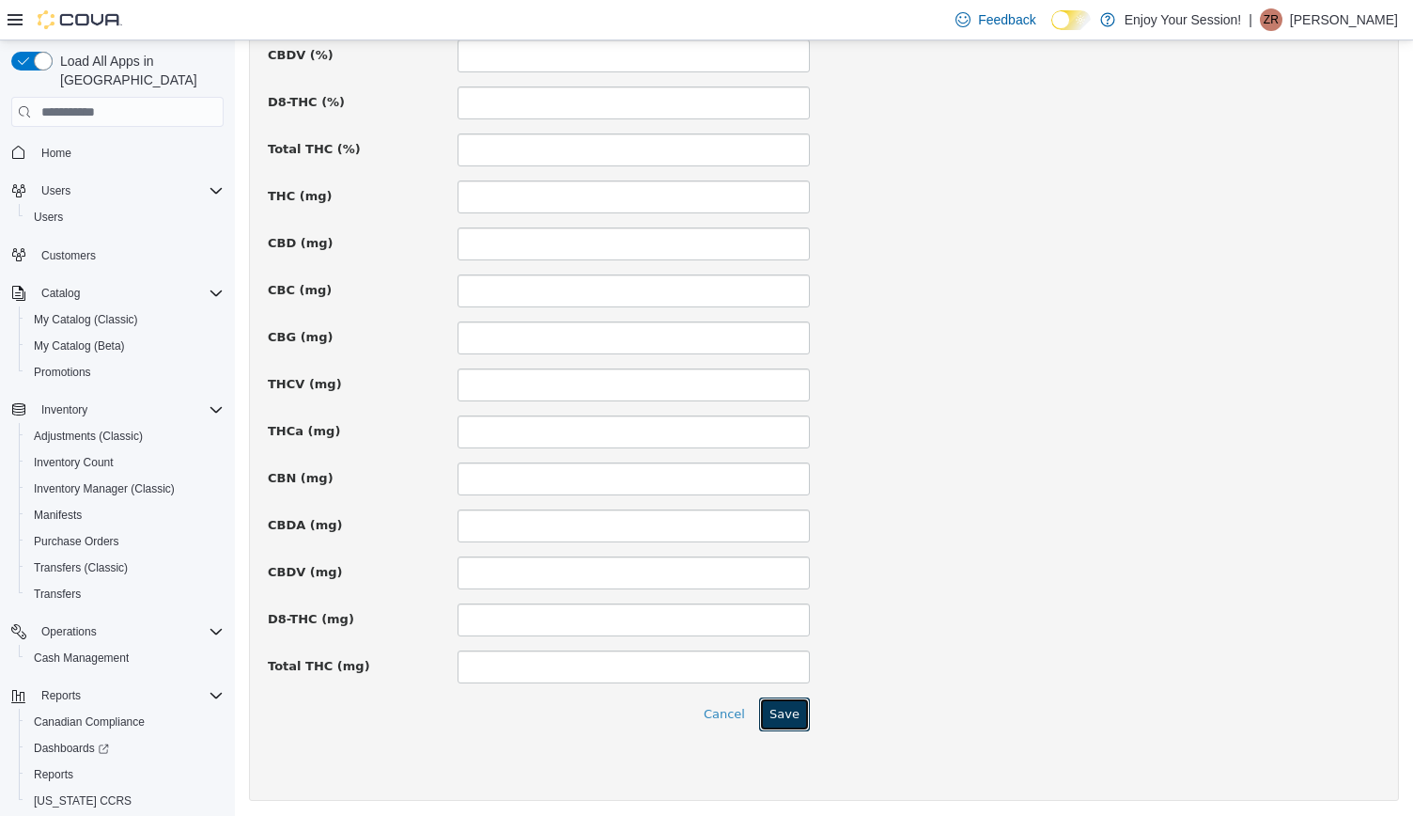
click at [788, 710] on button "Save" at bounding box center [784, 714] width 51 height 34
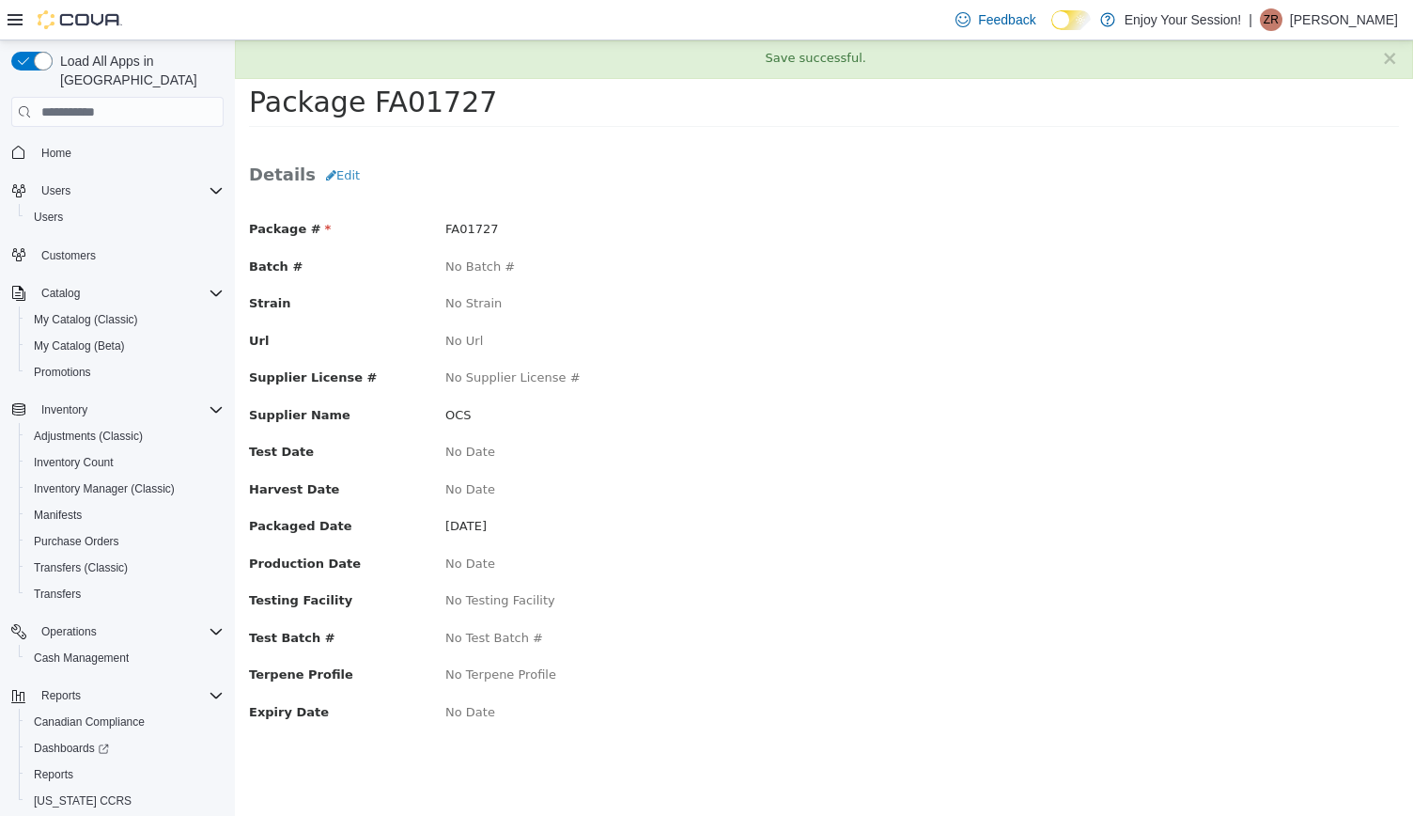
scroll to position [0, 0]
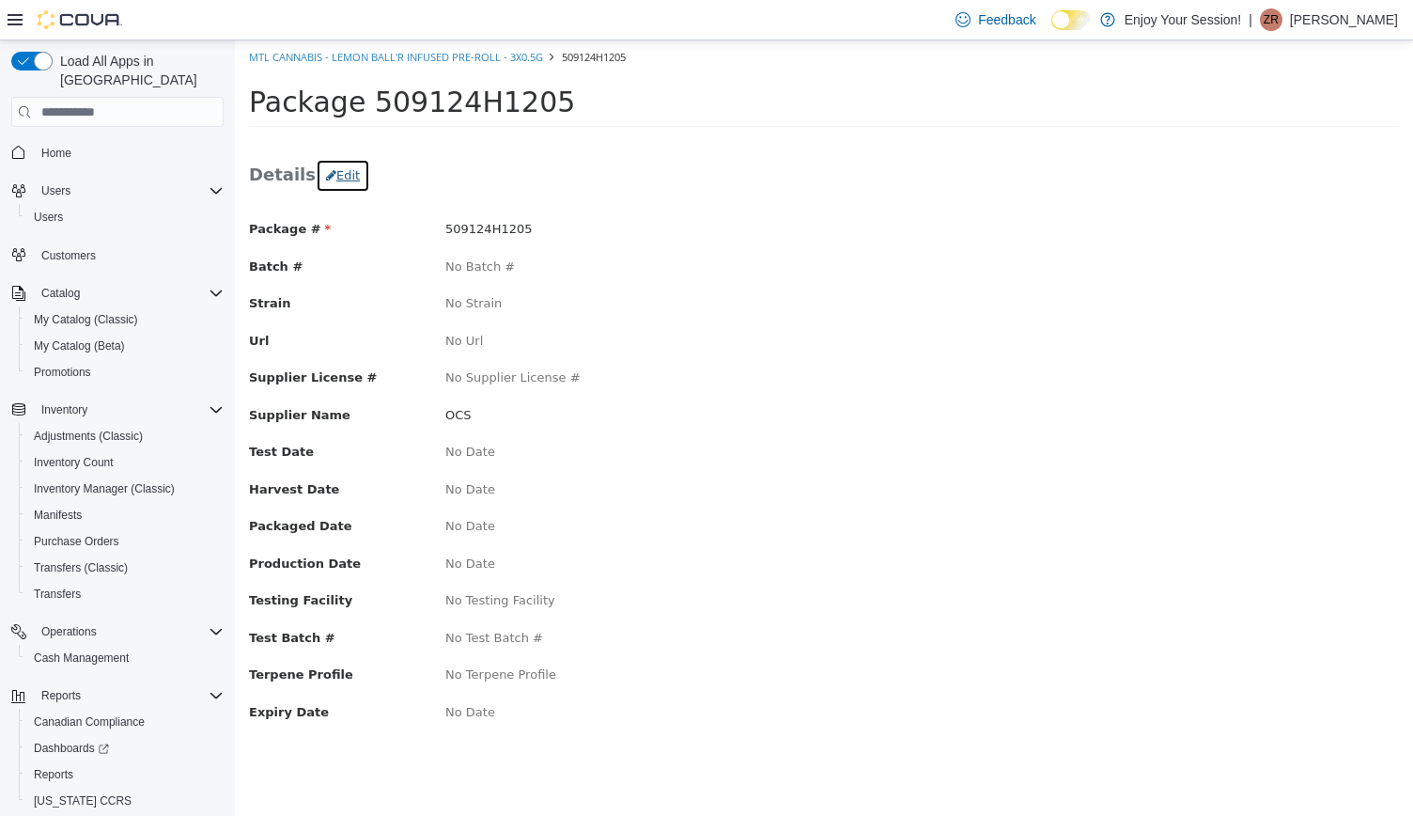
click at [334, 170] on button "Edit" at bounding box center [343, 176] width 55 height 34
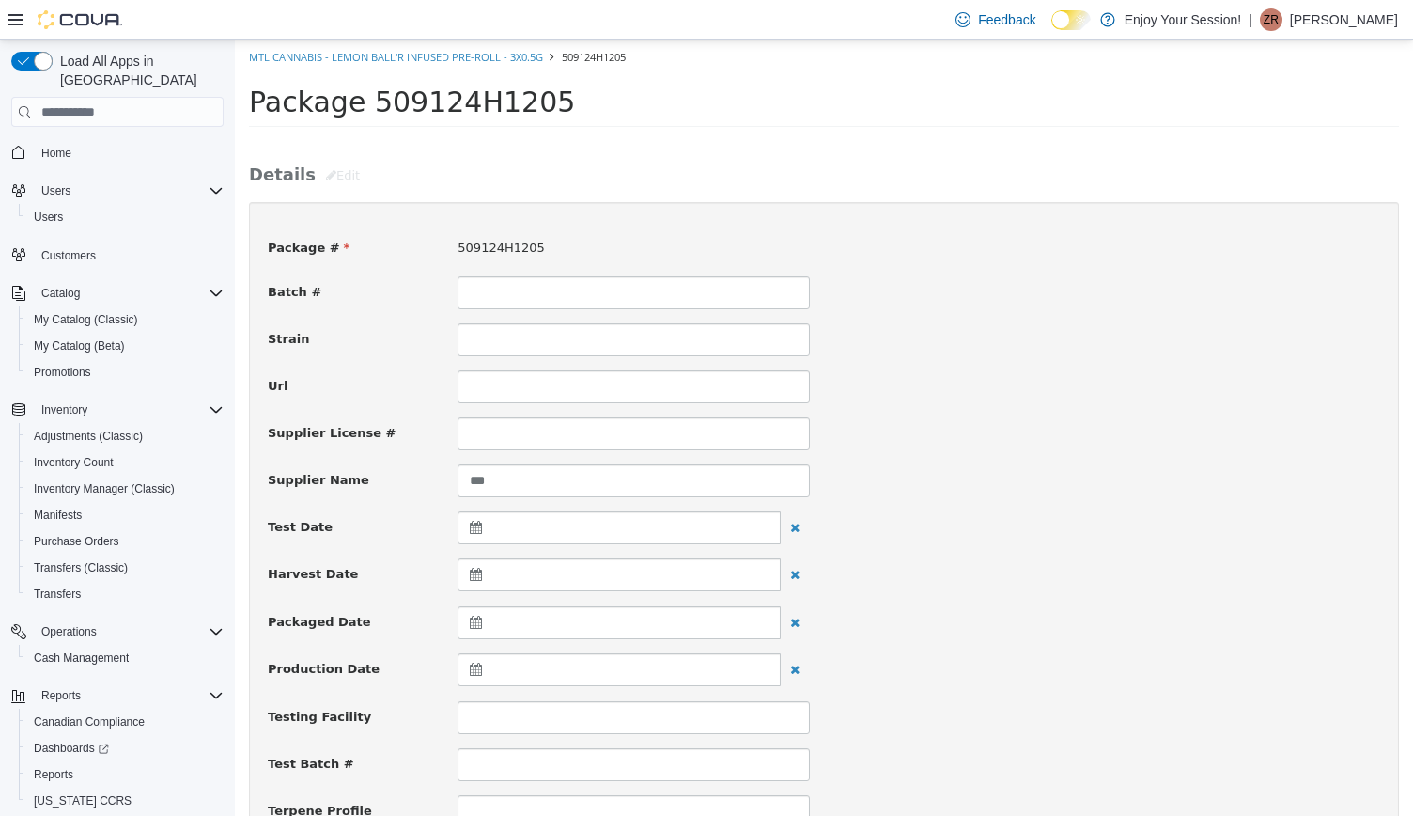
click at [497, 625] on div at bounding box center [619, 622] width 323 height 33
click at [466, 658] on th at bounding box center [479, 668] width 30 height 33
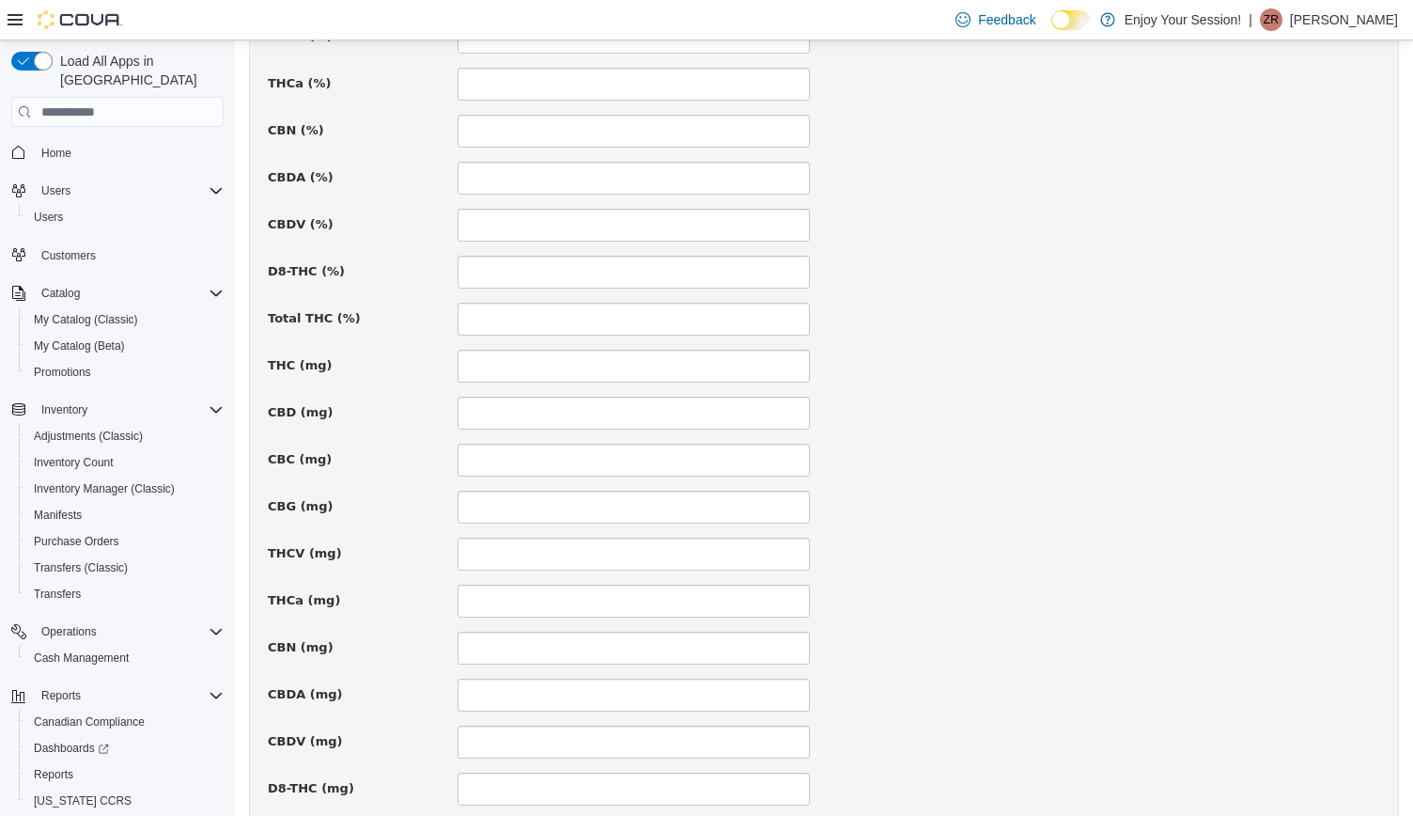
scroll to position [1225, 0]
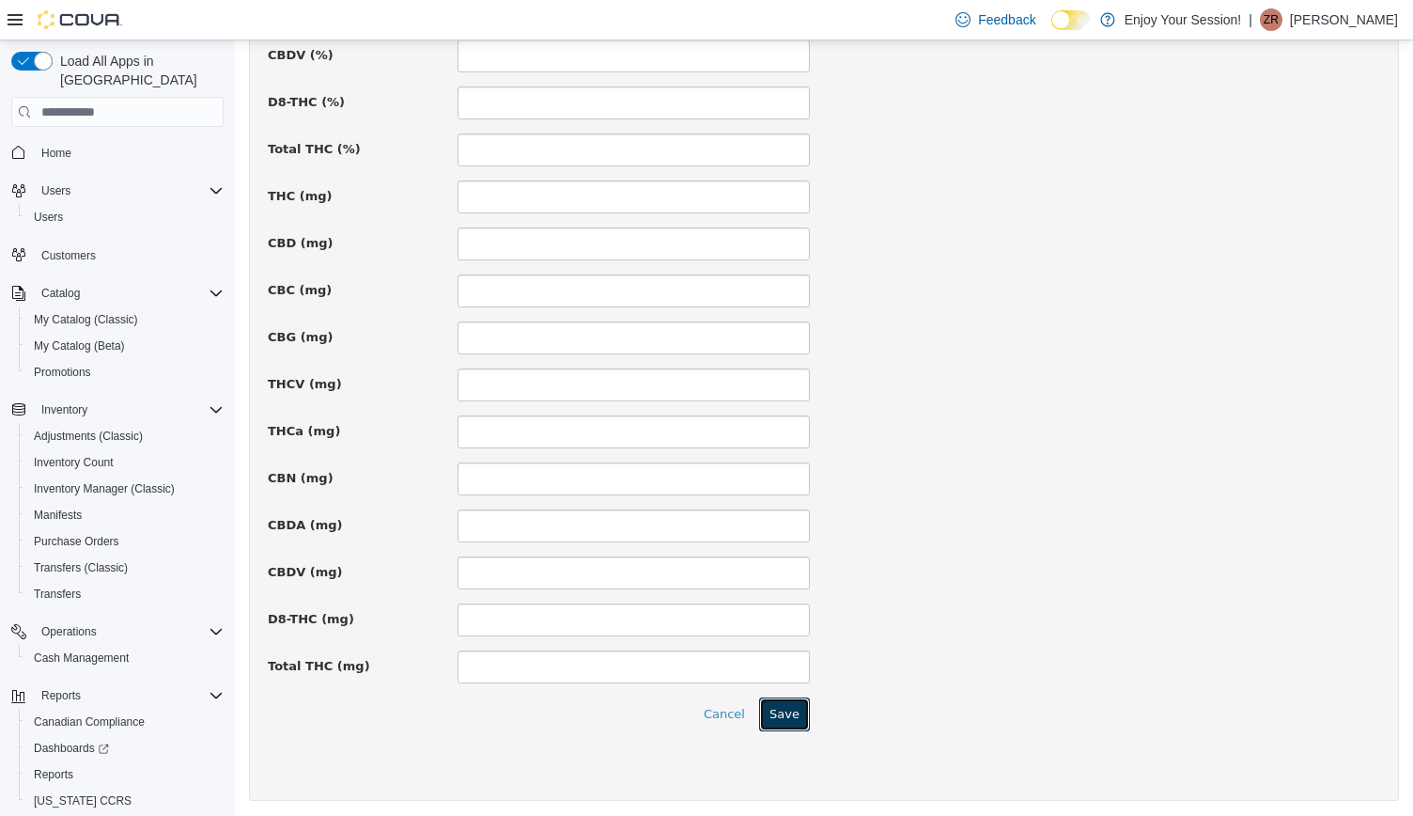
click at [788, 719] on button "Save" at bounding box center [784, 714] width 51 height 34
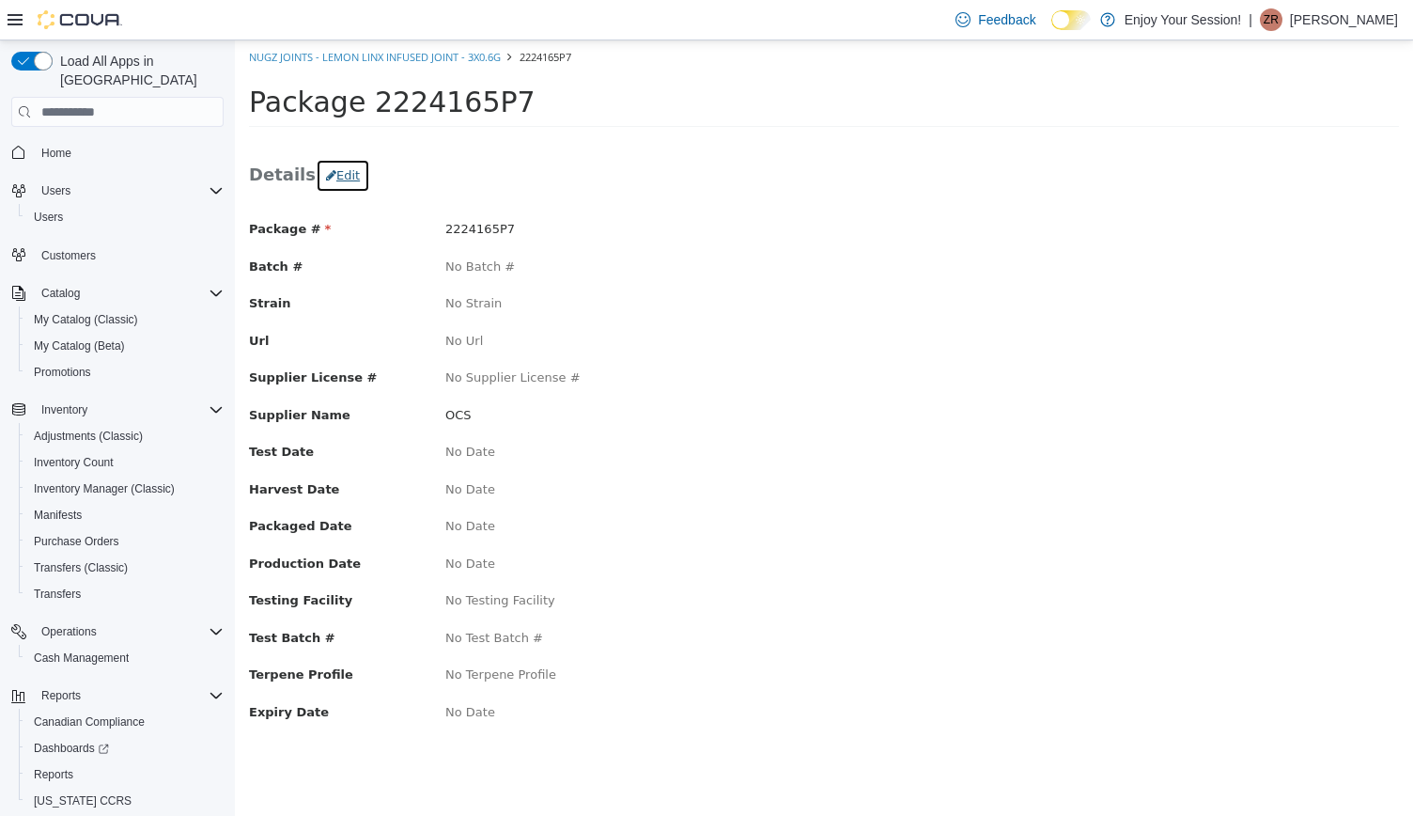
click at [329, 172] on button "Edit" at bounding box center [343, 176] width 55 height 34
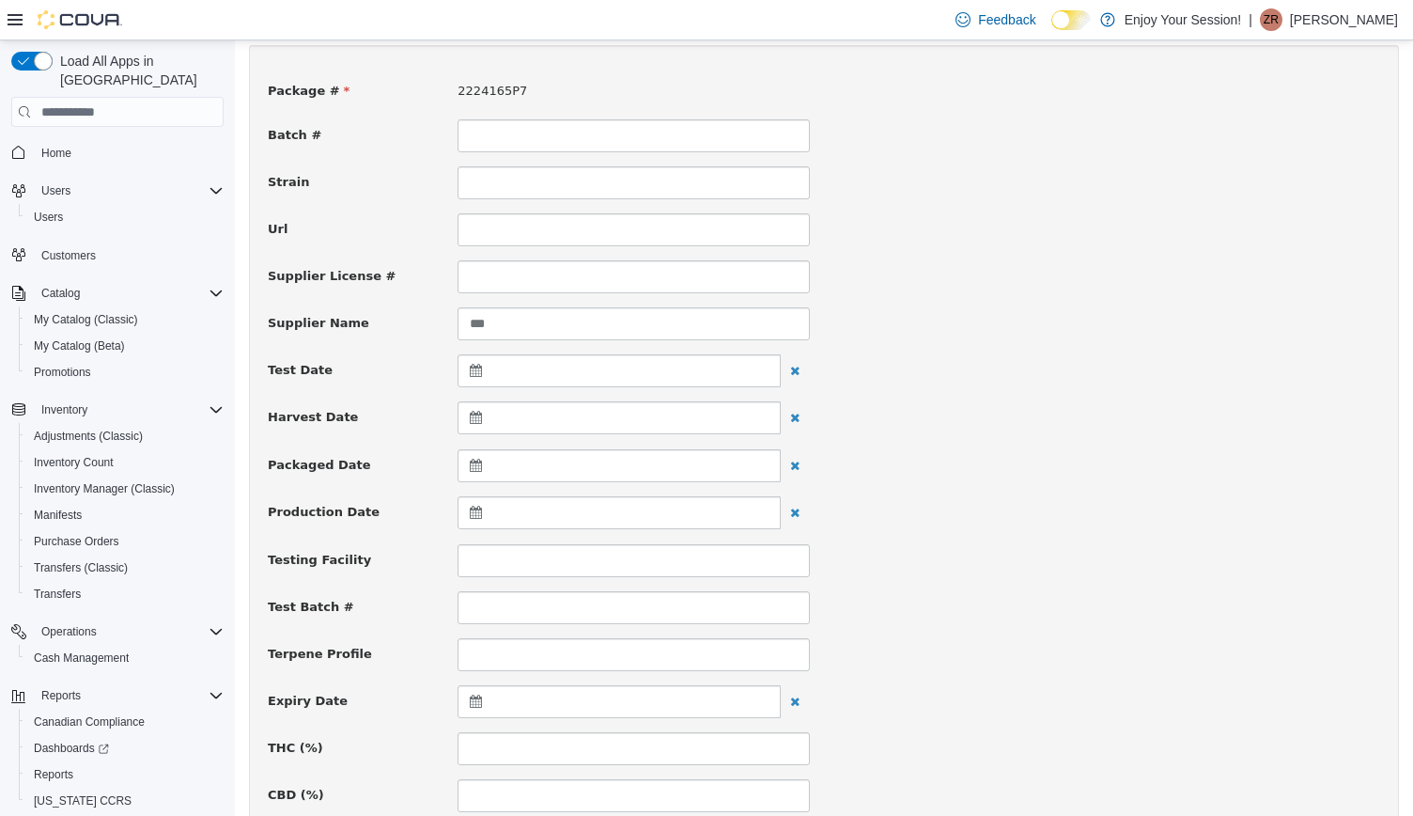
scroll to position [156, 0]
click at [509, 462] on div at bounding box center [619, 466] width 323 height 33
click at [475, 512] on span at bounding box center [479, 512] width 10 height 10
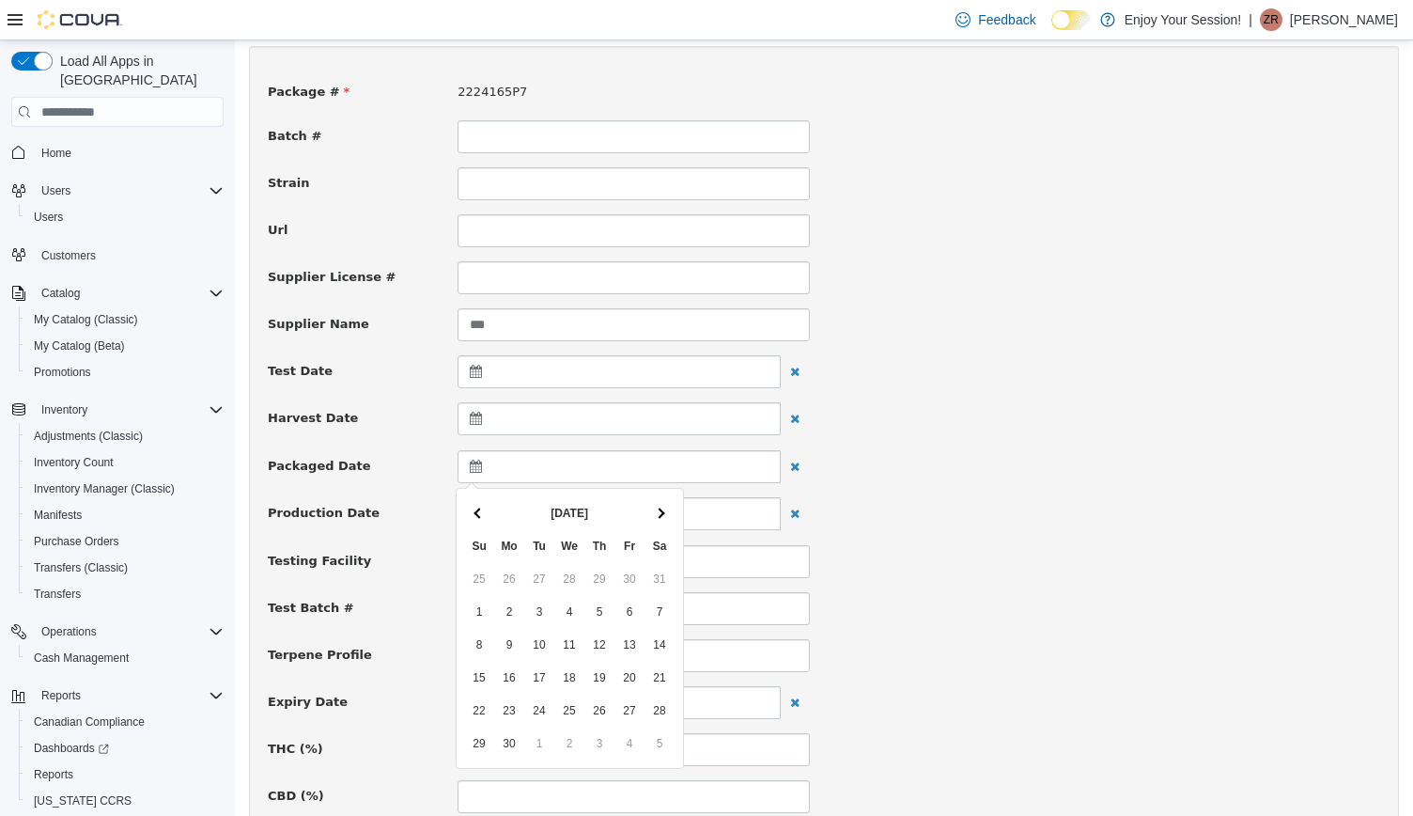
click at [475, 512] on span at bounding box center [479, 512] width 10 height 10
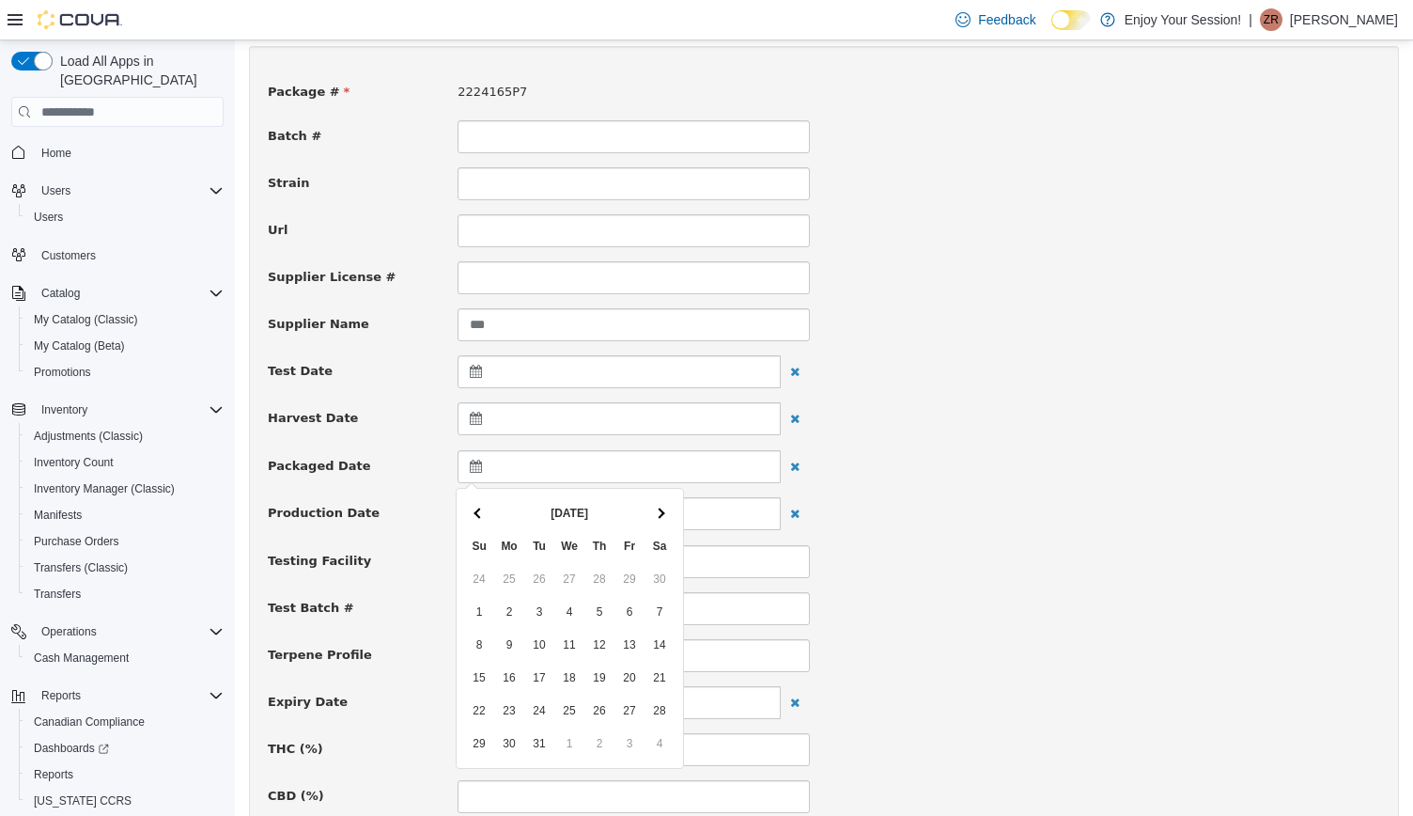
click at [475, 512] on span at bounding box center [479, 512] width 10 height 10
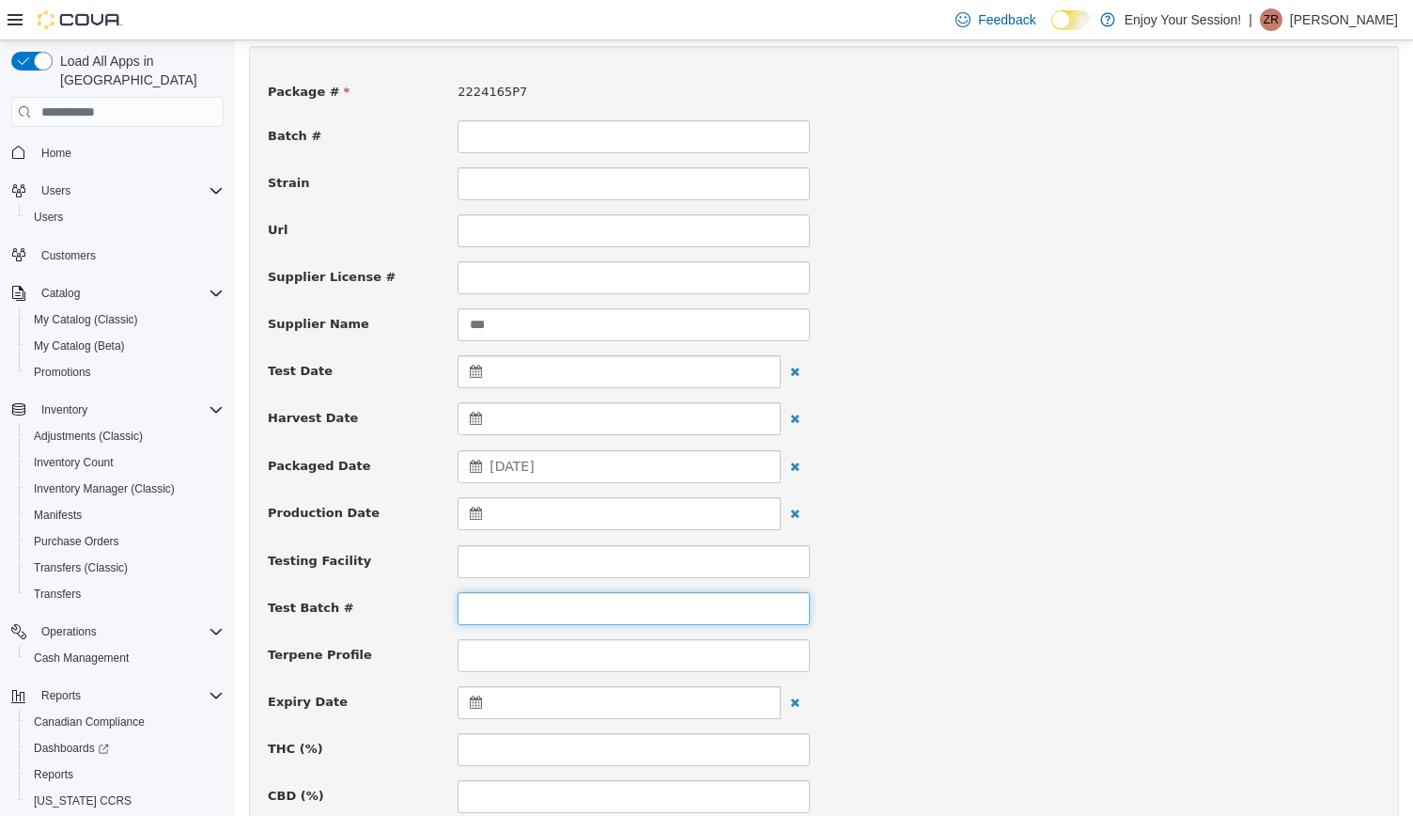
drag, startPoint x: 626, startPoint y: 578, endPoint x: 795, endPoint y: 642, distance: 180.8
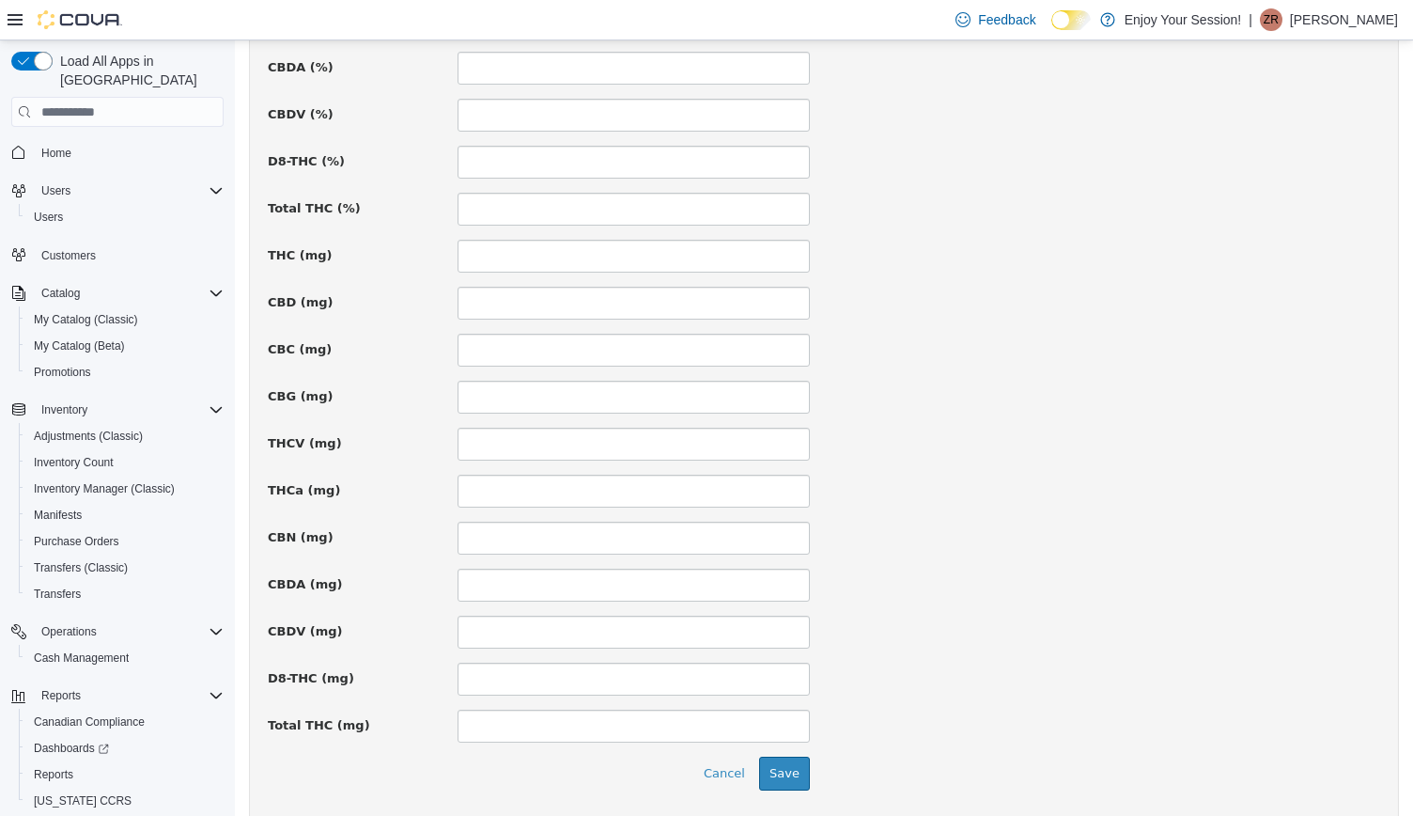
scroll to position [1225, 0]
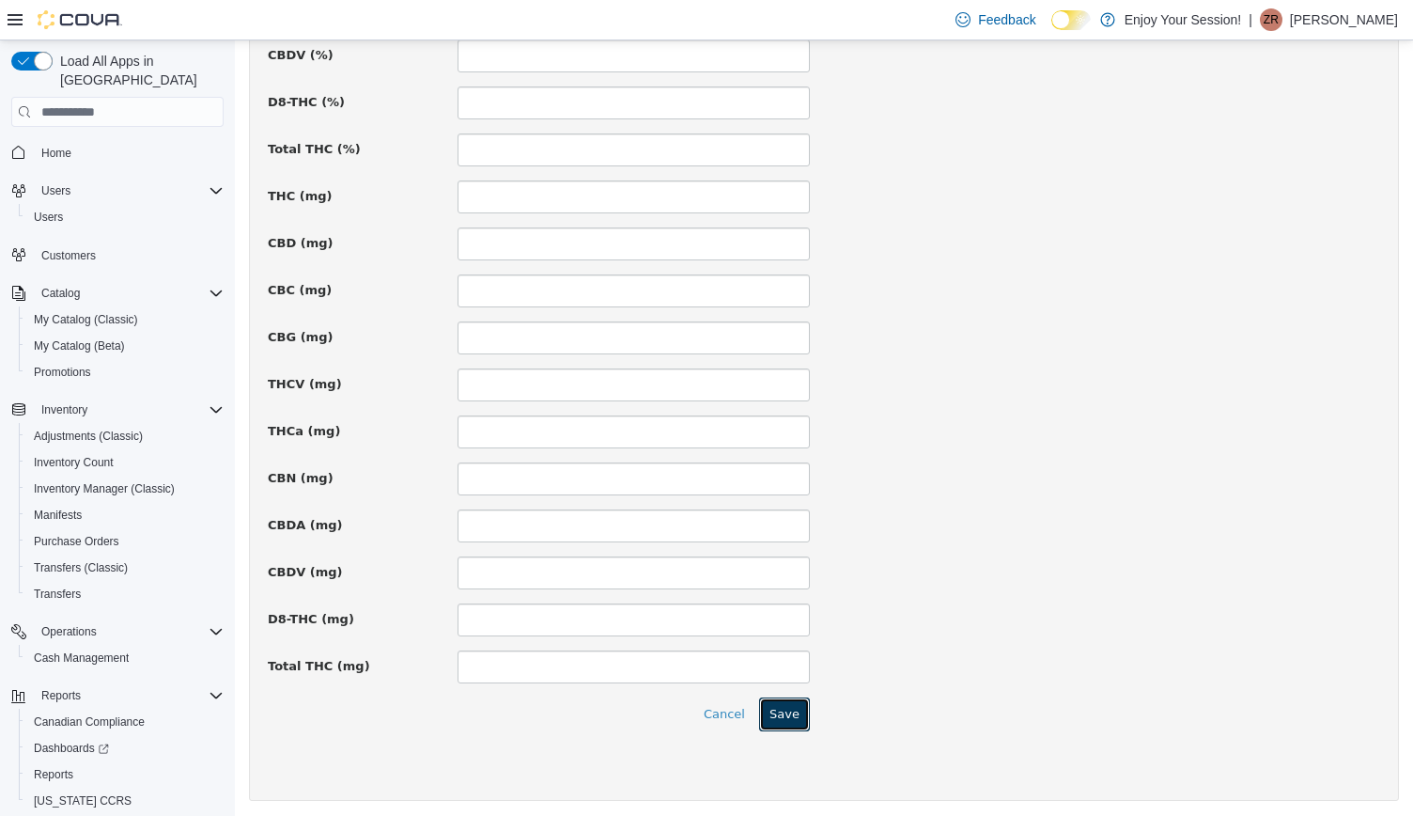
click at [795, 707] on button "Save" at bounding box center [784, 714] width 51 height 34
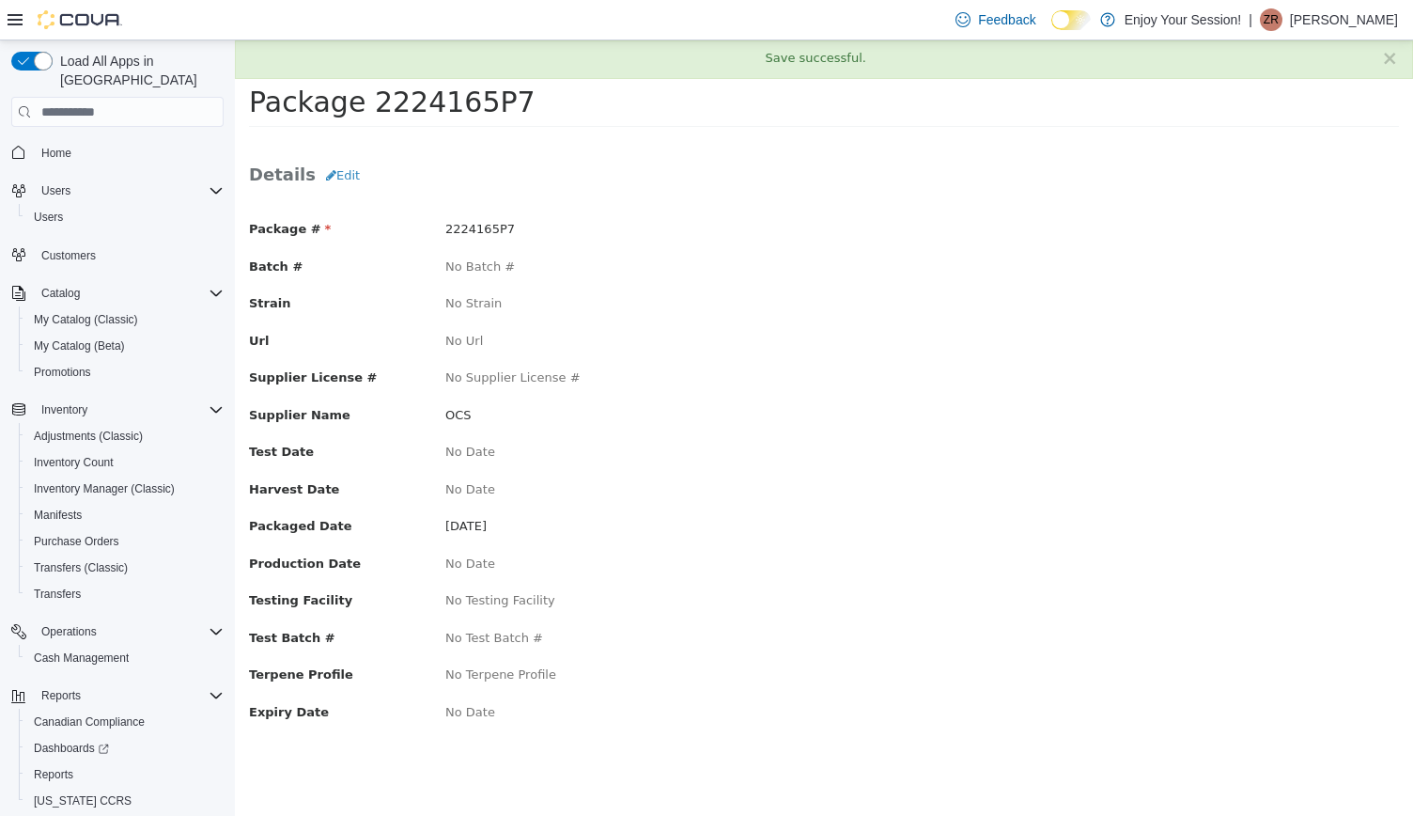
scroll to position [0, 0]
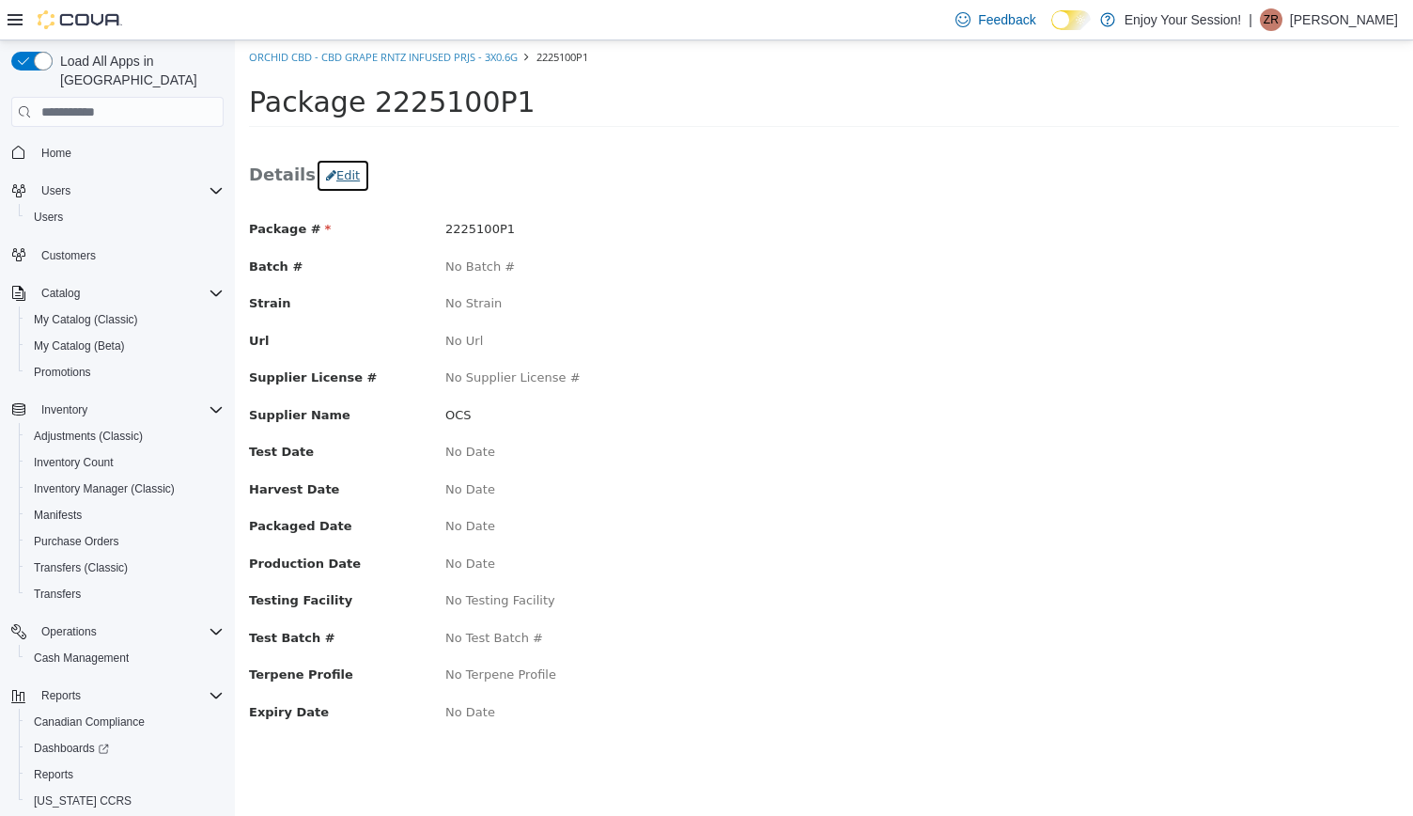
click at [343, 179] on button "Edit" at bounding box center [343, 176] width 55 height 34
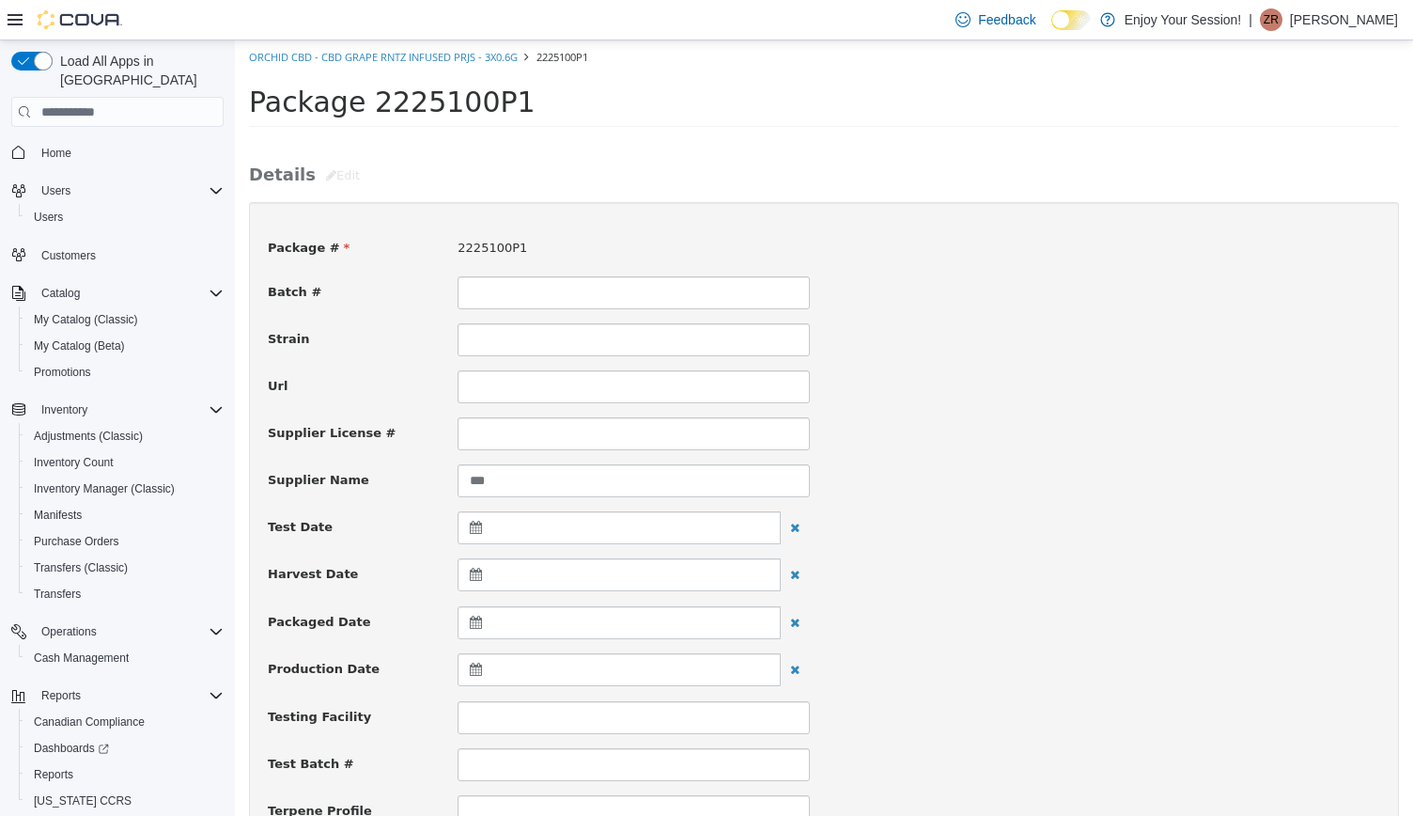
click at [513, 618] on div at bounding box center [619, 622] width 323 height 33
click at [483, 673] on th at bounding box center [479, 668] width 30 height 33
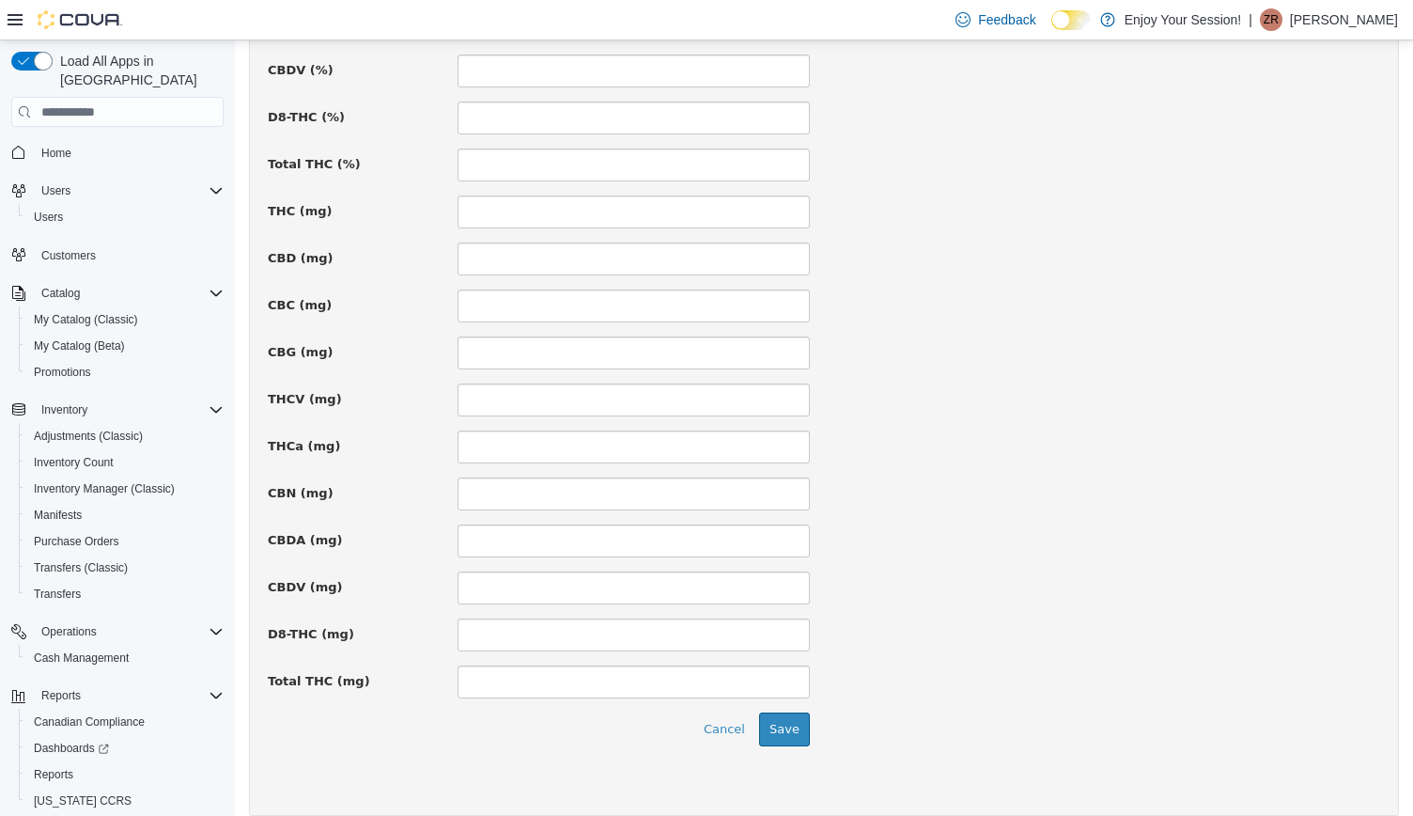
scroll to position [1225, 0]
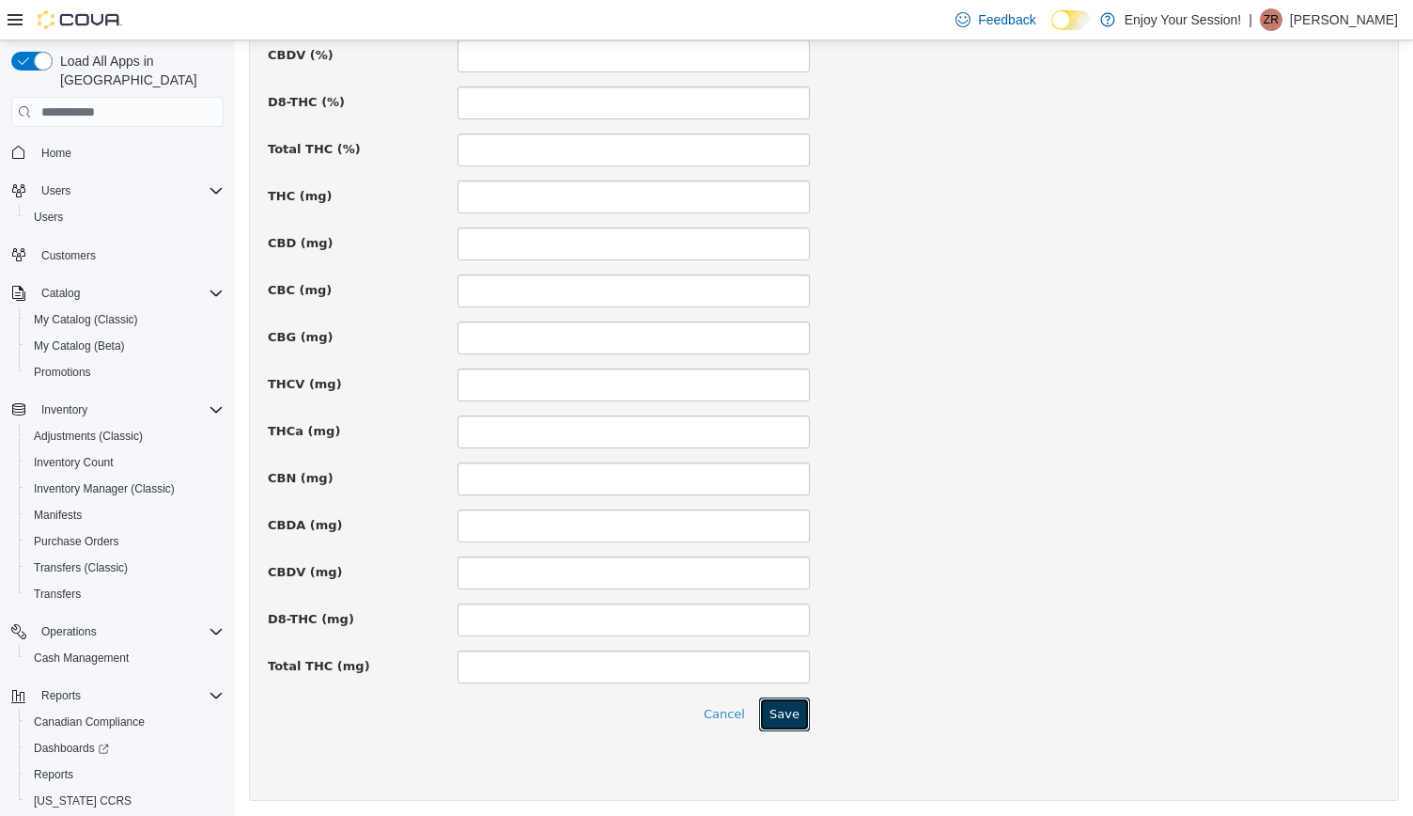
click at [786, 700] on button "Save" at bounding box center [784, 714] width 51 height 34
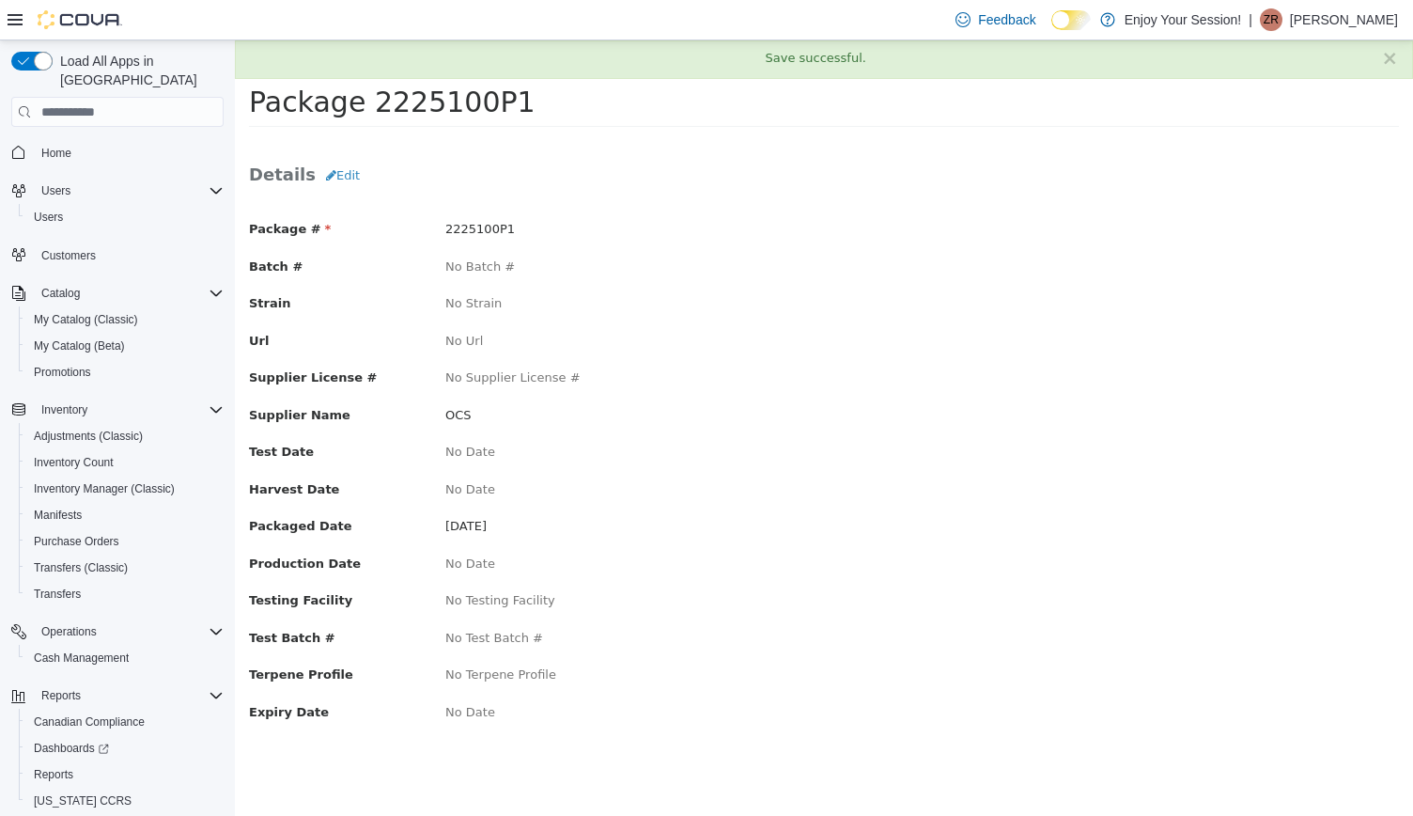
scroll to position [0, 0]
